Goal: Information Seeking & Learning: Find specific fact

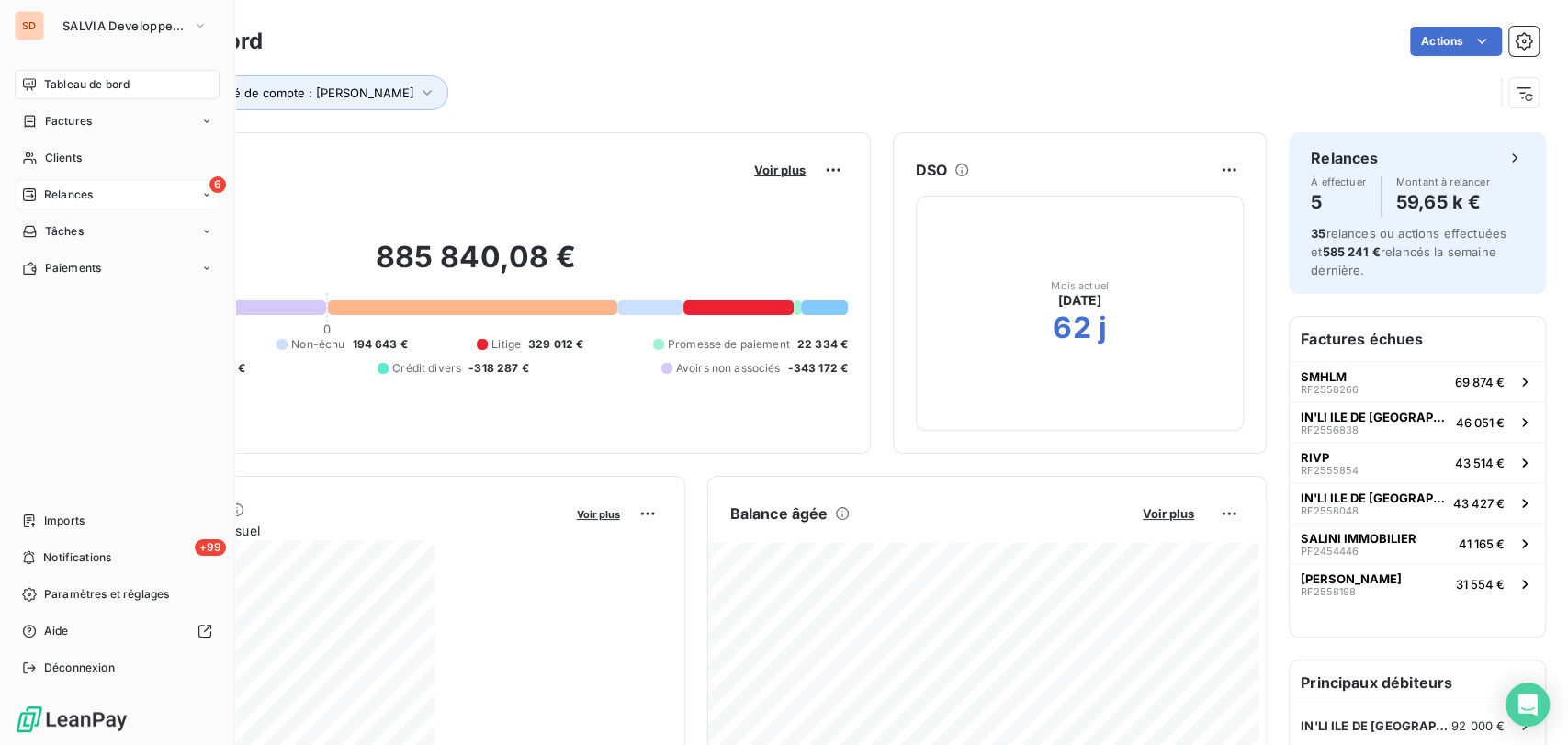
click at [41, 195] on div "Relances" at bounding box center [57, 194] width 71 height 17
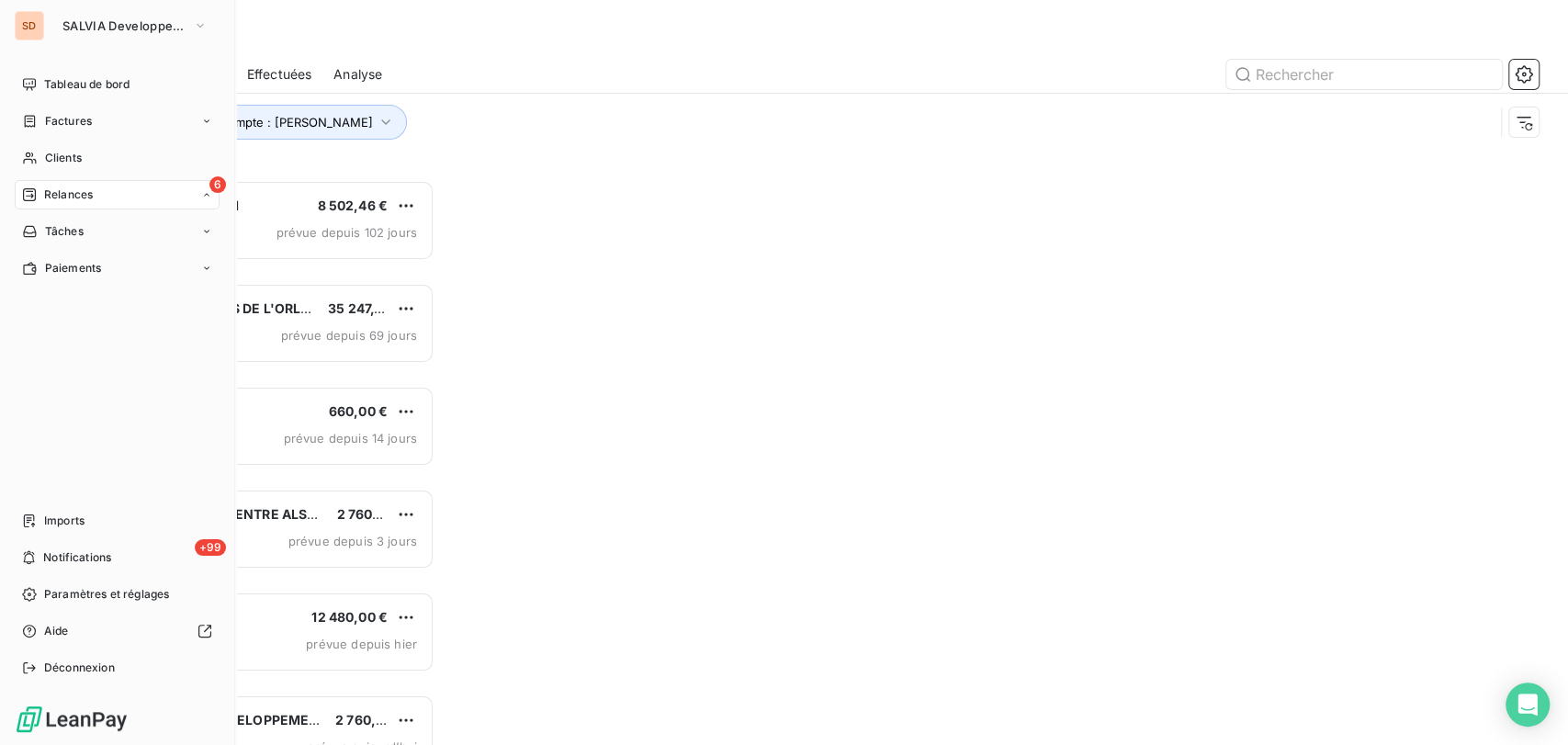
scroll to position [549, 331]
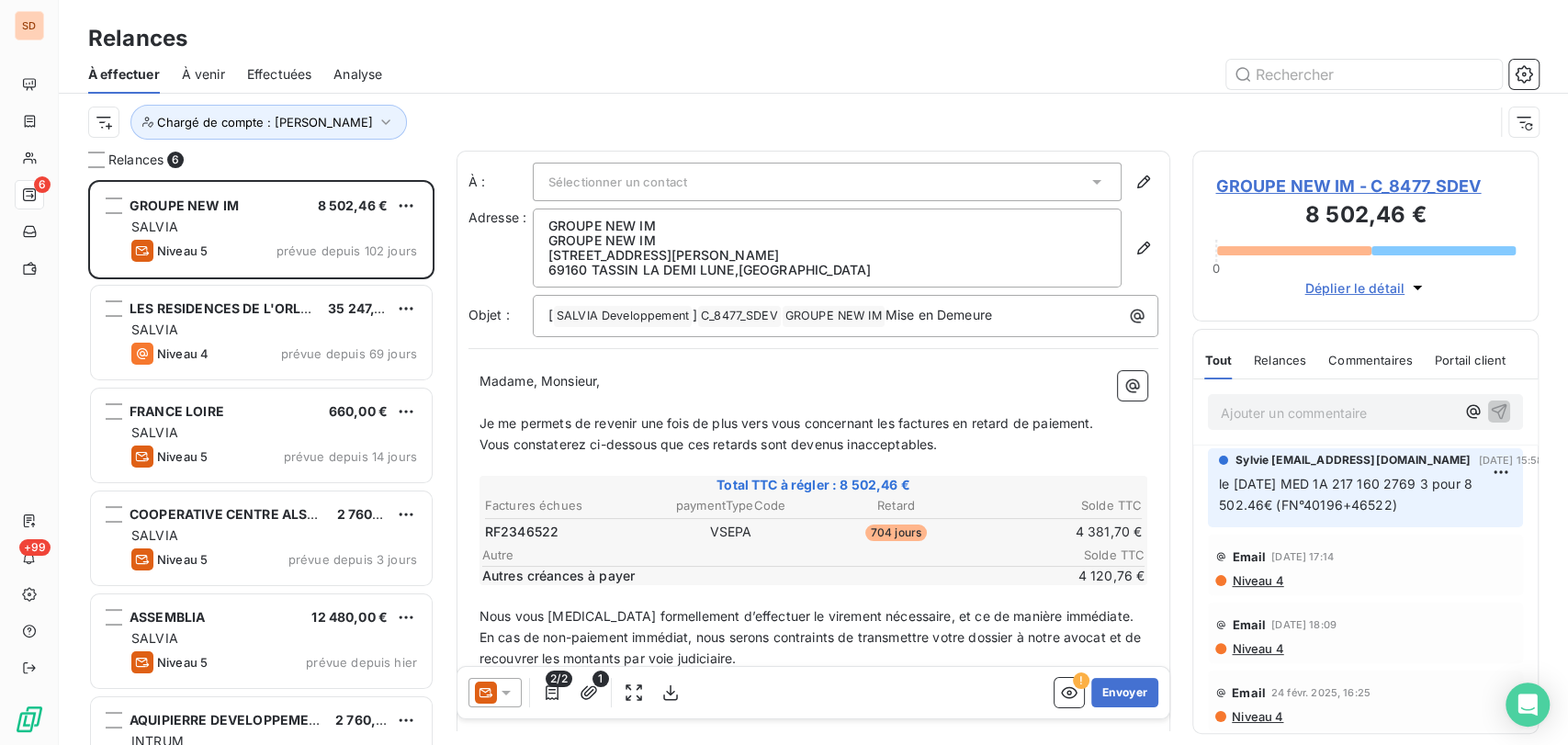
click at [1251, 194] on span "GROUPE NEW IM - C_8477_SDEV" at bounding box center [1366, 186] width 300 height 25
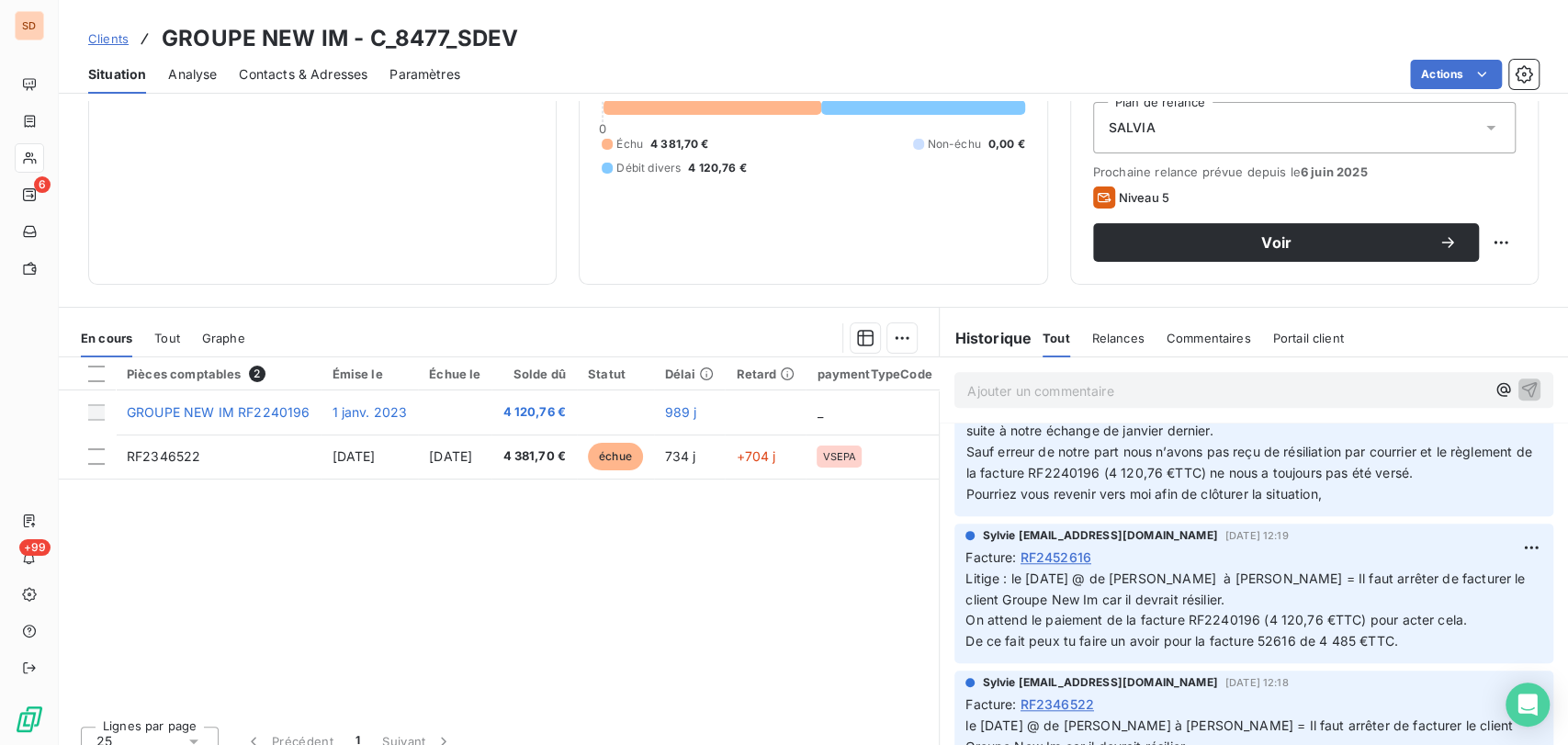
scroll to position [1123, 0]
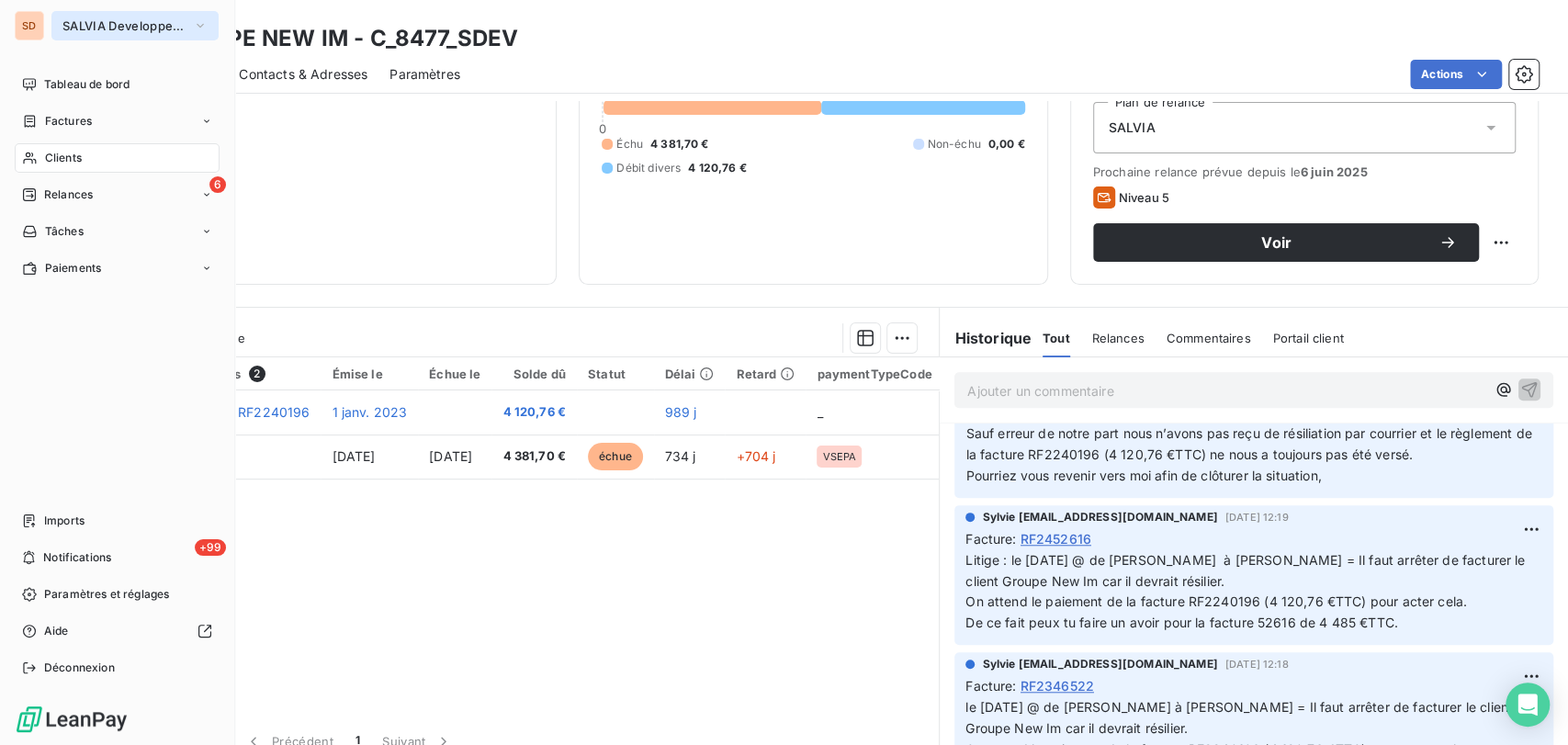
click at [207, 24] on icon "button" at bounding box center [200, 26] width 15 height 19
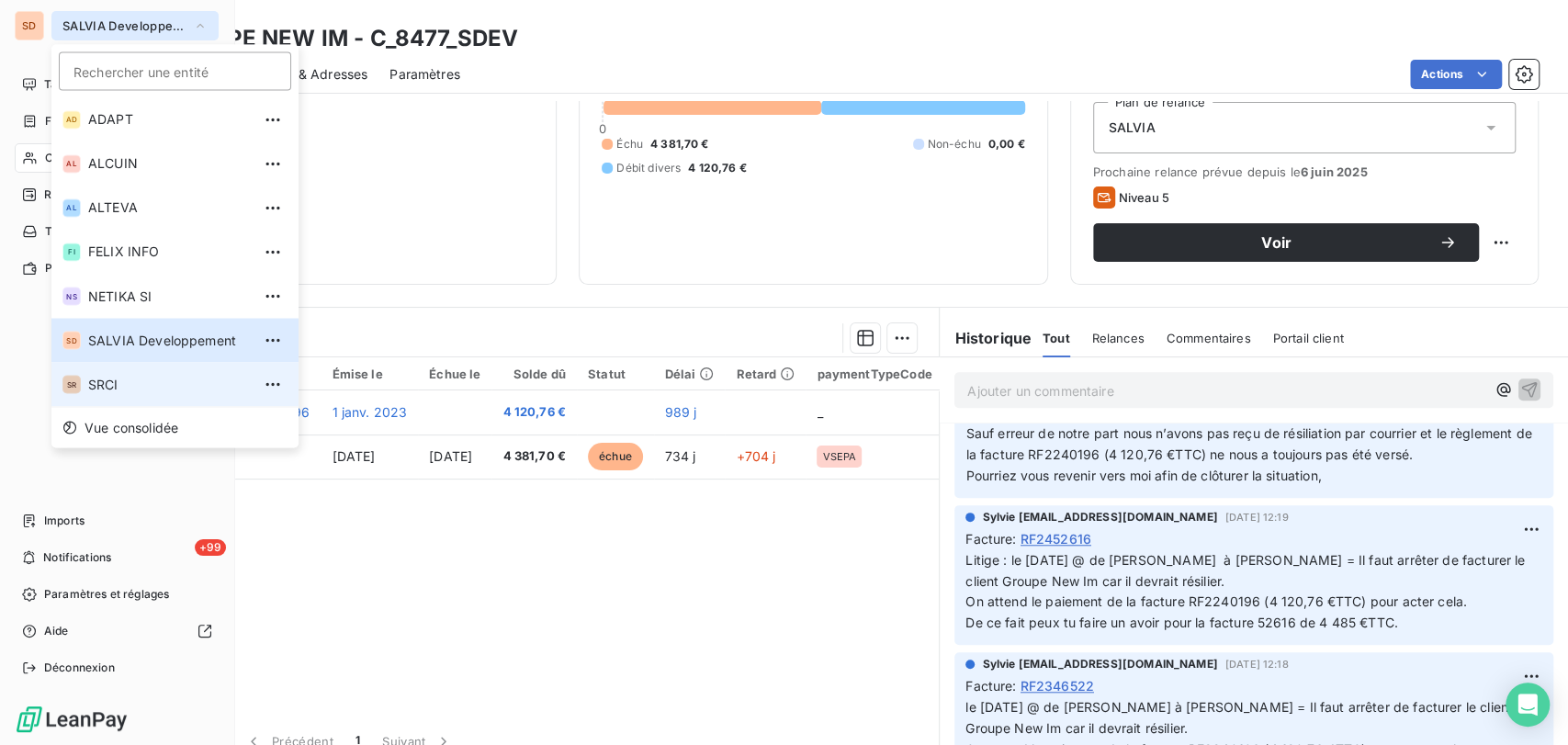
click at [97, 386] on span "SRCI" at bounding box center [170, 384] width 163 height 19
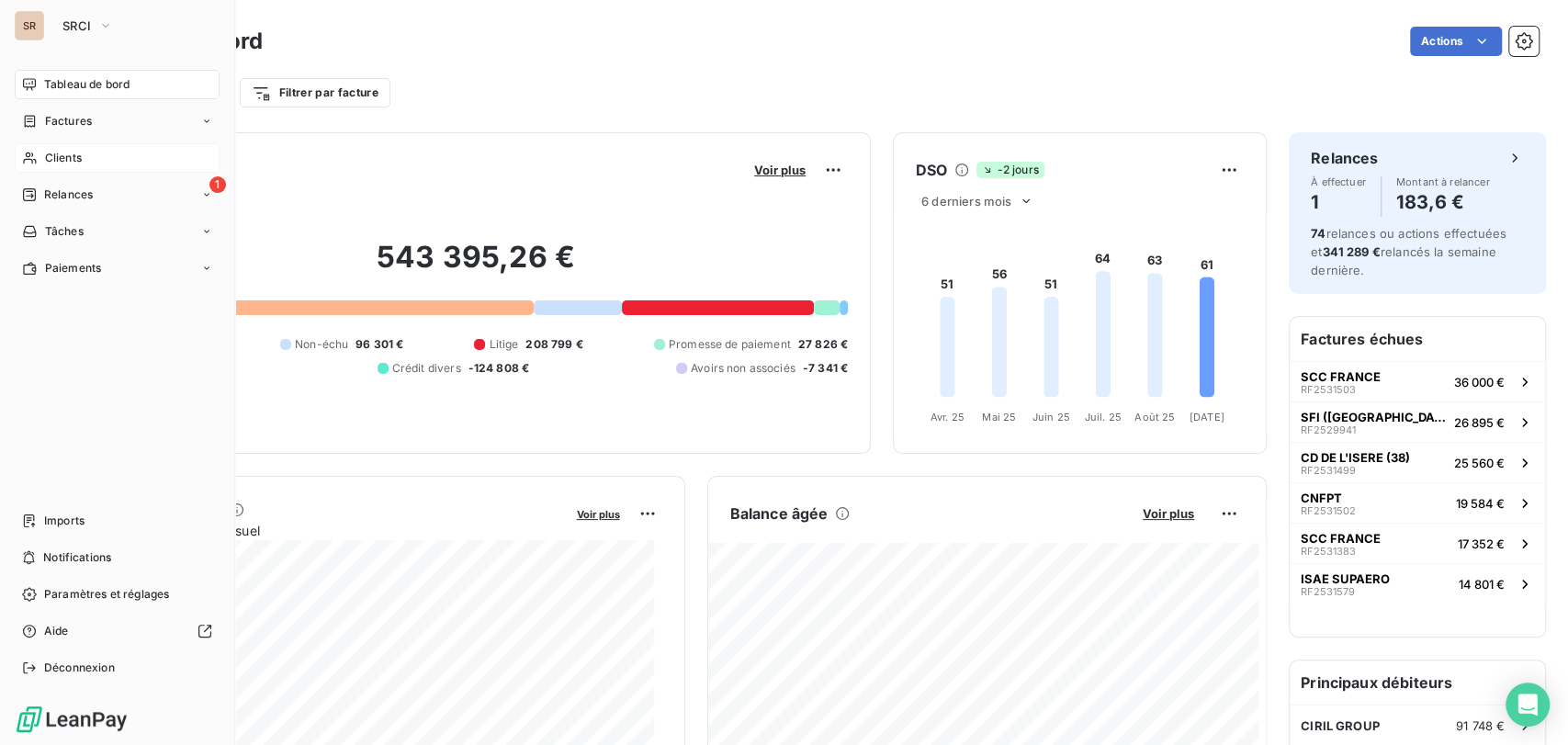
click at [63, 164] on span "Clients" at bounding box center [63, 158] width 36 height 17
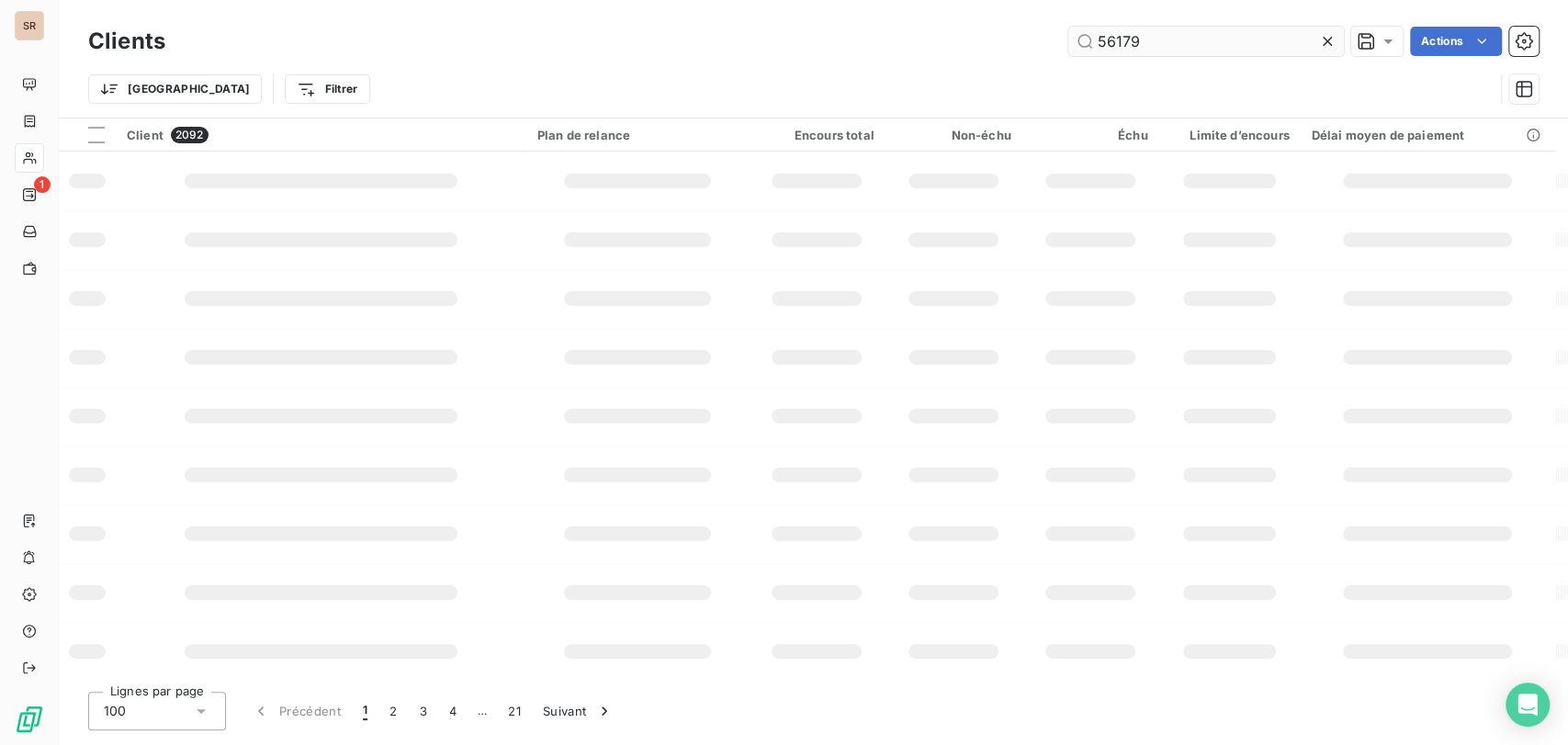
type input "56179"
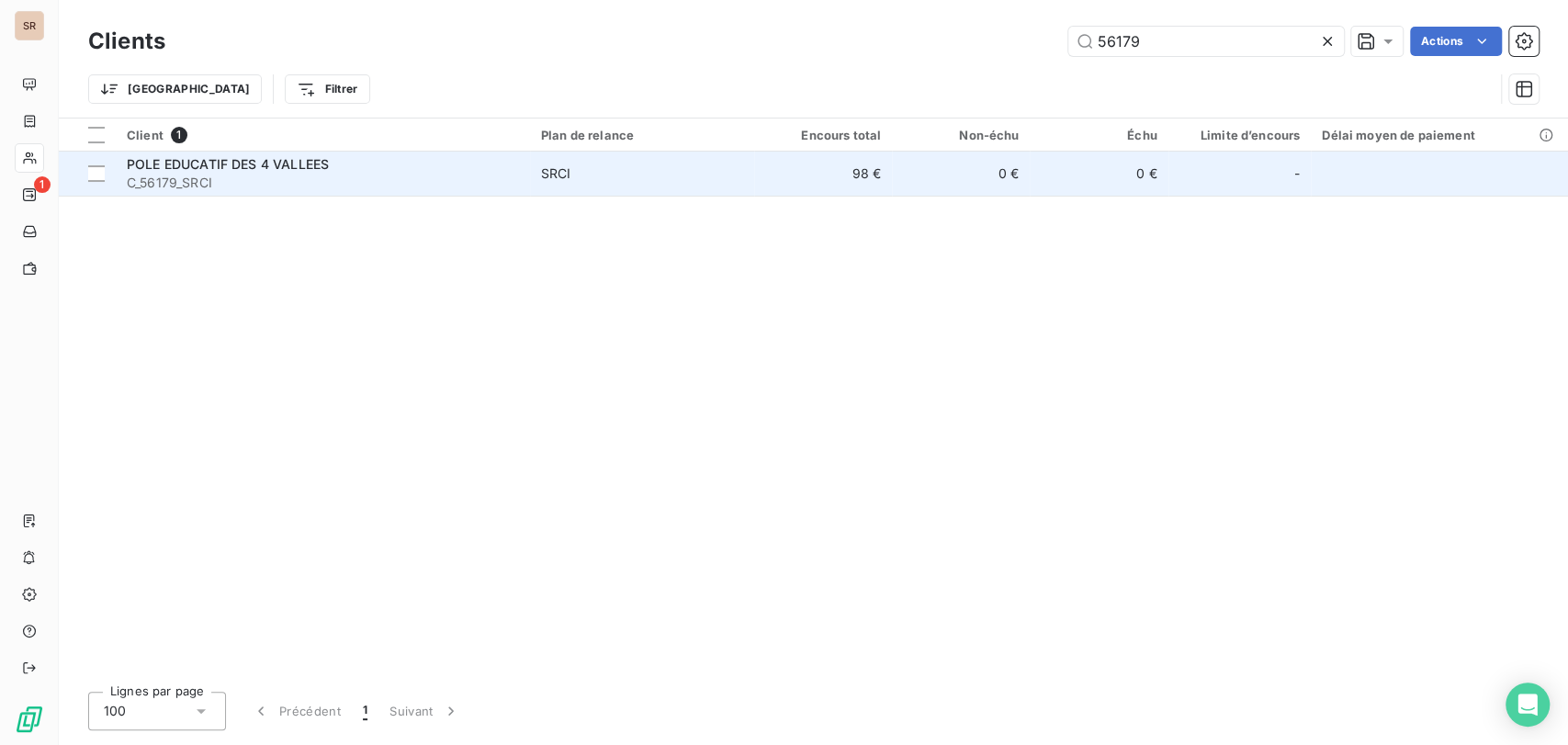
click at [189, 171] on div "POLE EDUCATIF DES 4 VALLEES" at bounding box center [323, 164] width 392 height 19
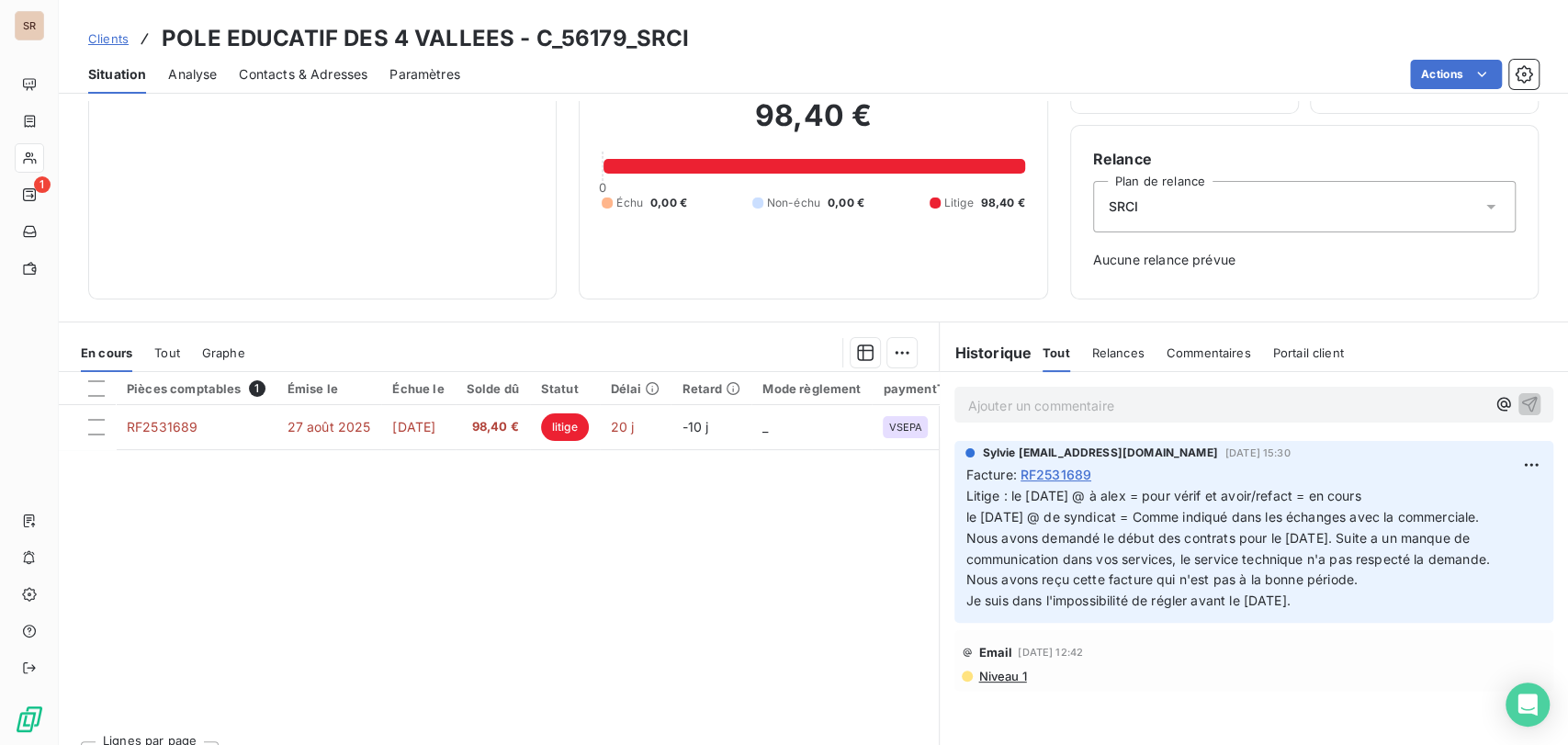
scroll to position [113, 0]
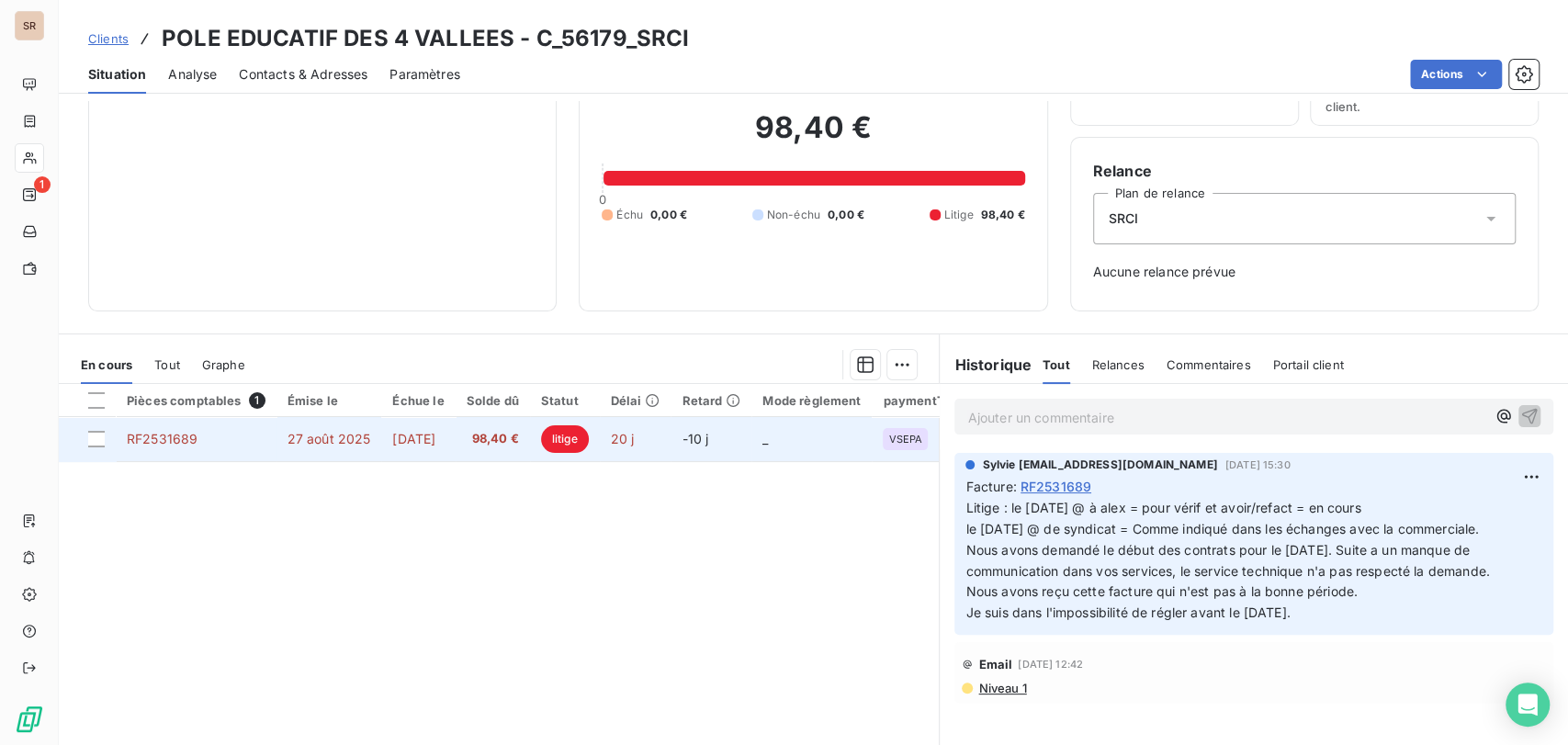
click at [148, 435] on span "RF2531689" at bounding box center [162, 439] width 71 height 16
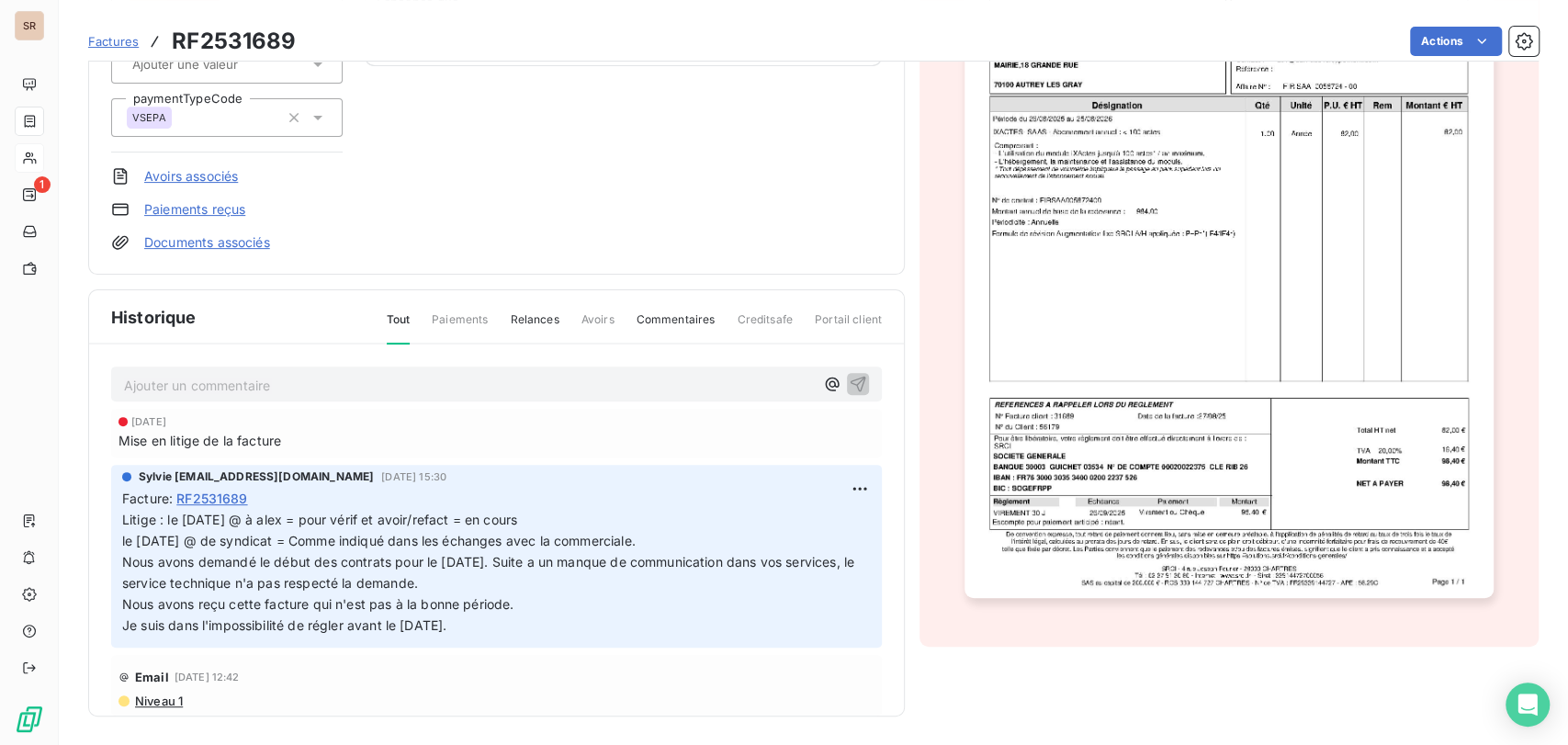
click at [155, 386] on p "Ajouter un commentaire ﻿" at bounding box center [468, 385] width 690 height 23
click at [325, 381] on p "le [DATE] @ de mairie =" at bounding box center [468, 385] width 690 height 22
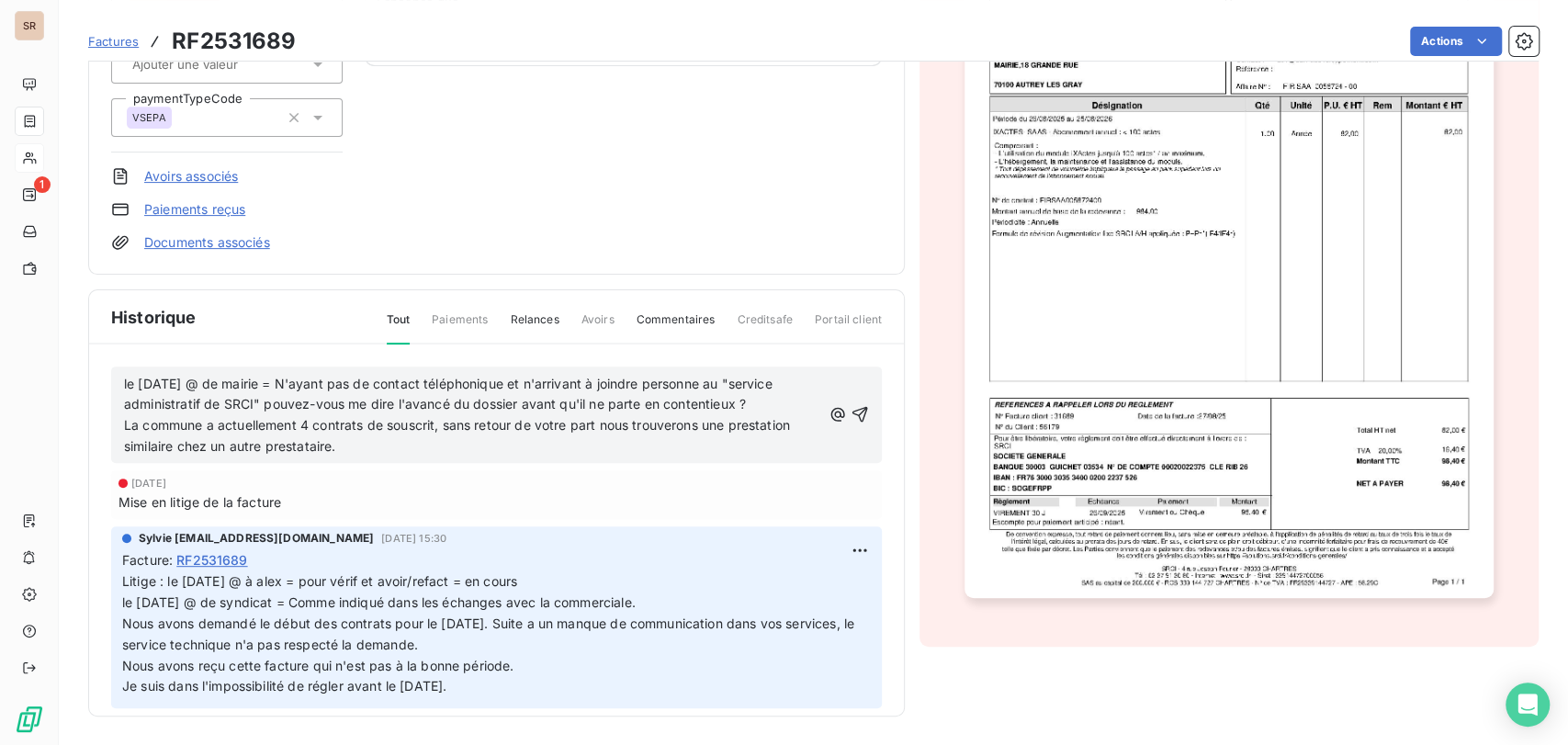
click at [125, 379] on span "le [DATE] @ de mairie = N'ayant pas de contact téléphonique et n'arrivant à joi…" at bounding box center [449, 394] width 653 height 36
click at [132, 382] on p "le [DATE] @ de mairie = N'ayant pas de contact téléphonique et n'arrivant à joi…" at bounding box center [472, 395] width 698 height 42
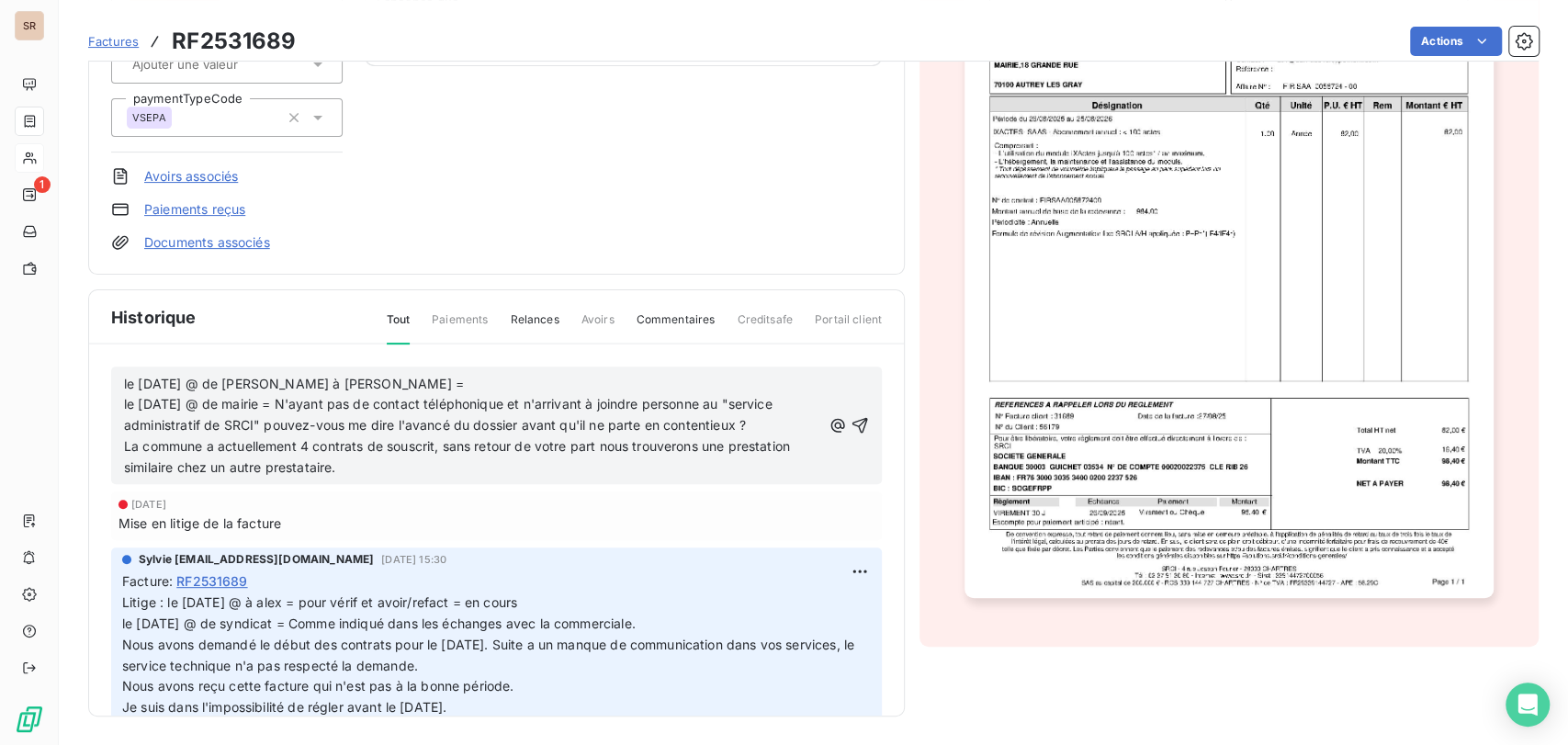
click at [381, 385] on p "le [DATE] @ de [PERSON_NAME] à [PERSON_NAME] = le [DATE] @ de mairie = N'ayant …" at bounding box center [472, 405] width 698 height 64
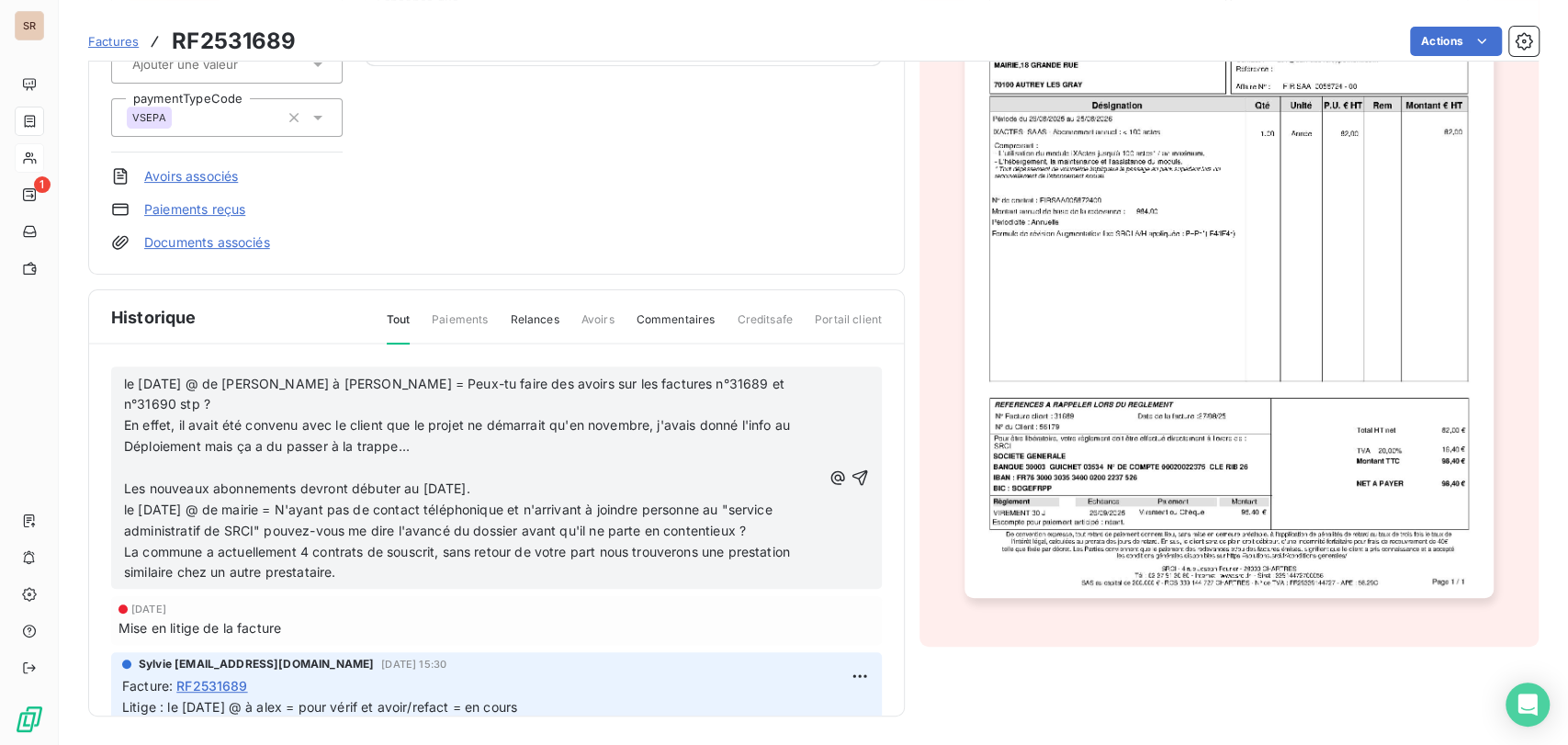
click at [154, 457] on p "﻿" at bounding box center [472, 468] width 698 height 22
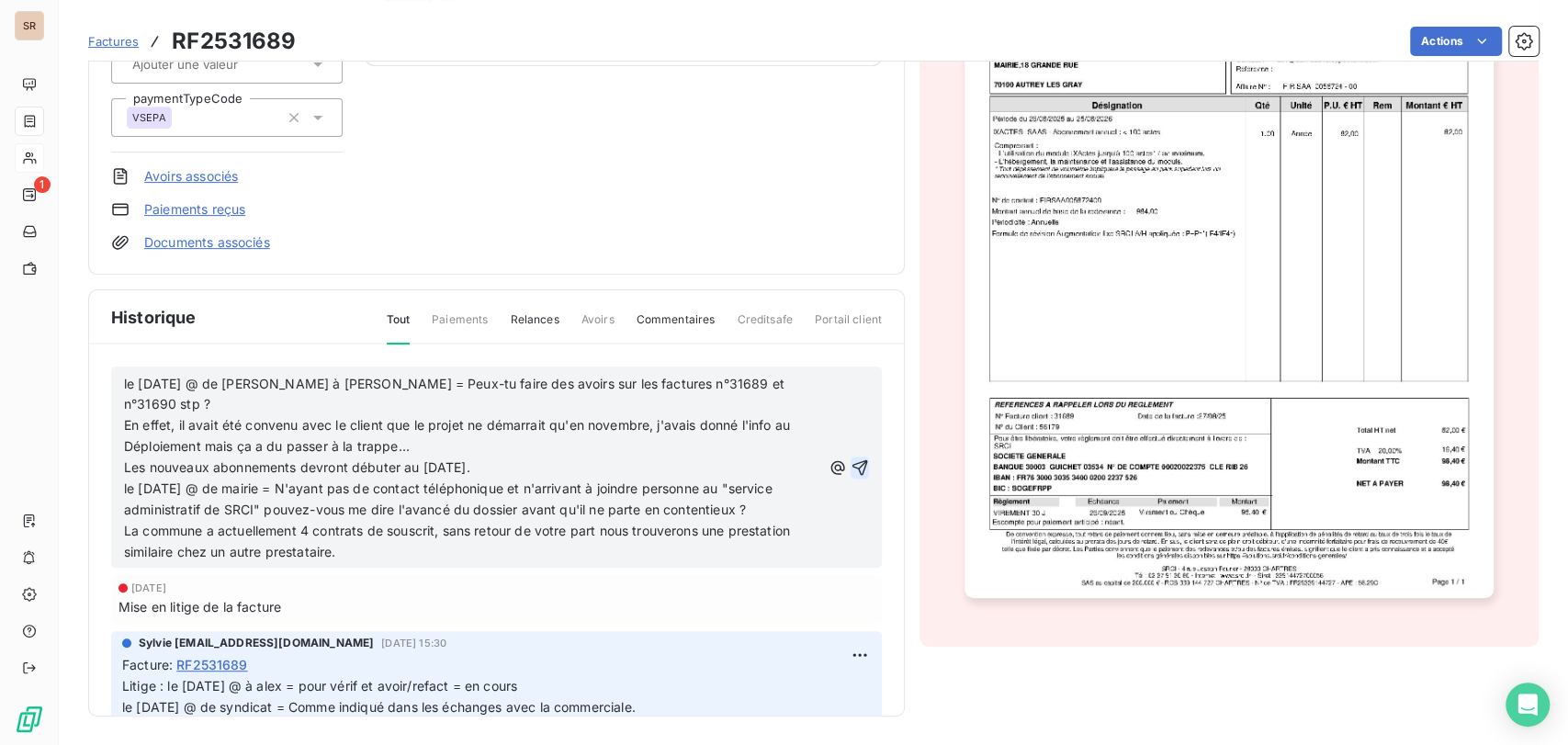
click at [851, 458] on icon "button" at bounding box center [860, 467] width 19 height 19
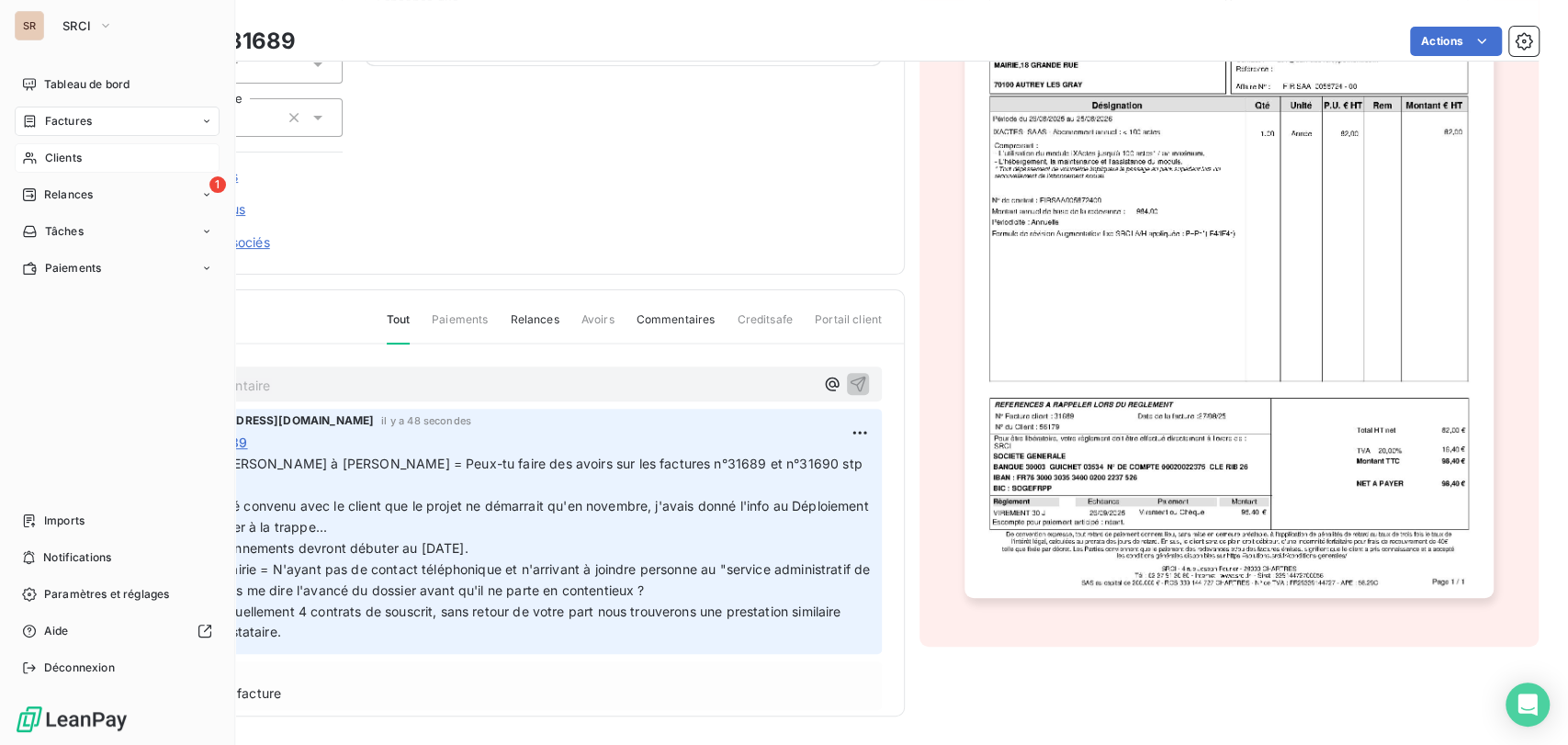
click at [57, 158] on span "Clients" at bounding box center [63, 158] width 36 height 17
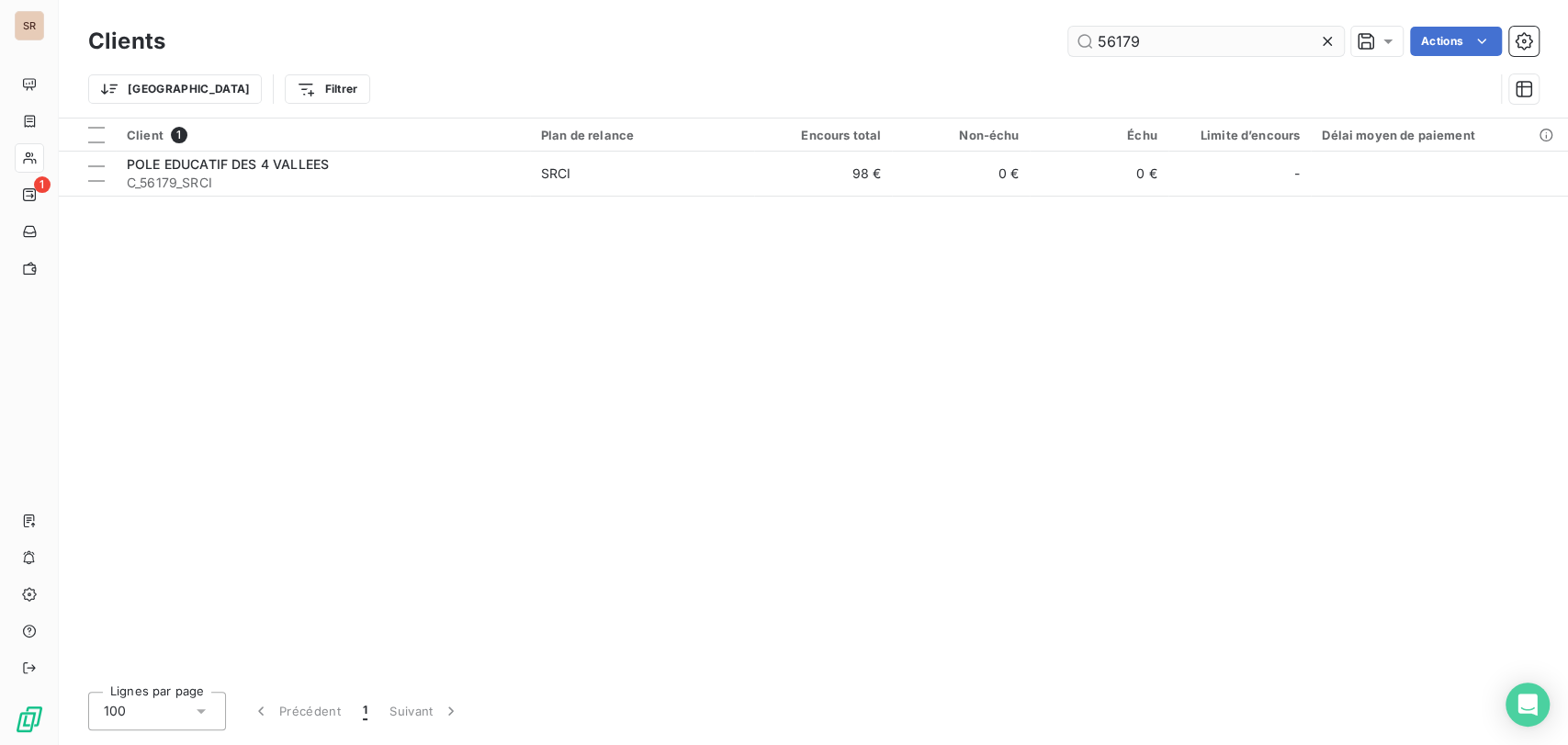
drag, startPoint x: 1142, startPoint y: 39, endPoint x: 1075, endPoint y: 46, distance: 67.4
click at [1075, 47] on input "56179" at bounding box center [1206, 41] width 276 height 29
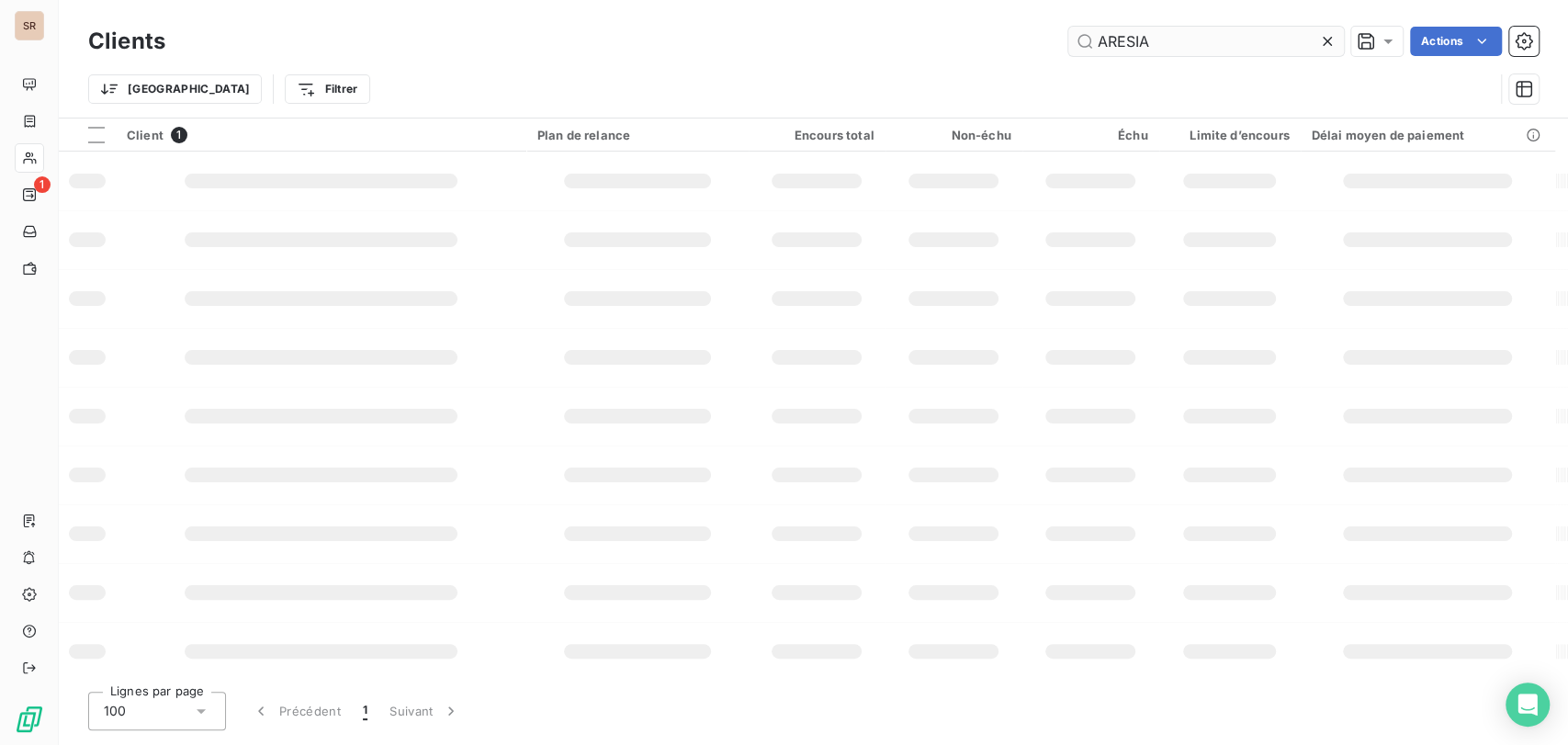
type input "ARESIA"
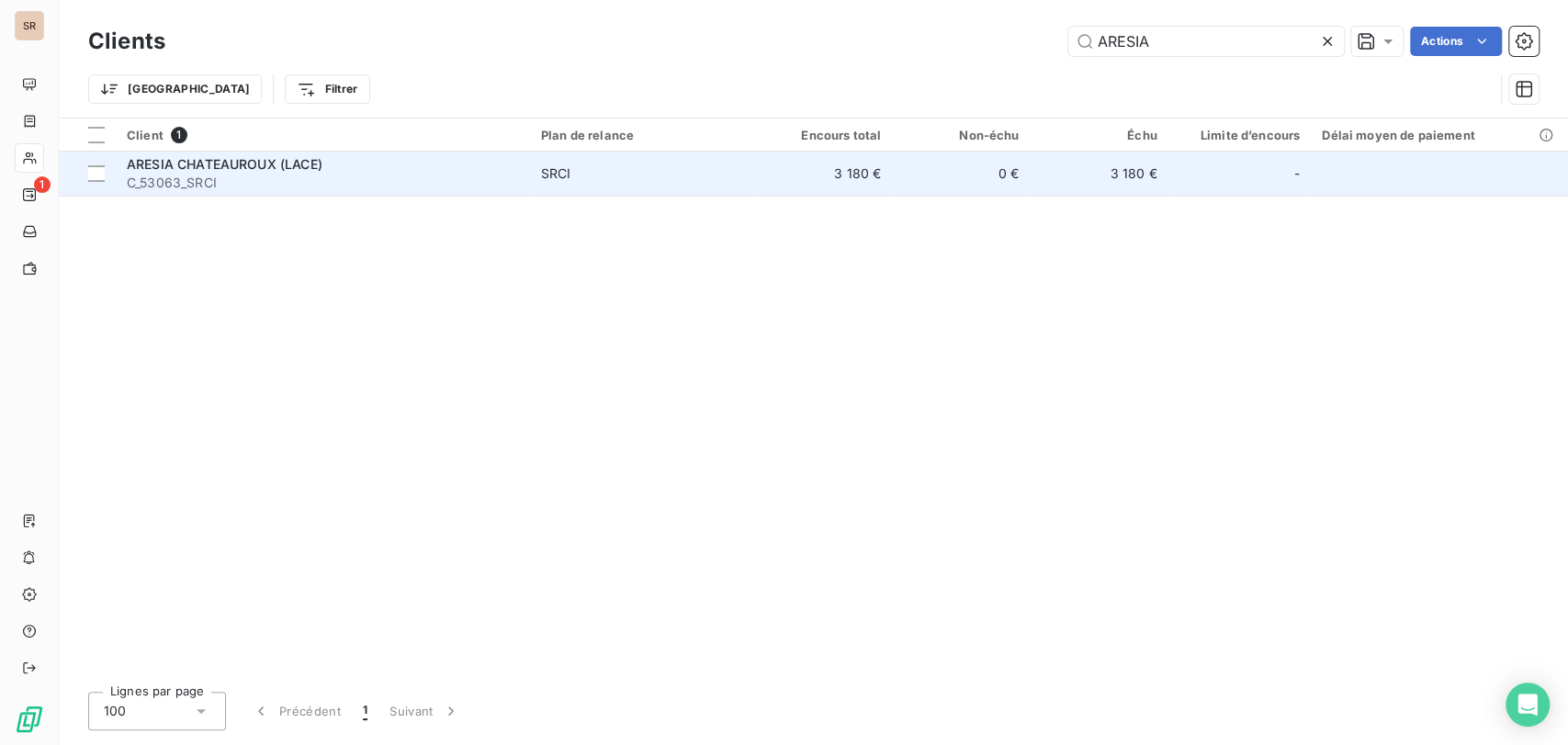
click at [213, 163] on span "ARESIA CHATEAUROUX (LACE)" at bounding box center [224, 164] width 195 height 16
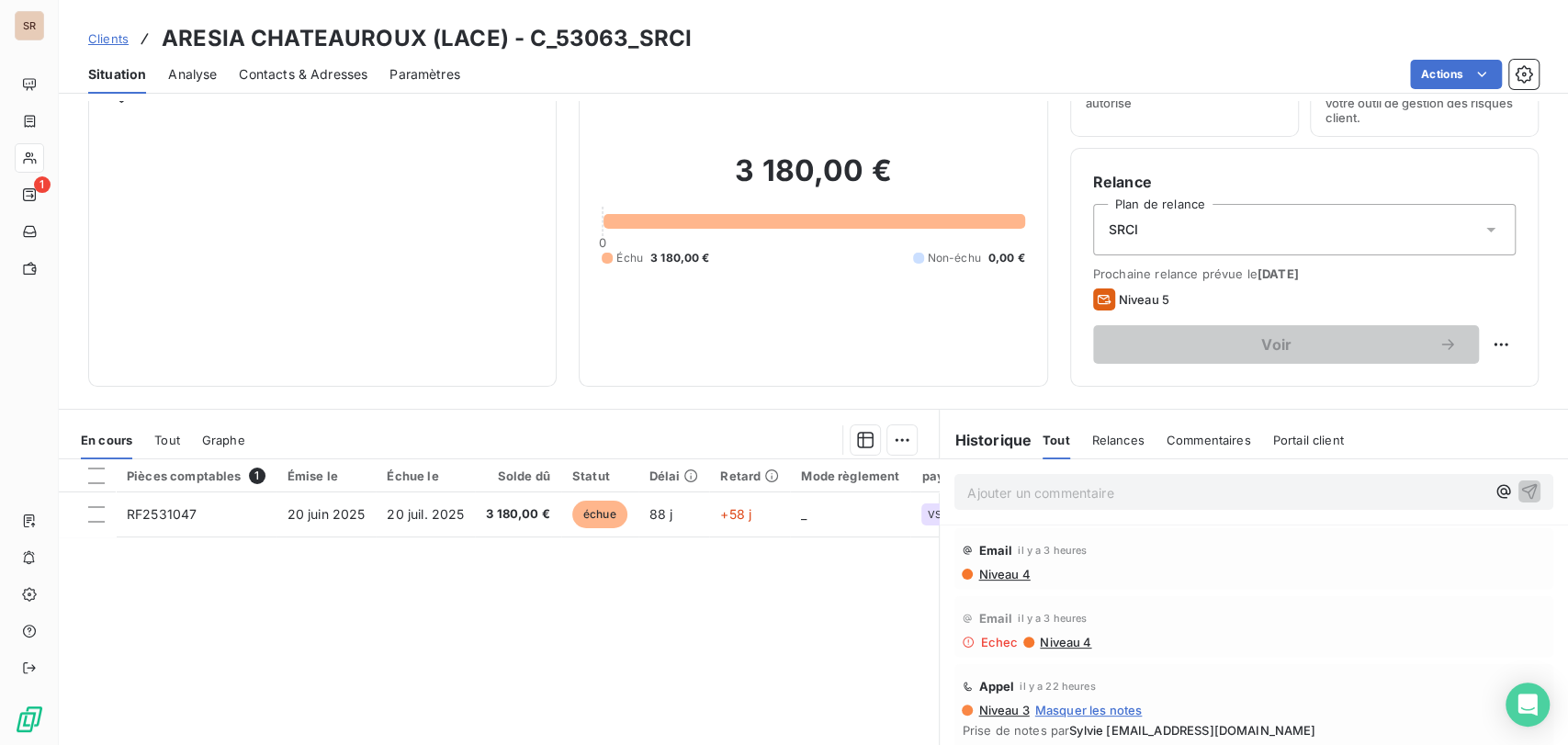
click at [296, 74] on span "Contacts & Adresses" at bounding box center [302, 74] width 129 height 19
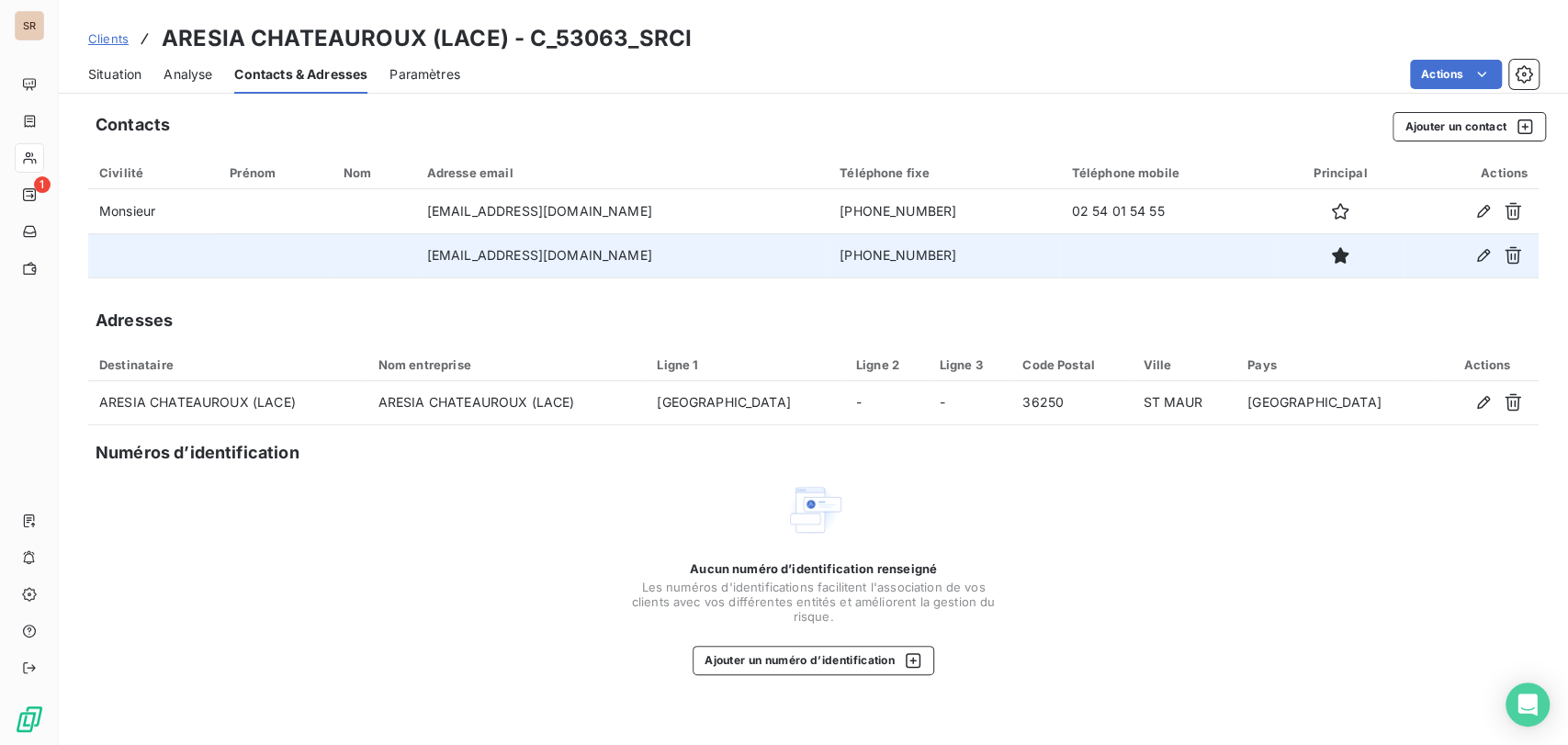
drag, startPoint x: 664, startPoint y: 253, endPoint x: 411, endPoint y: 258, distance: 253.0
click at [411, 258] on tr "[EMAIL_ADDRESS][DOMAIN_NAME] [PHONE_NUMBER]" at bounding box center [813, 255] width 1451 height 44
copy tr "[EMAIL_ADDRESS][DOMAIN_NAME]"
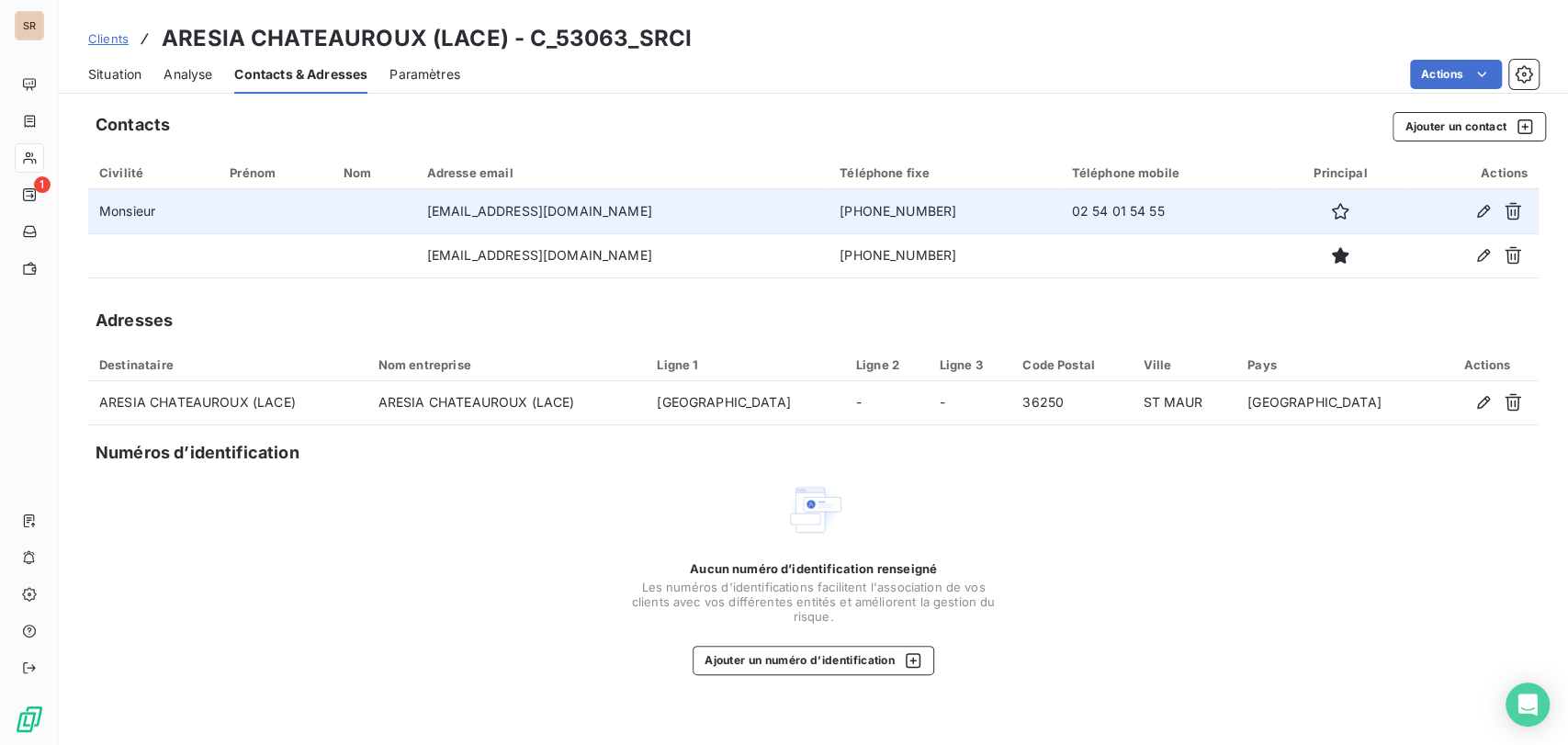
drag, startPoint x: 701, startPoint y: 221, endPoint x: 677, endPoint y: 216, distance: 24.5
click at [701, 221] on td "[EMAIL_ADDRESS][DOMAIN_NAME]" at bounding box center [622, 211] width 413 height 44
drag, startPoint x: 666, startPoint y: 212, endPoint x: 426, endPoint y: 209, distance: 240.0
click at [432, 208] on td "[EMAIL_ADDRESS][DOMAIN_NAME]" at bounding box center [622, 211] width 413 height 44
copy td "[EMAIL_ADDRESS][DOMAIN_NAME]"
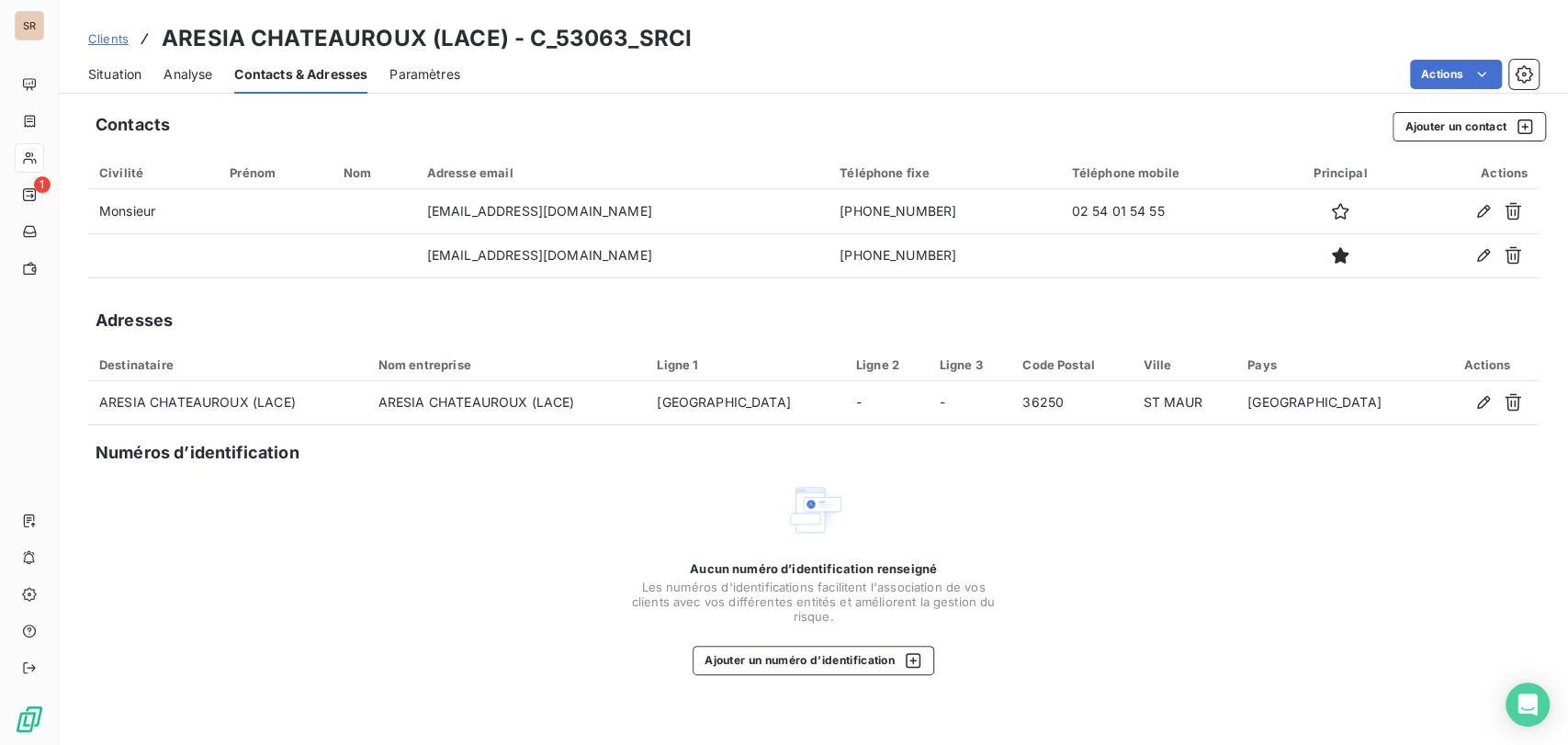
drag, startPoint x: 111, startPoint y: 80, endPoint x: 125, endPoint y: 92, distance: 18.4
click at [111, 80] on span "Situation" at bounding box center [115, 74] width 53 height 19
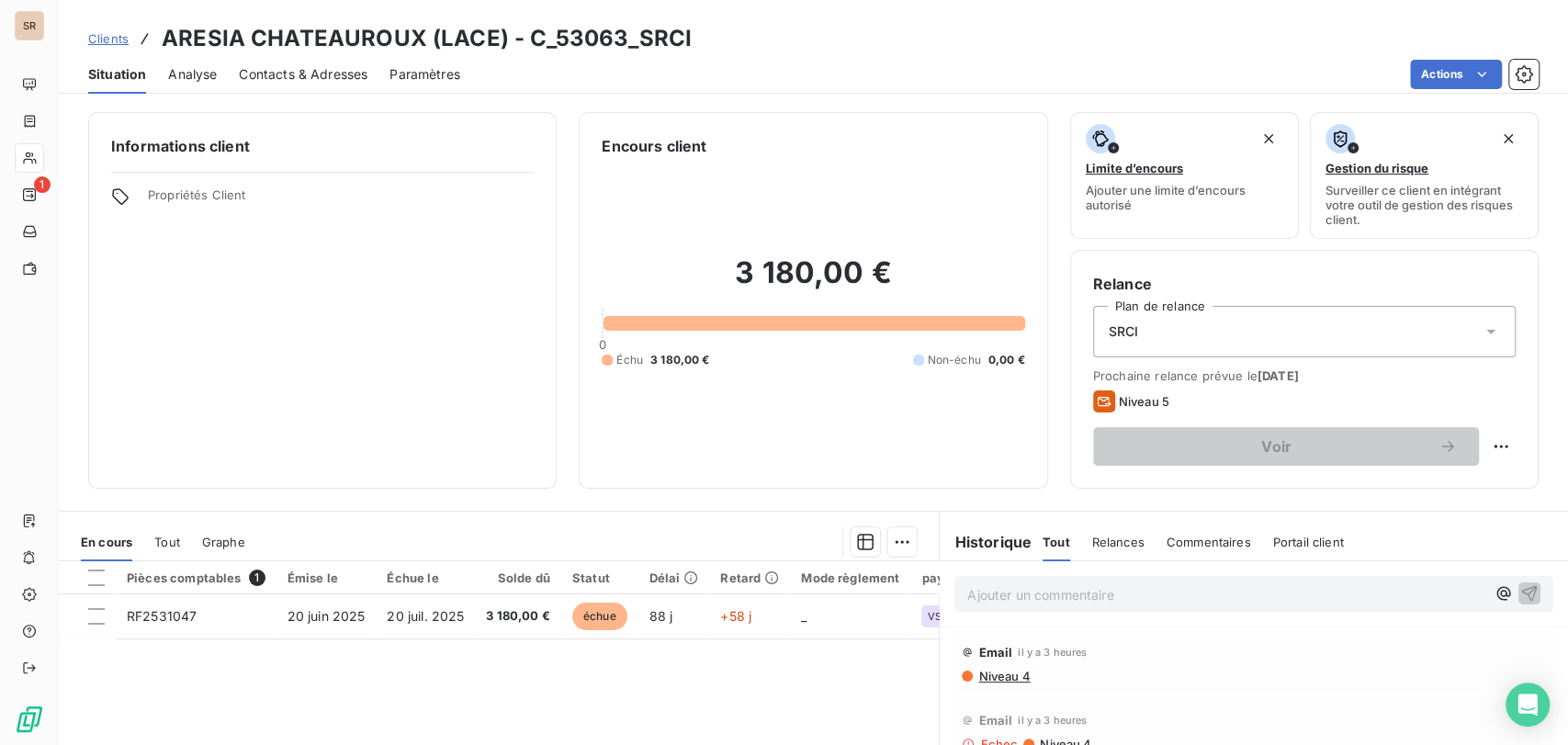
click at [974, 598] on p "Ajouter un commentaire ﻿" at bounding box center [1227, 595] width 518 height 23
click at [1521, 592] on icon "button" at bounding box center [1530, 593] width 19 height 19
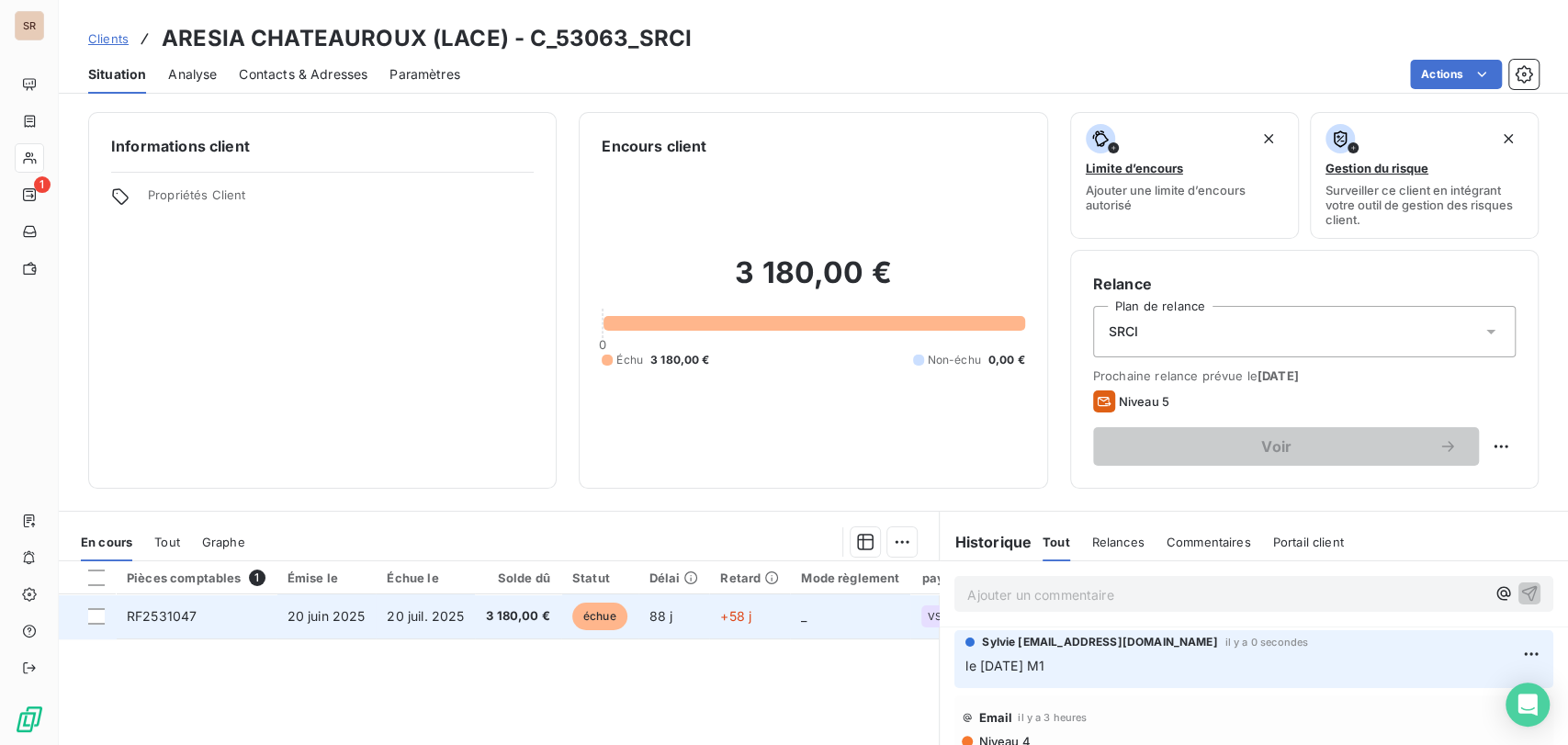
click at [158, 612] on span "RF2531047" at bounding box center [161, 616] width 70 height 16
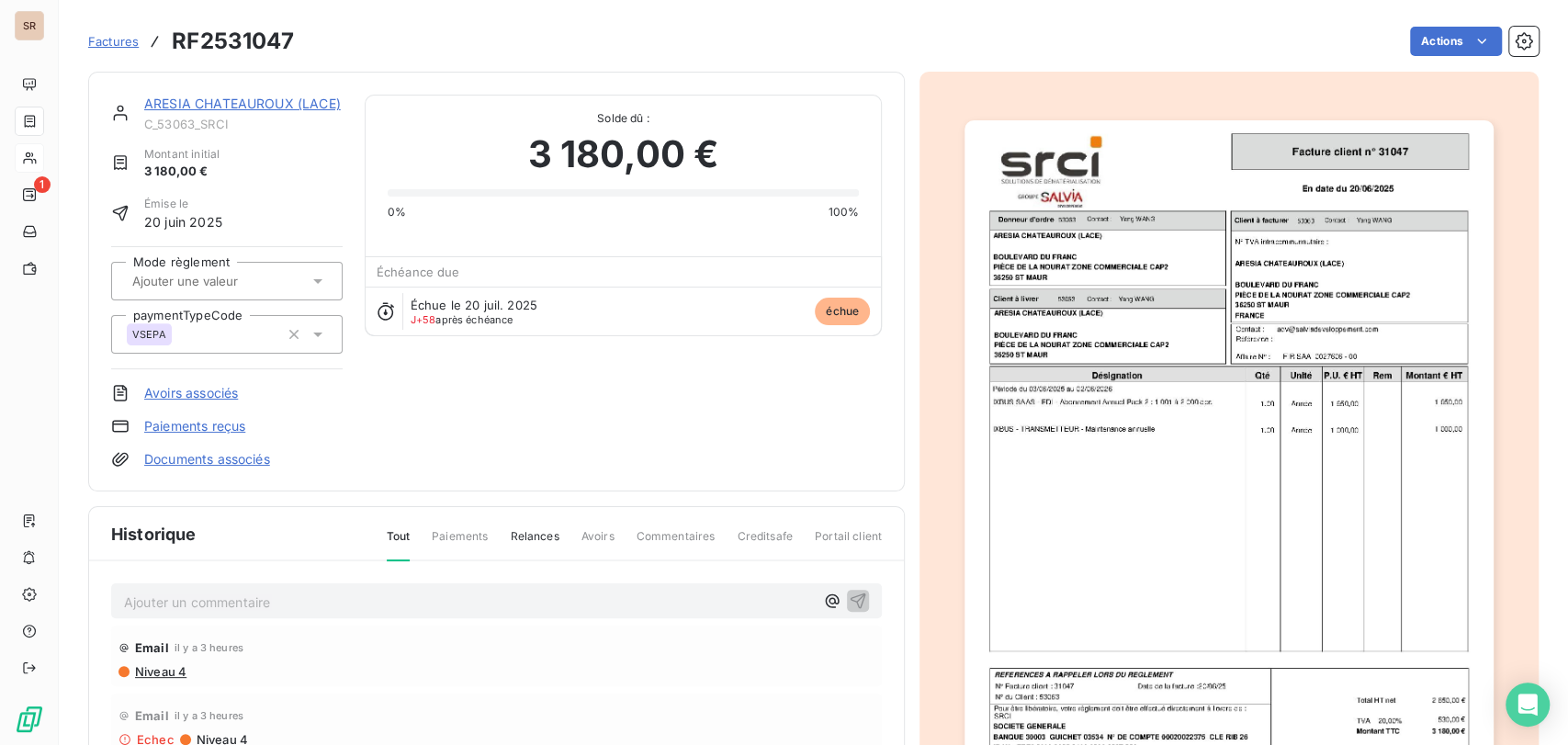
click at [1260, 374] on img "button" at bounding box center [1228, 495] width 529 height 748
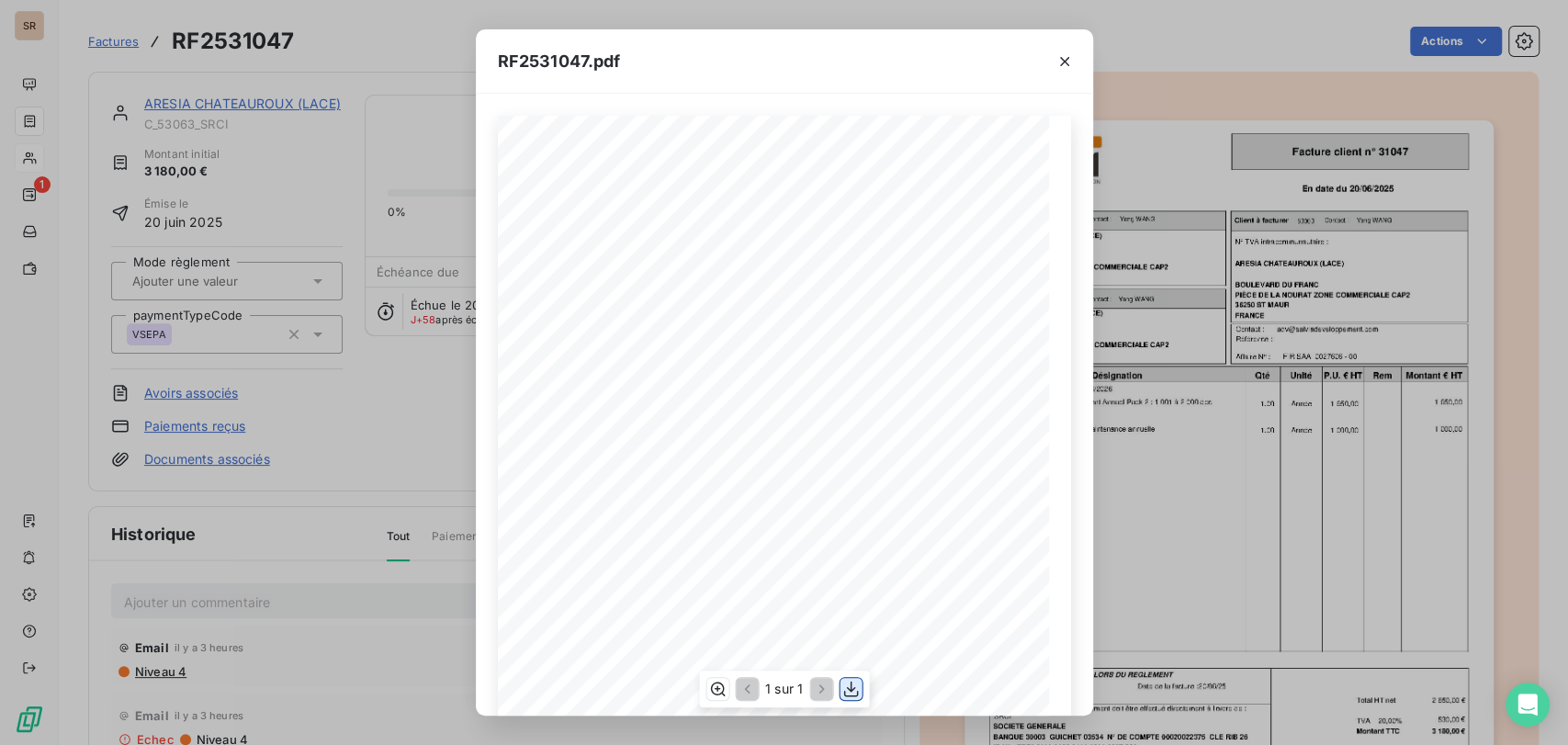
click at [848, 689] on icon "button" at bounding box center [851, 690] width 15 height 16
click at [1068, 65] on icon "button" at bounding box center [1065, 61] width 9 height 9
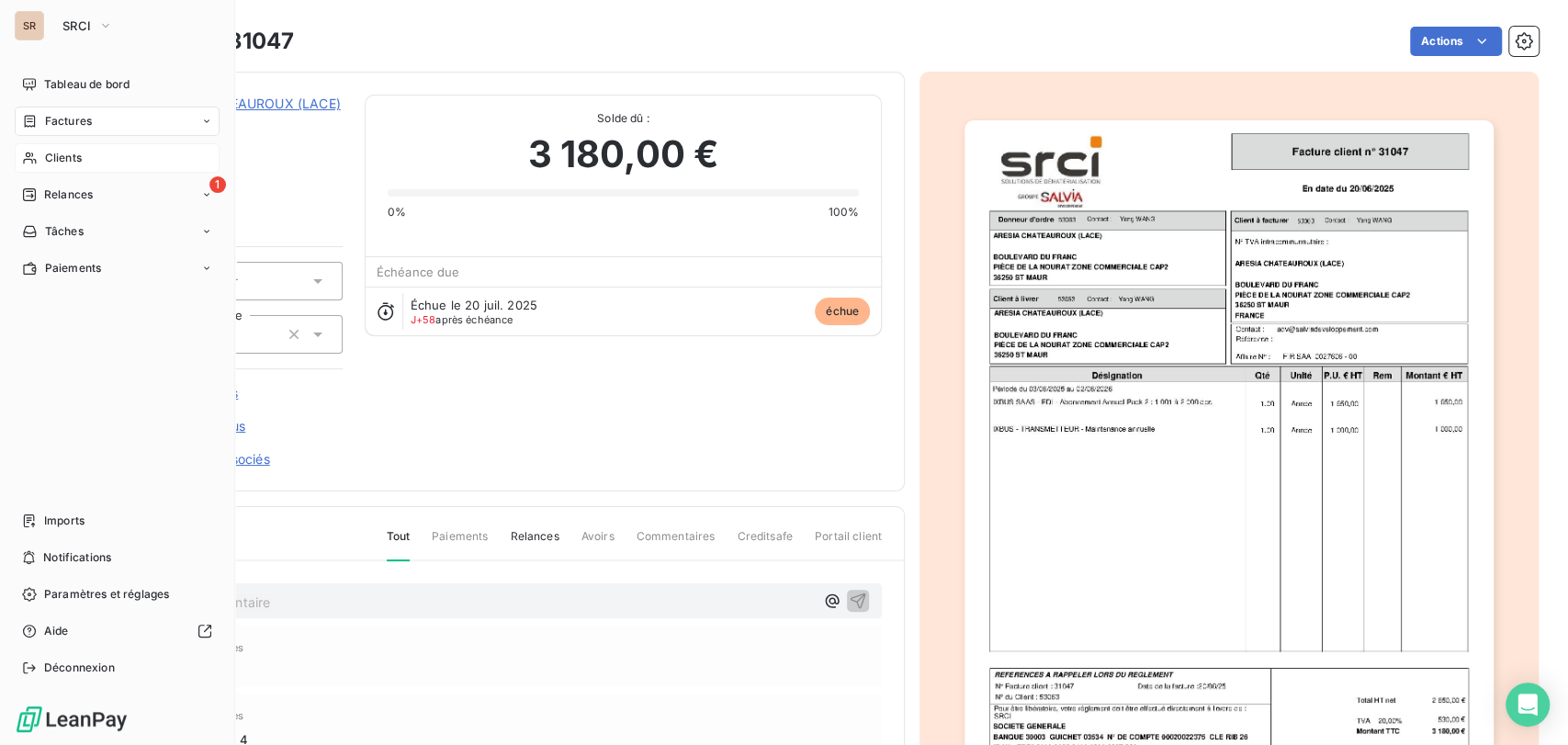
click at [65, 159] on span "Clients" at bounding box center [63, 158] width 36 height 17
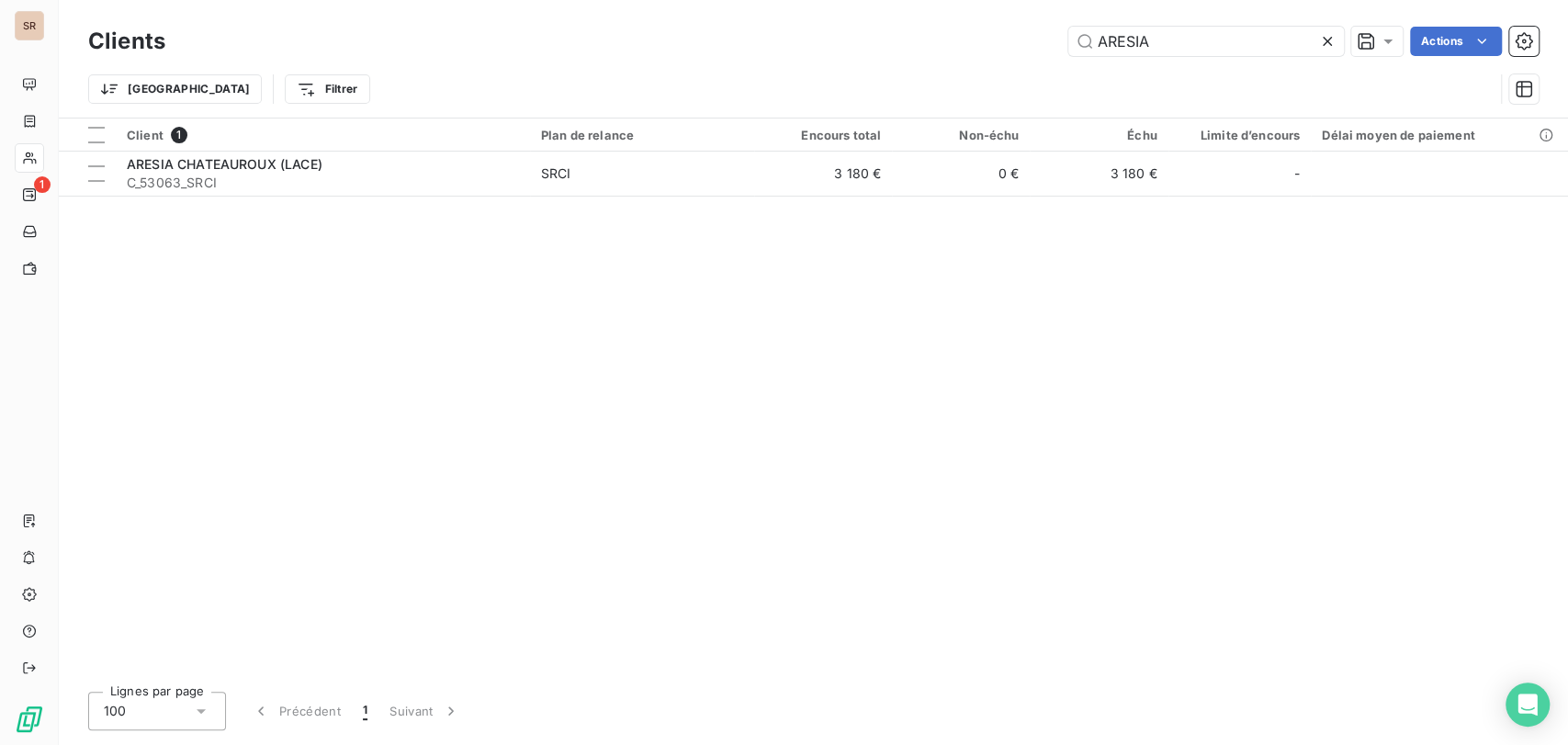
drag, startPoint x: 1159, startPoint y: 41, endPoint x: 960, endPoint y: 61, distance: 200.0
click at [960, 61] on div "Clients ARESIA Actions Trier Filtrer" at bounding box center [813, 69] width 1451 height 95
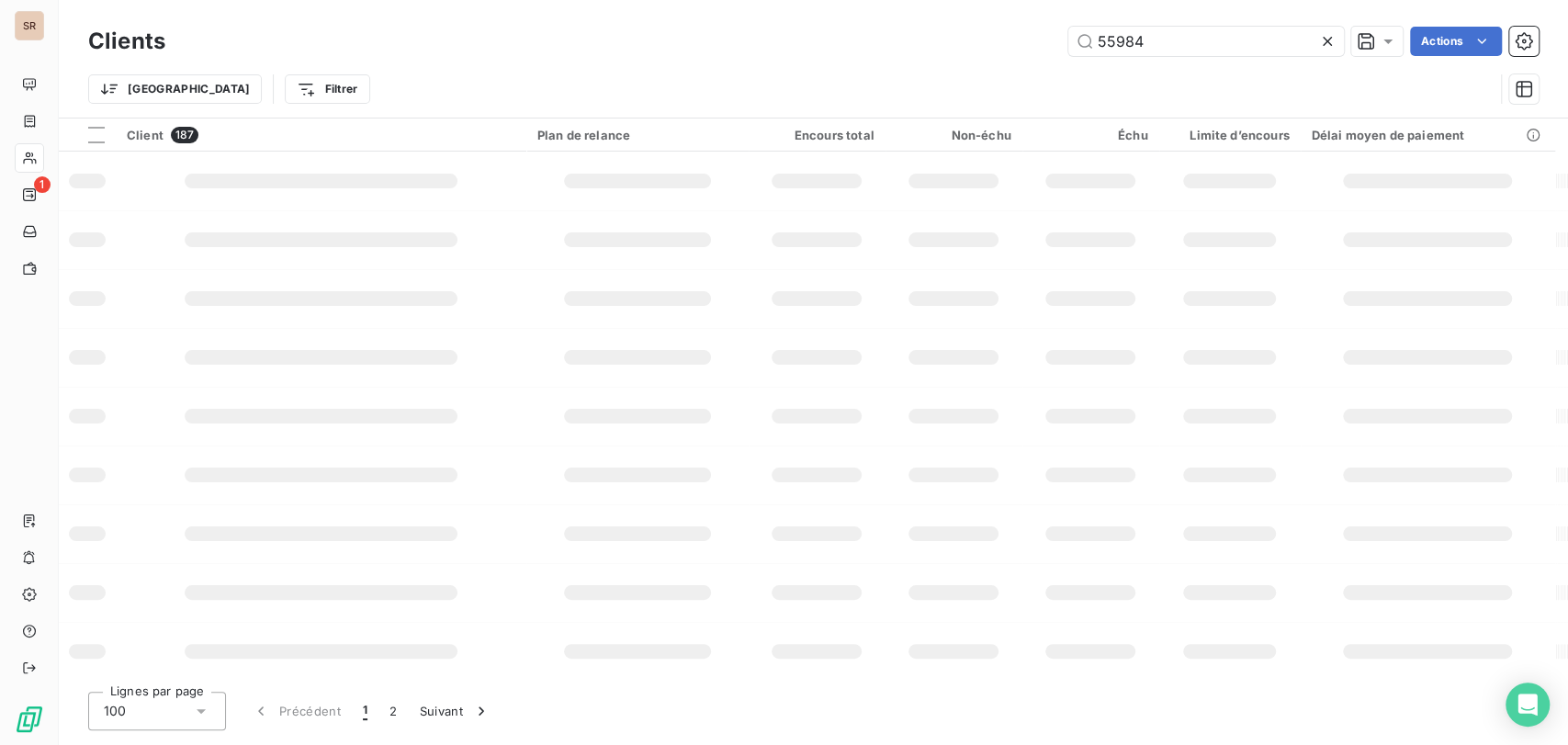
type input "55984"
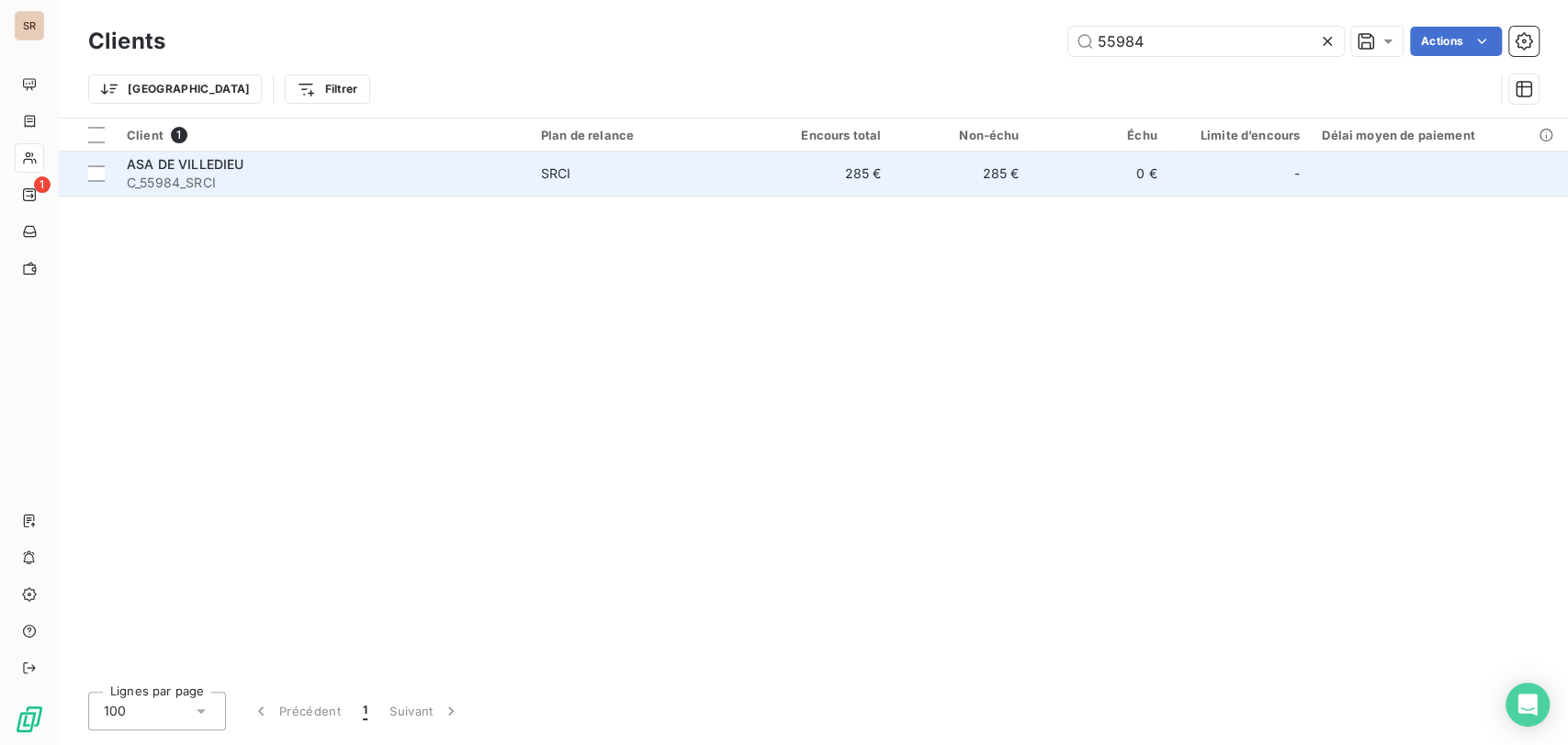
click at [170, 168] on span "ASA DE VILLEDIEU" at bounding box center [184, 164] width 117 height 16
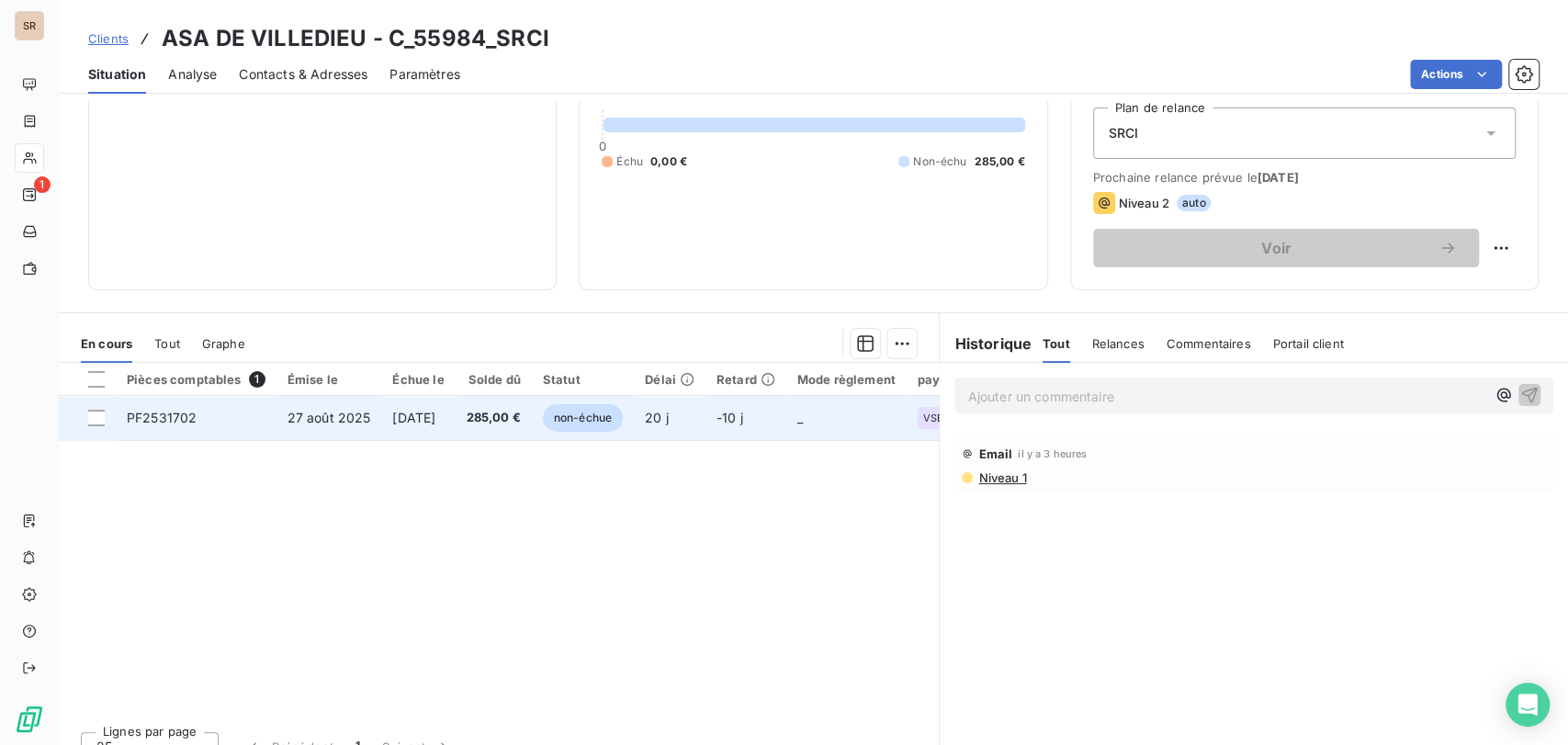
scroll to position [204, 0]
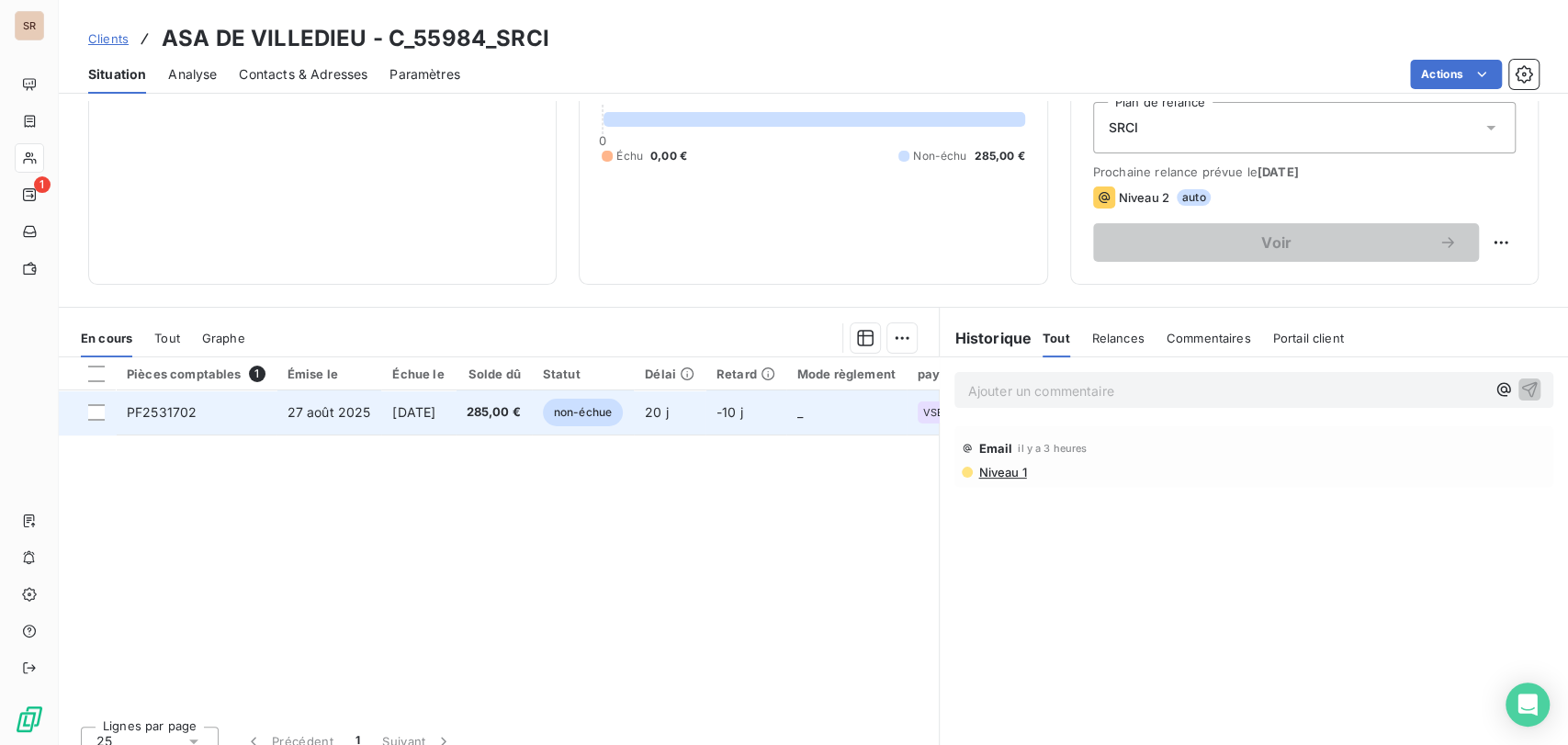
click at [169, 410] on span "PF2531702" at bounding box center [161, 412] width 70 height 16
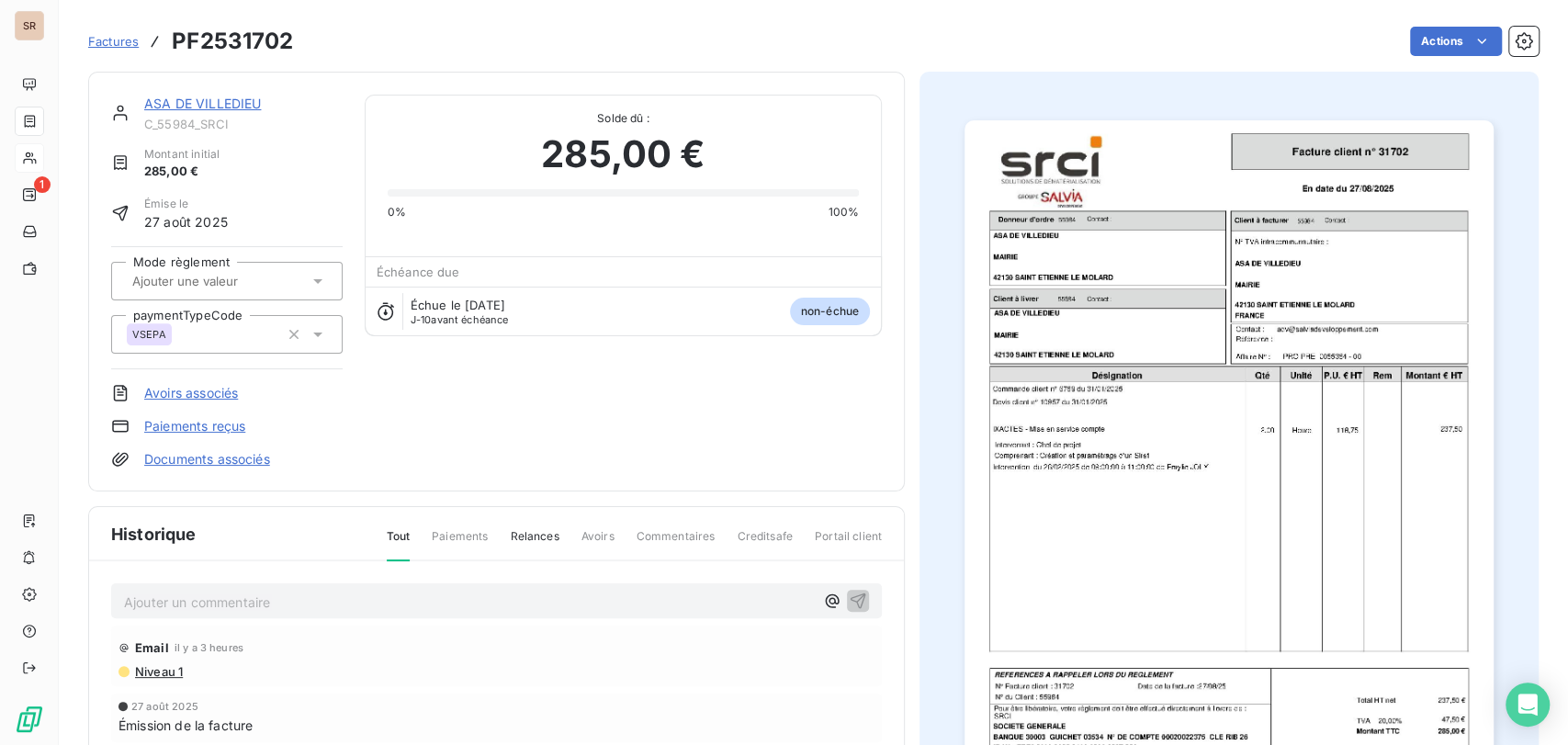
click at [160, 599] on p "Ajouter un commentaire ﻿" at bounding box center [468, 602] width 690 height 23
click at [359, 593] on p "le [DATE] @ de mme sonnalier =" at bounding box center [468, 602] width 690 height 22
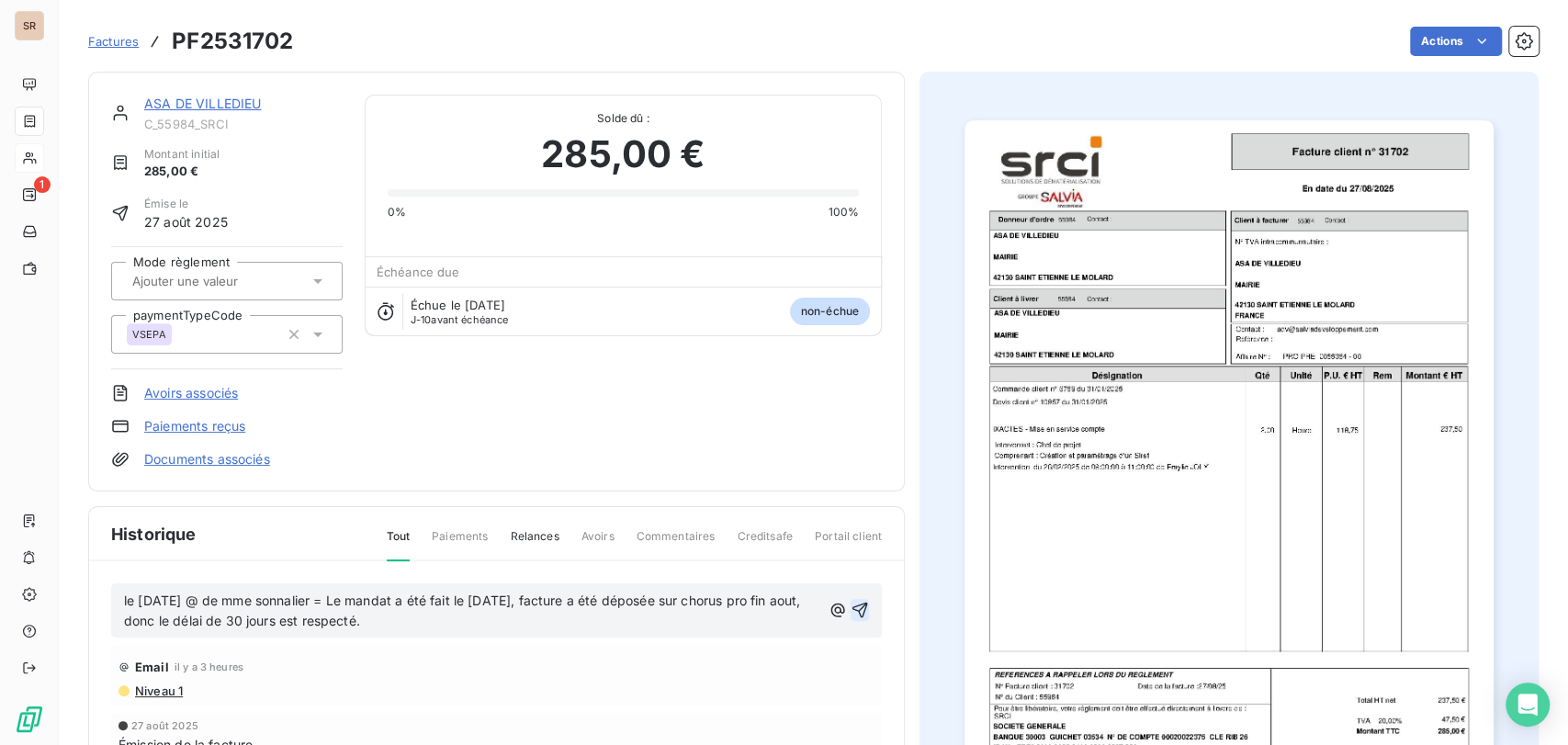
click at [856, 608] on icon "button" at bounding box center [860, 610] width 19 height 19
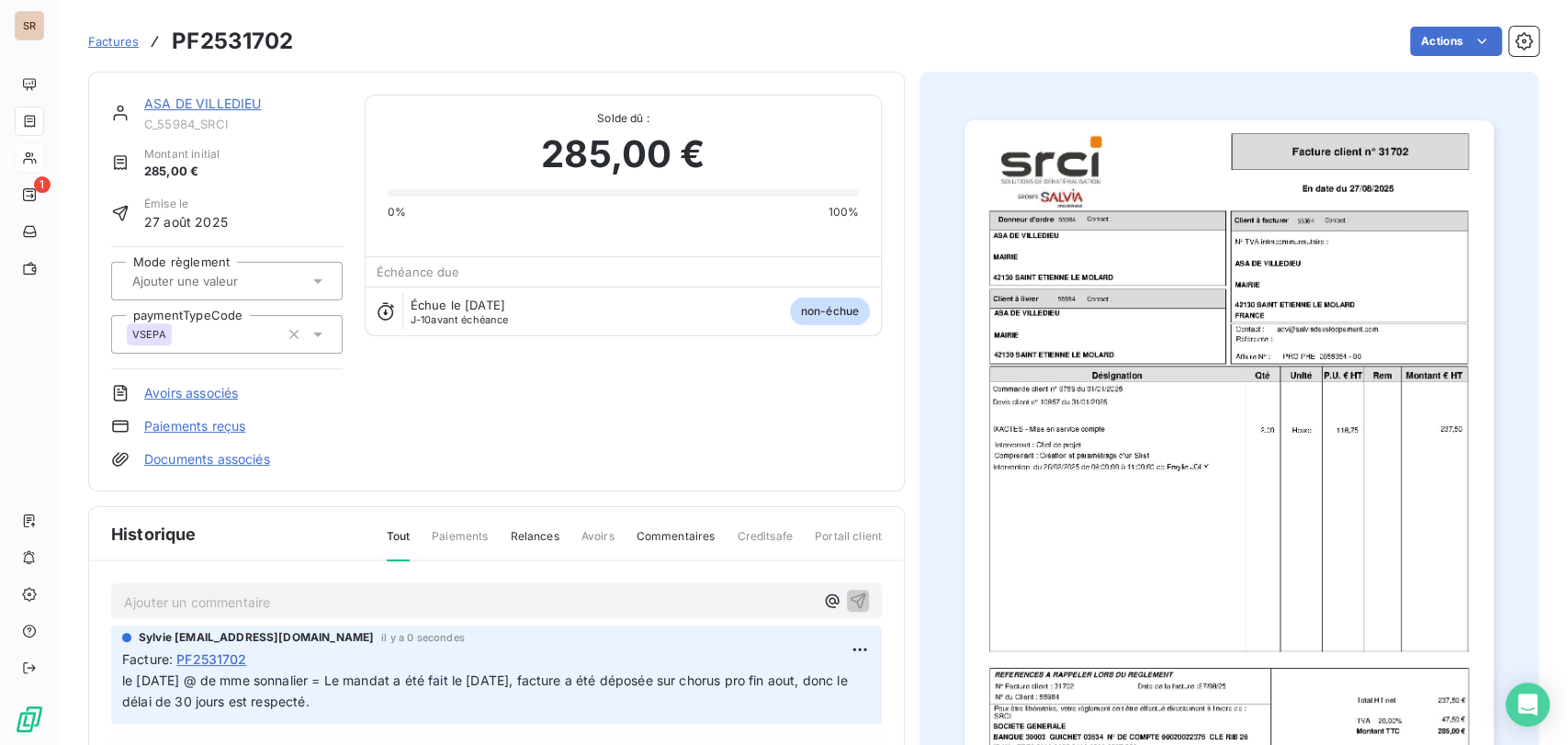
click at [198, 102] on link "ASA DE VILLEDIEU" at bounding box center [202, 103] width 117 height 16
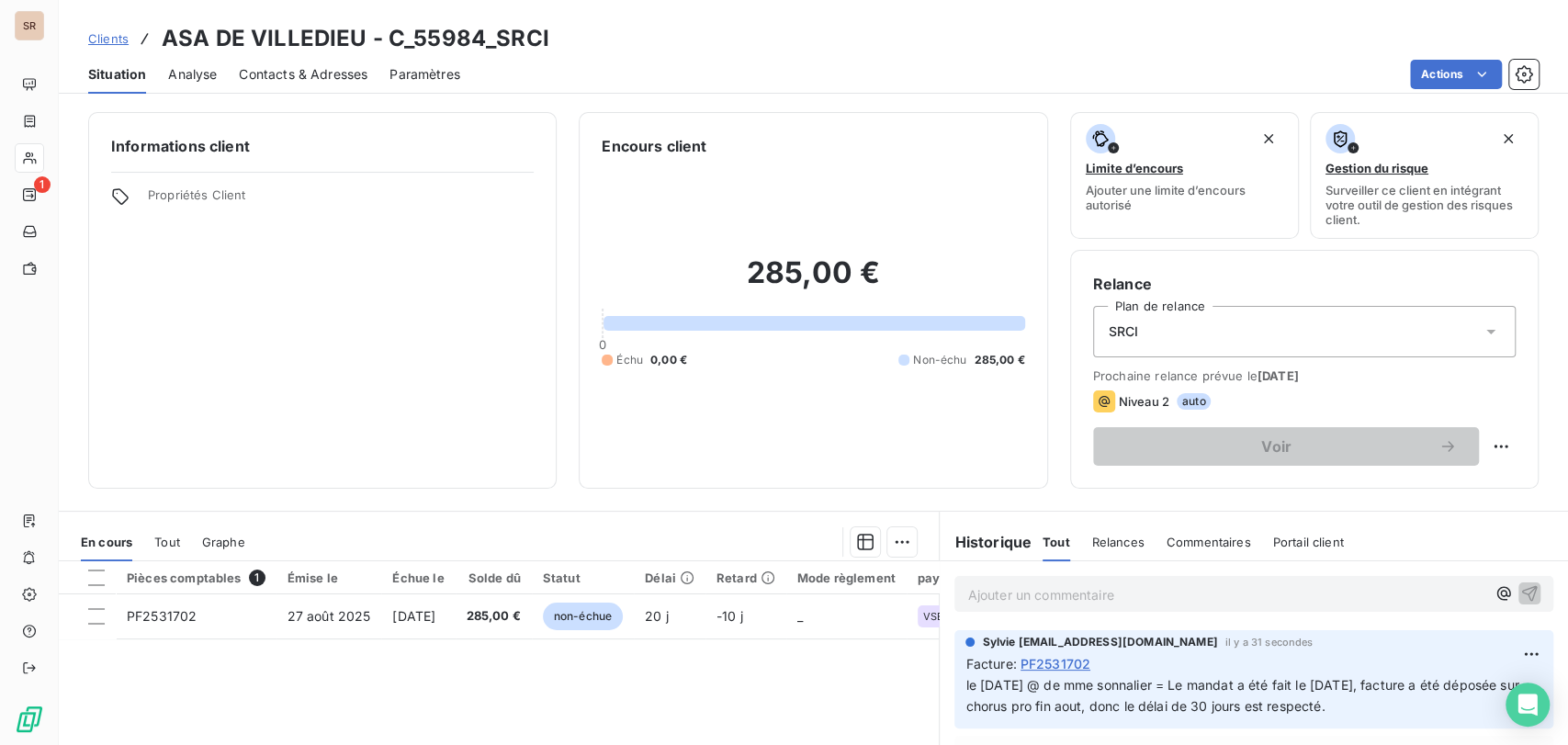
click at [278, 80] on span "Contacts & Adresses" at bounding box center [302, 74] width 129 height 19
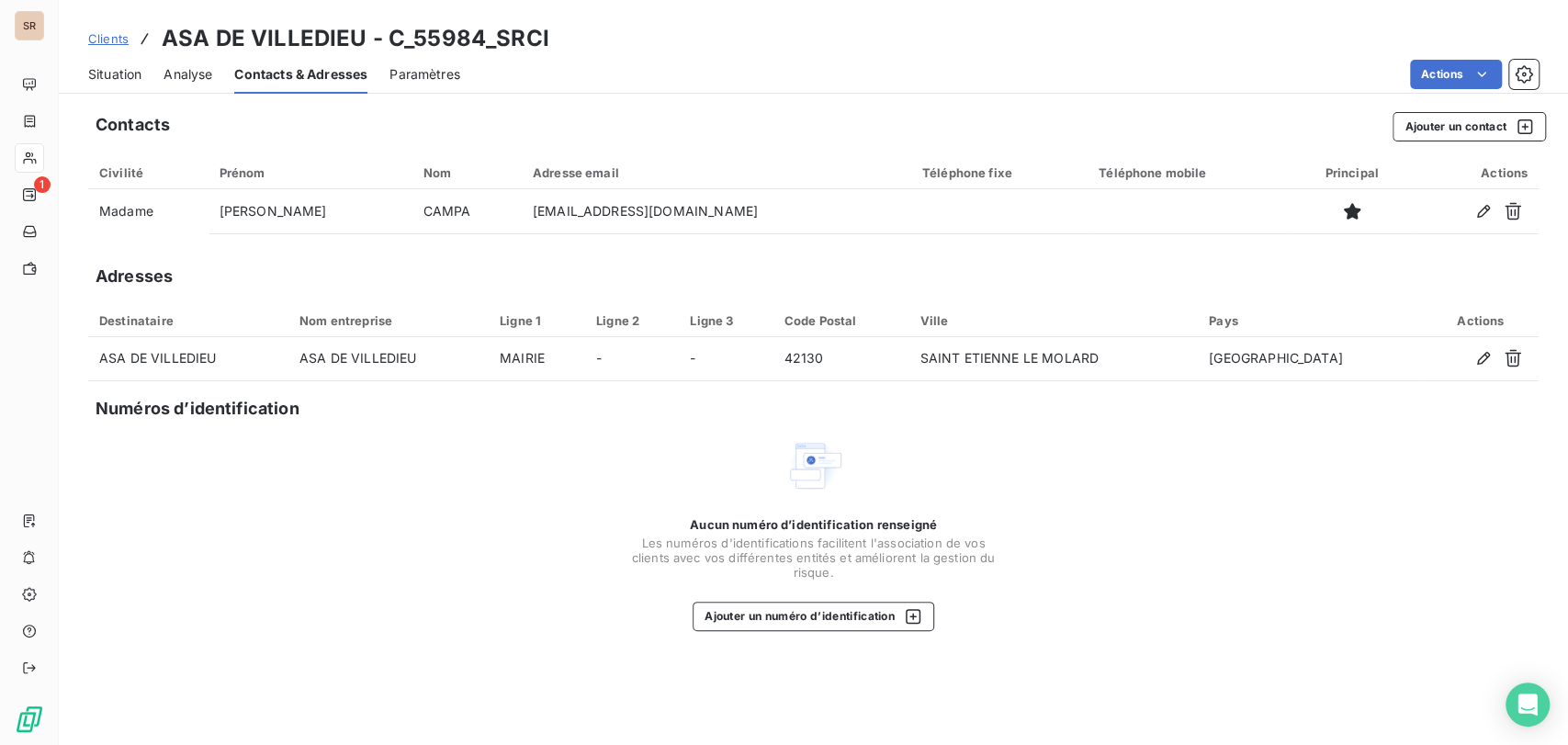
click at [1114, 480] on div "Aucun numéro d’identification renseigné Les numéros d'identifications faciliten…" at bounding box center [813, 534] width 1451 height 195
click at [305, 69] on span "Contacts & Adresses" at bounding box center [301, 74] width 133 height 19
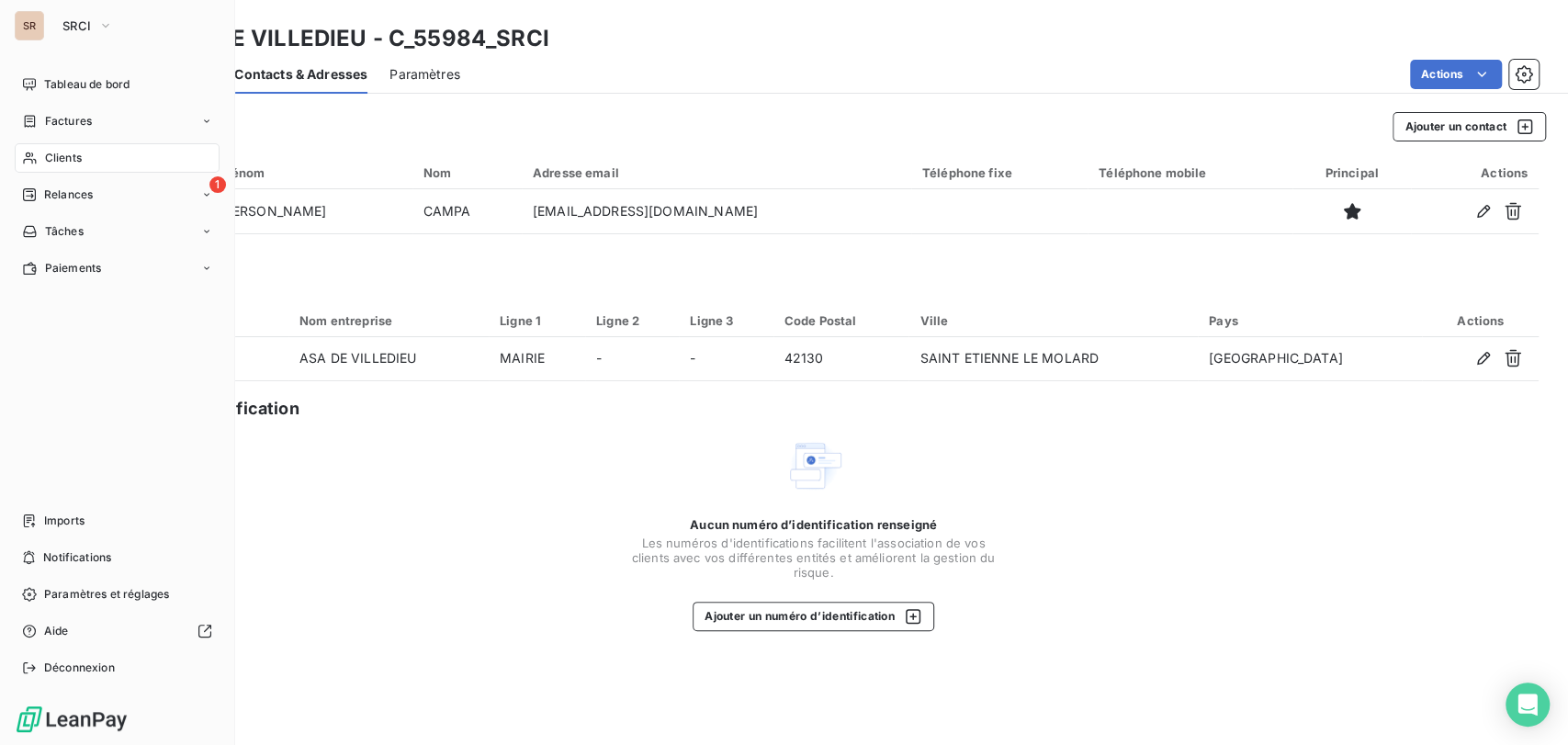
click at [52, 156] on span "Clients" at bounding box center [63, 158] width 36 height 17
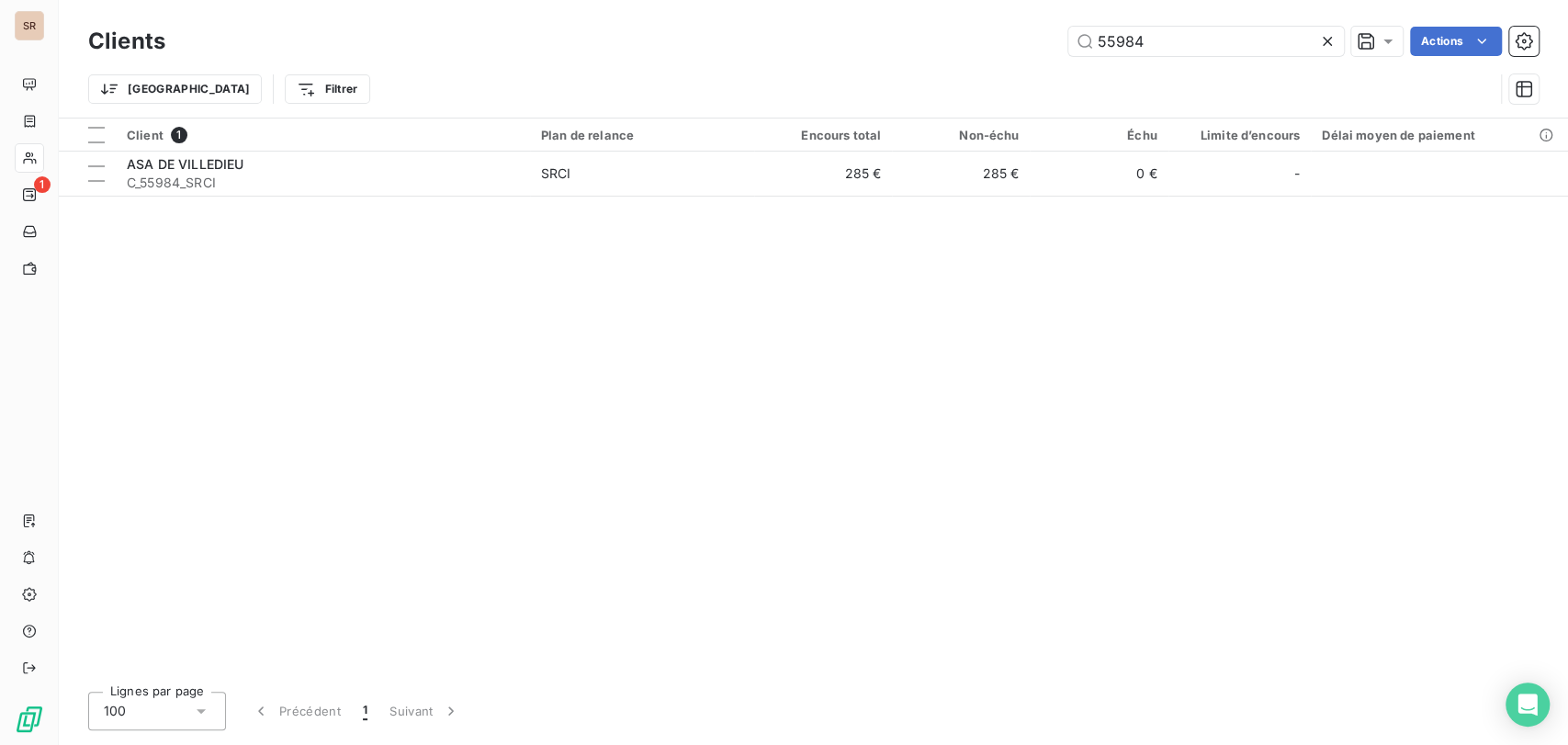
drag, startPoint x: 1167, startPoint y: 46, endPoint x: 1051, endPoint y: 55, distance: 116.3
click at [1053, 55] on div "55984 Actions" at bounding box center [862, 41] width 1351 height 29
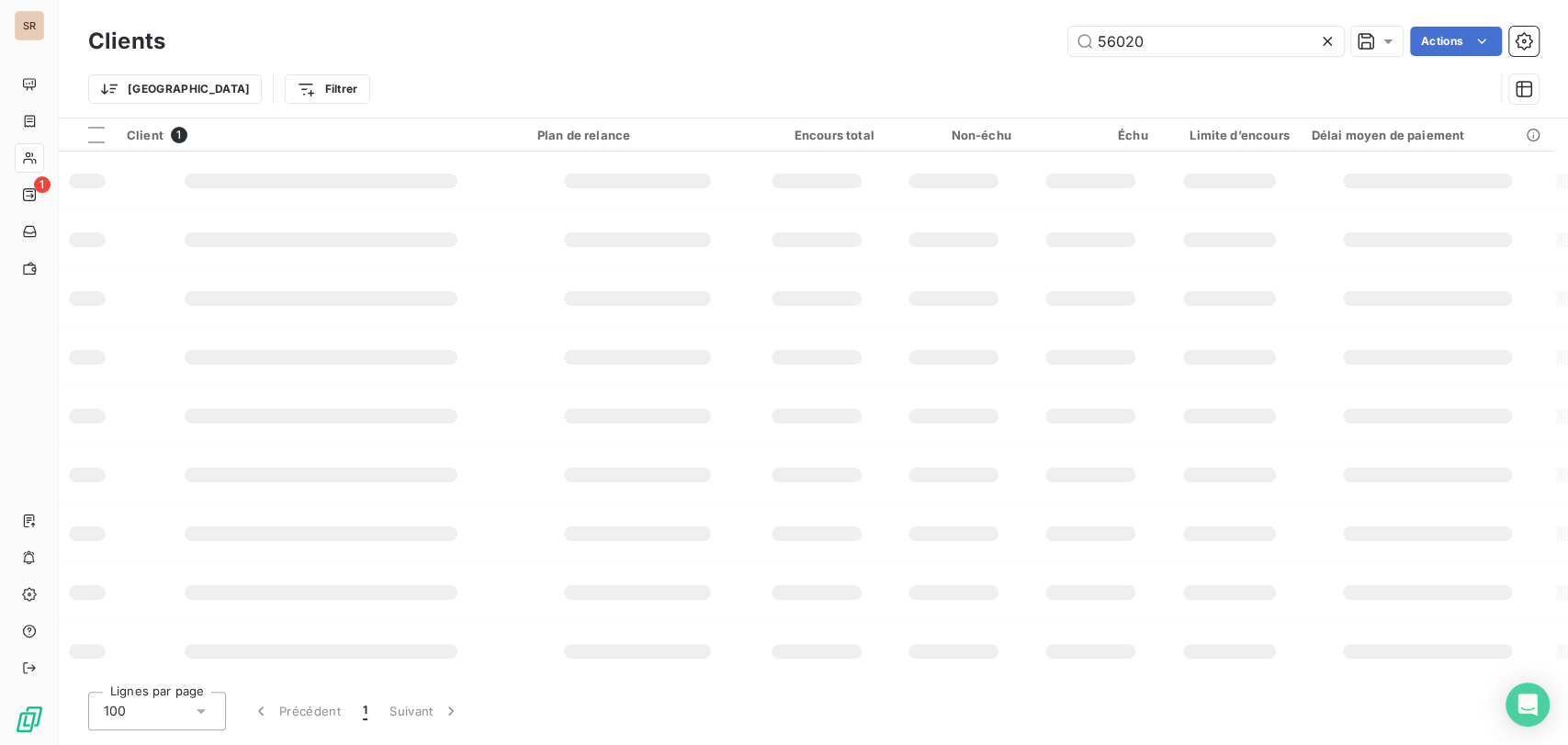
type input "56020"
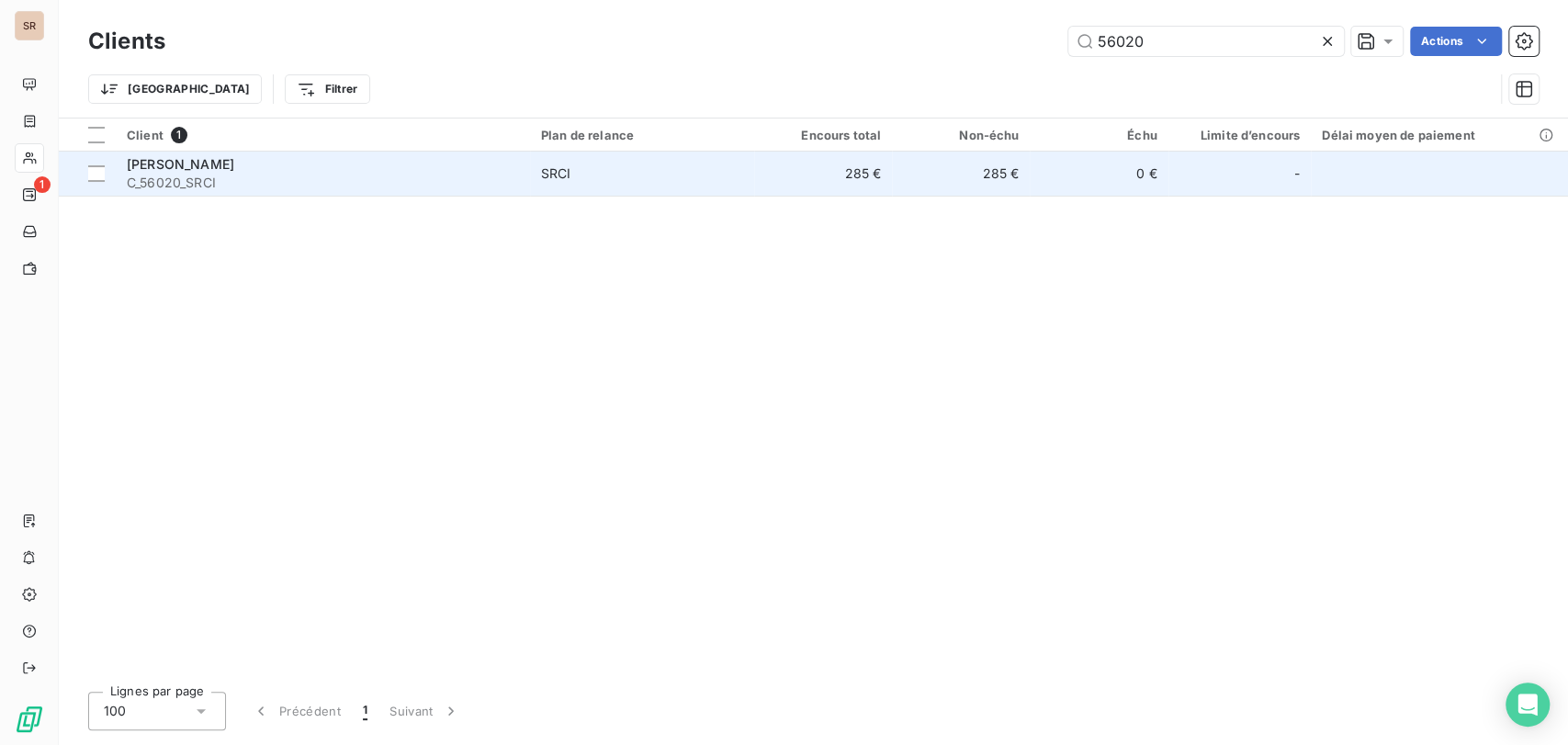
click at [149, 159] on span "[PERSON_NAME]" at bounding box center [181, 164] width 108 height 16
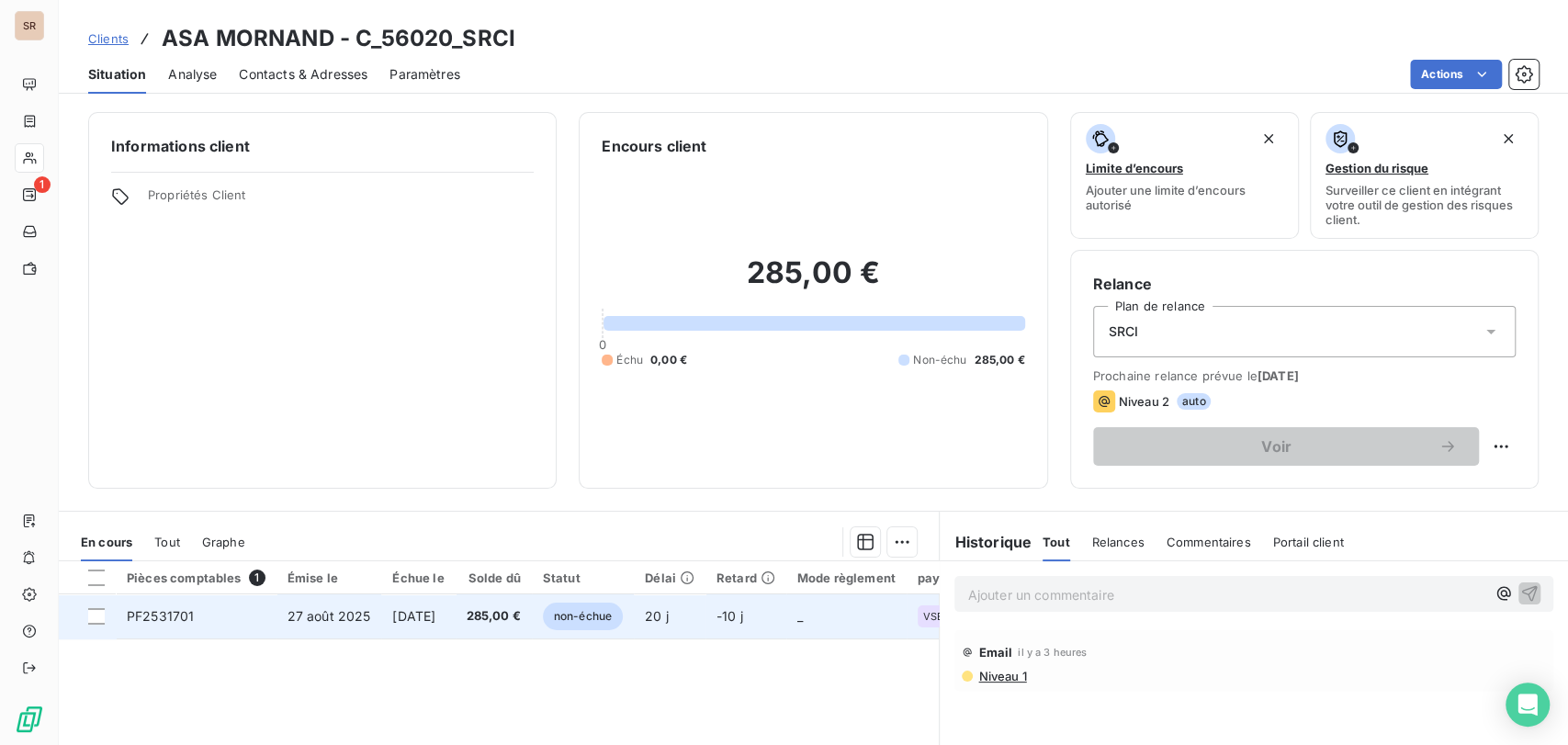
click at [174, 618] on span "PF2531701" at bounding box center [160, 616] width 67 height 16
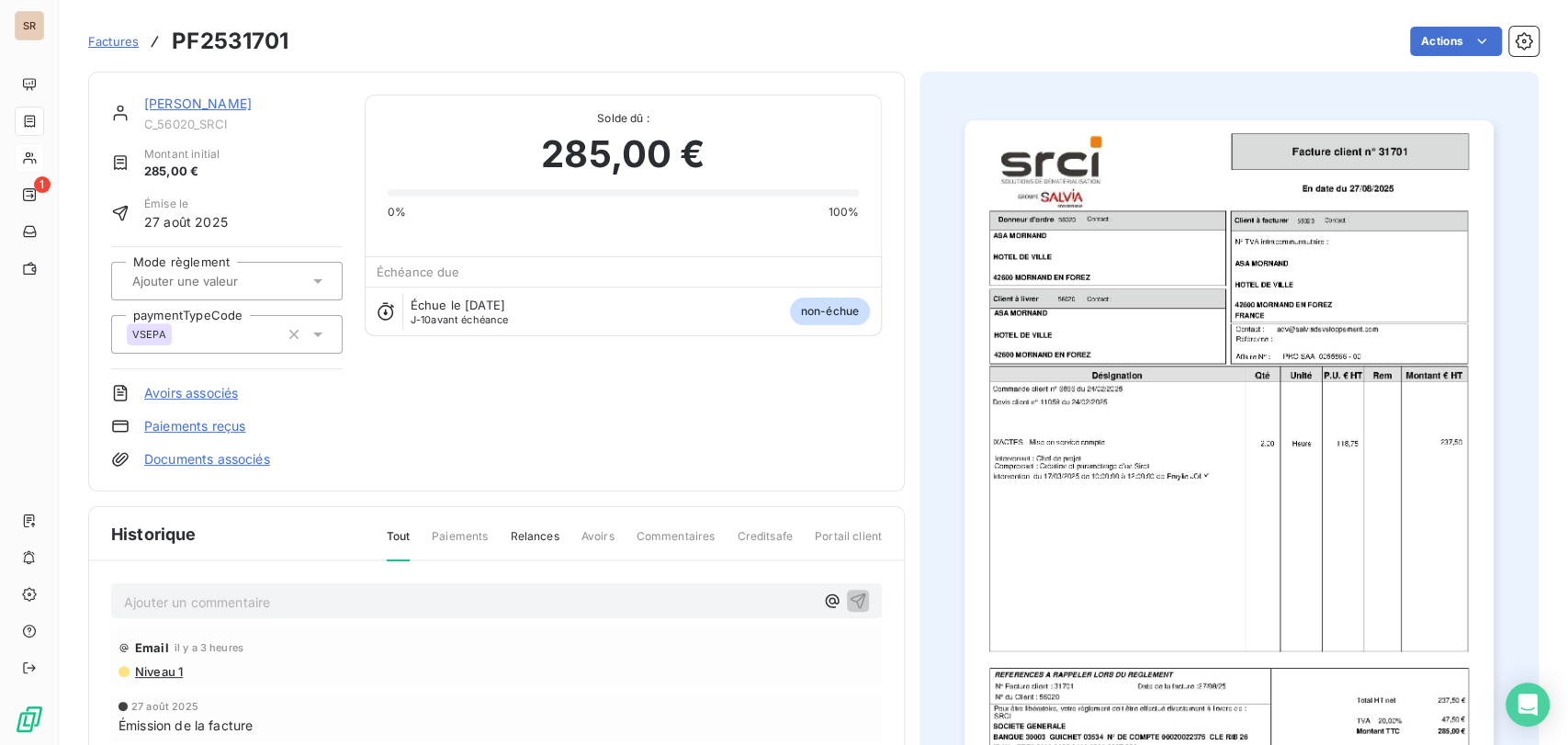
click at [163, 612] on div "Ajouter un commentaire ﻿" at bounding box center [497, 602] width 771 height 36
click at [157, 602] on p "Ajouter un commentaire ﻿" at bounding box center [468, 602] width 690 height 23
click at [371, 595] on p "le [DATE] @ de mme sonnalier =" at bounding box center [468, 602] width 690 height 22
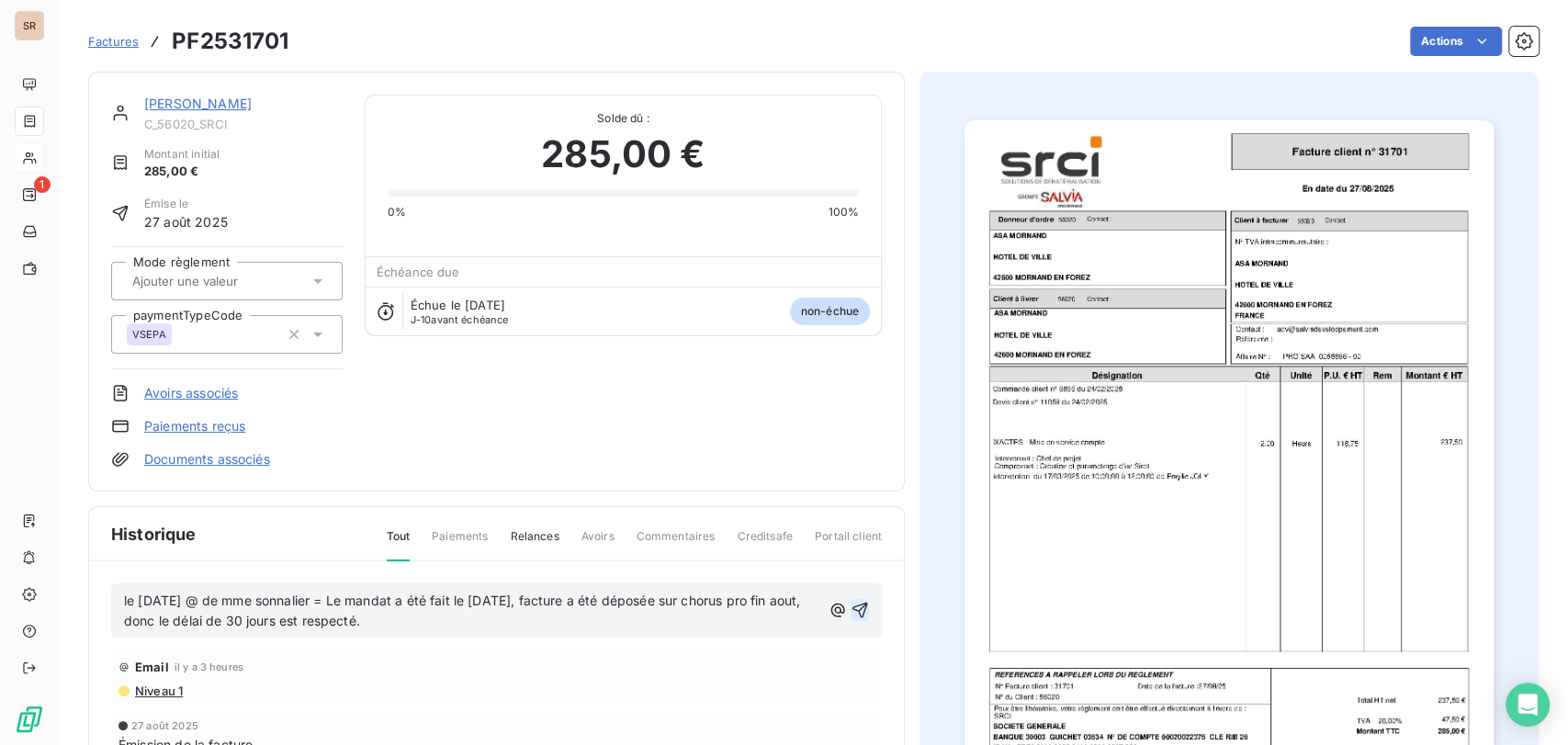
click at [854, 605] on icon "button" at bounding box center [860, 610] width 19 height 19
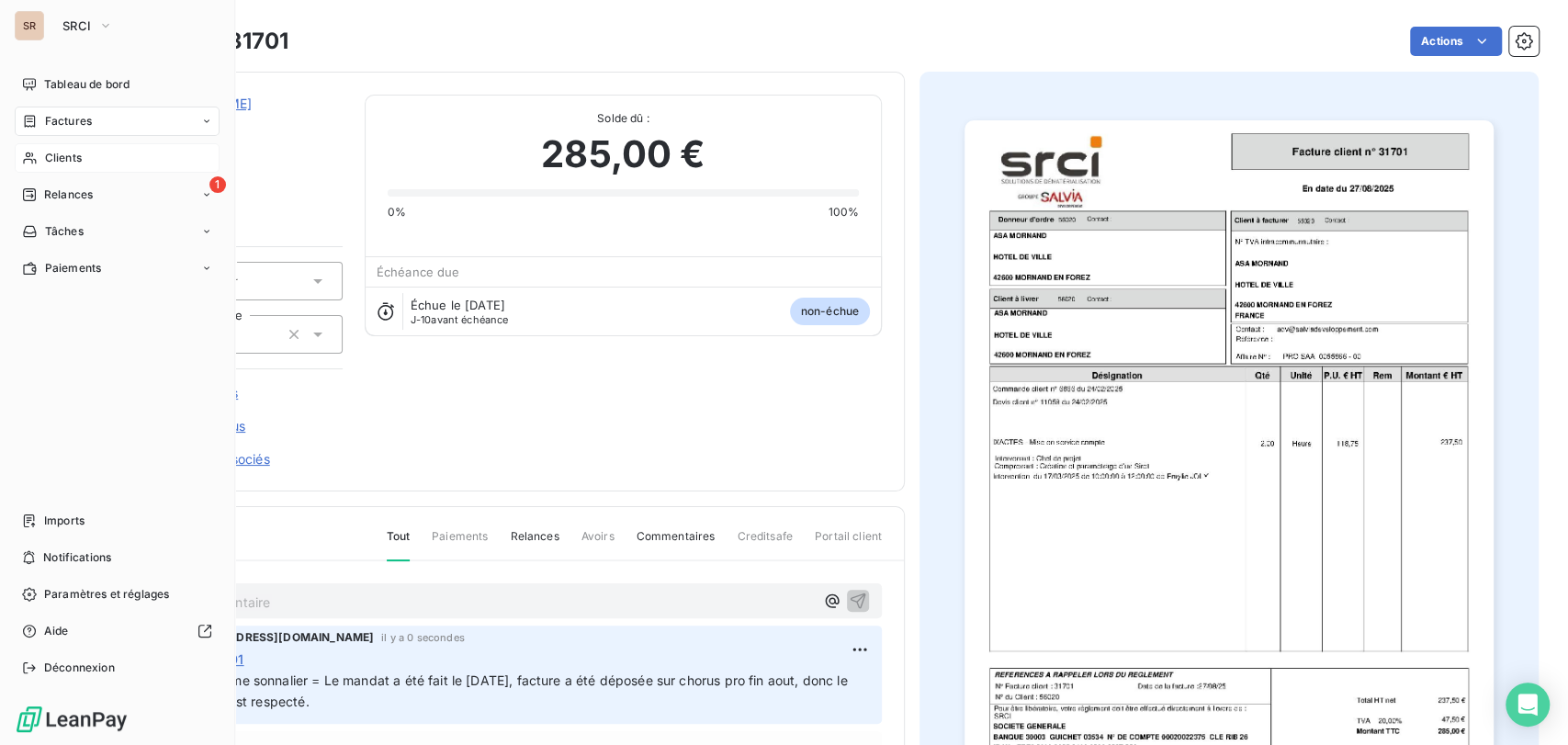
click at [62, 151] on span "Clients" at bounding box center [63, 158] width 36 height 17
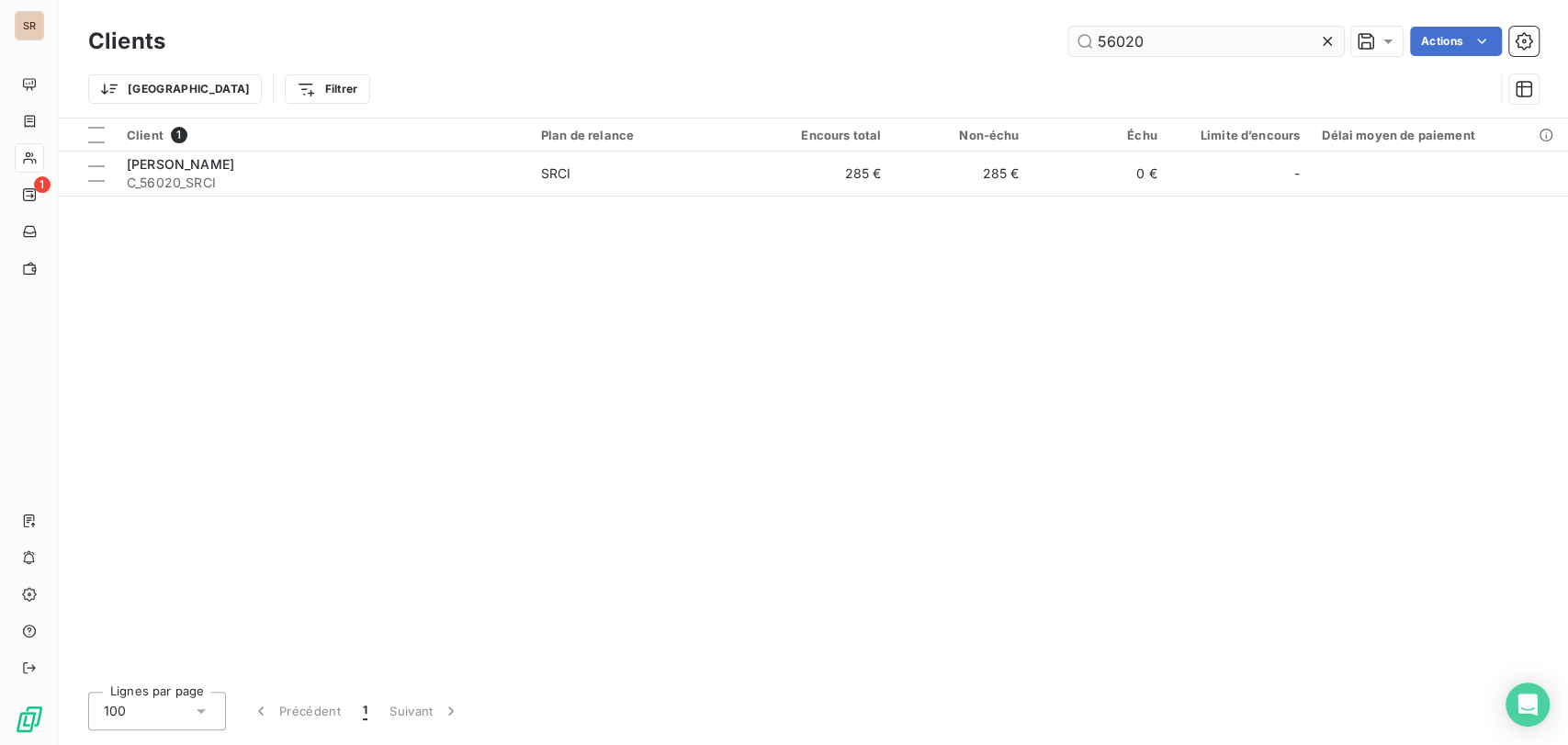
click at [1149, 44] on input "56020" at bounding box center [1206, 41] width 276 height 29
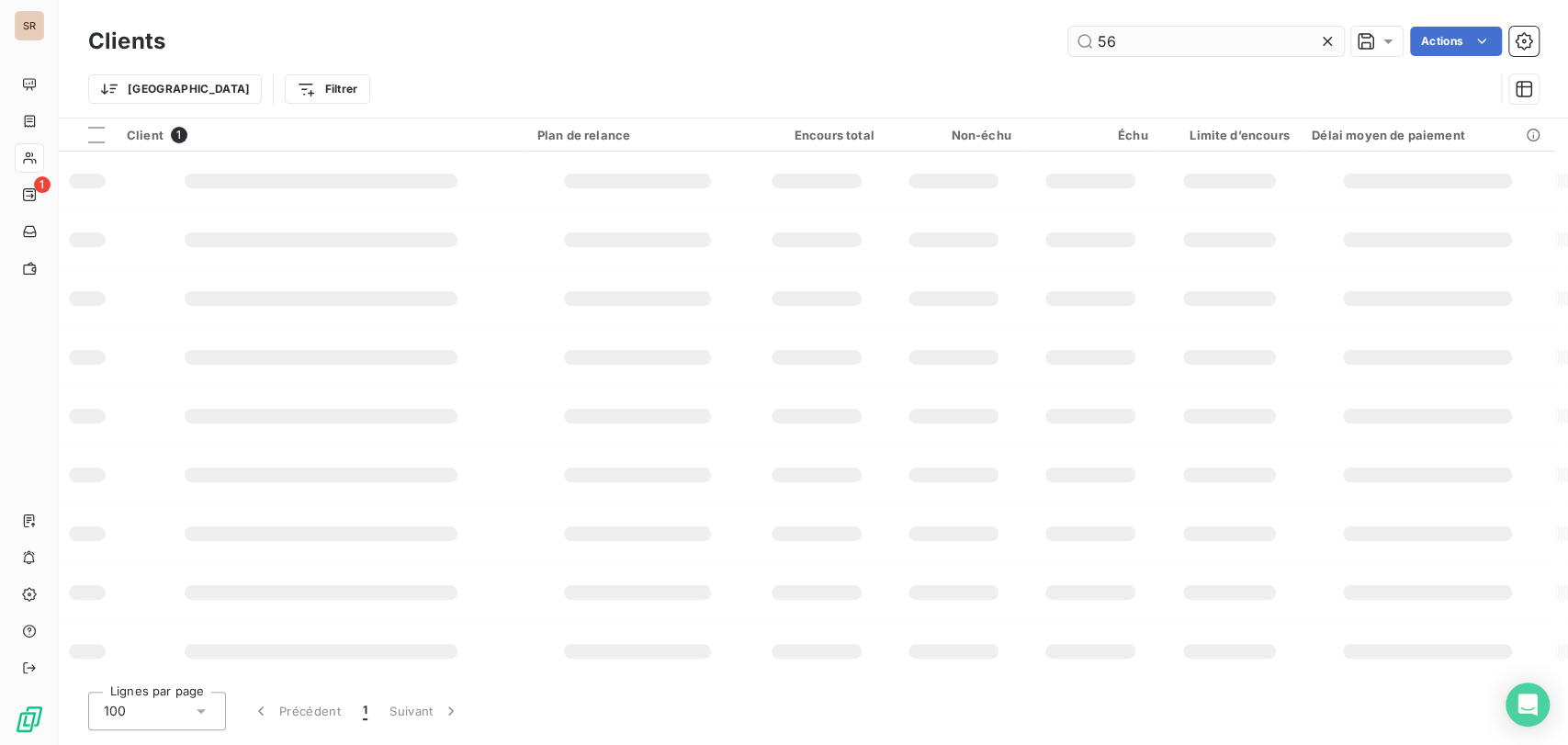
type input "5"
type input "55983"
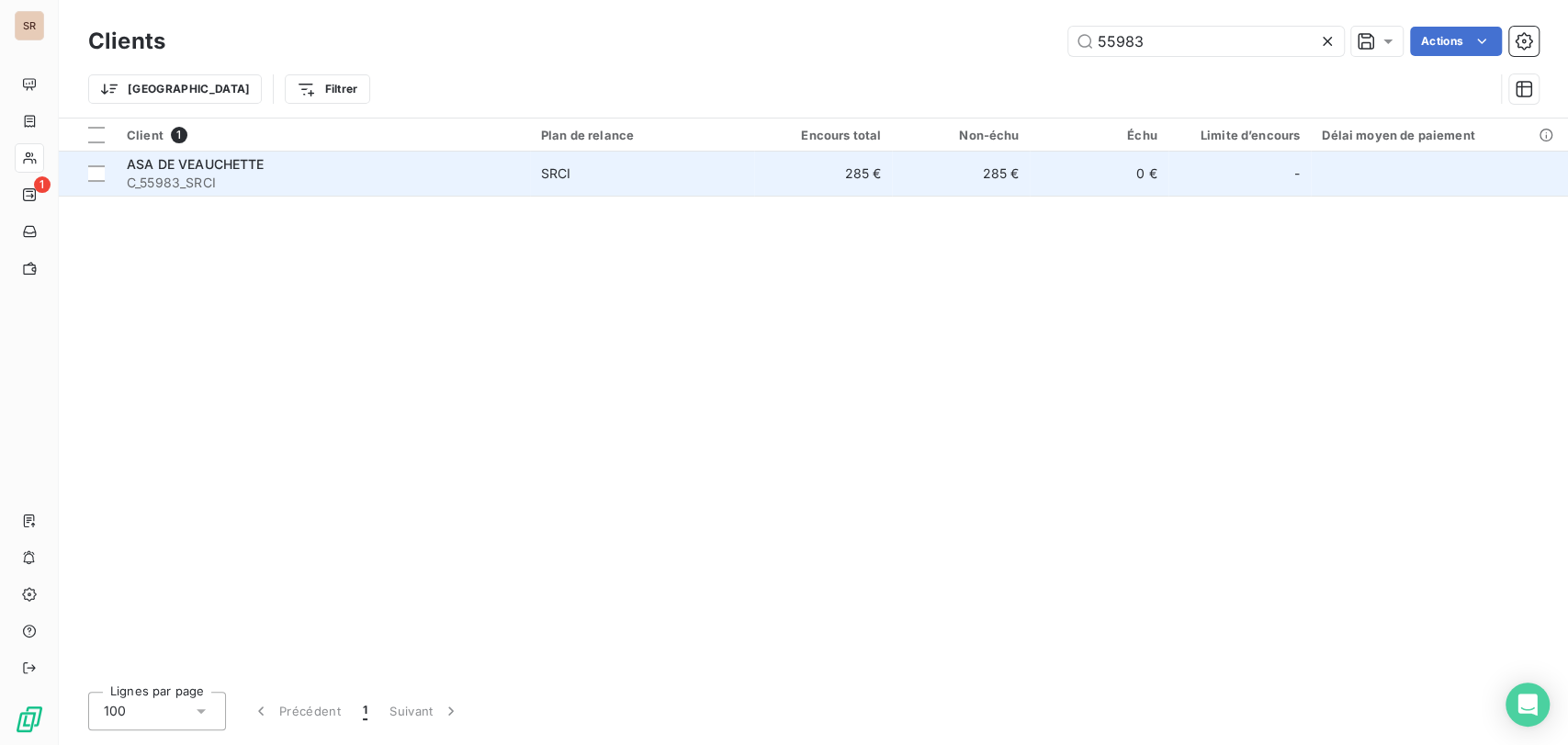
click at [166, 179] on span "C_55983_SRCI" at bounding box center [323, 183] width 392 height 19
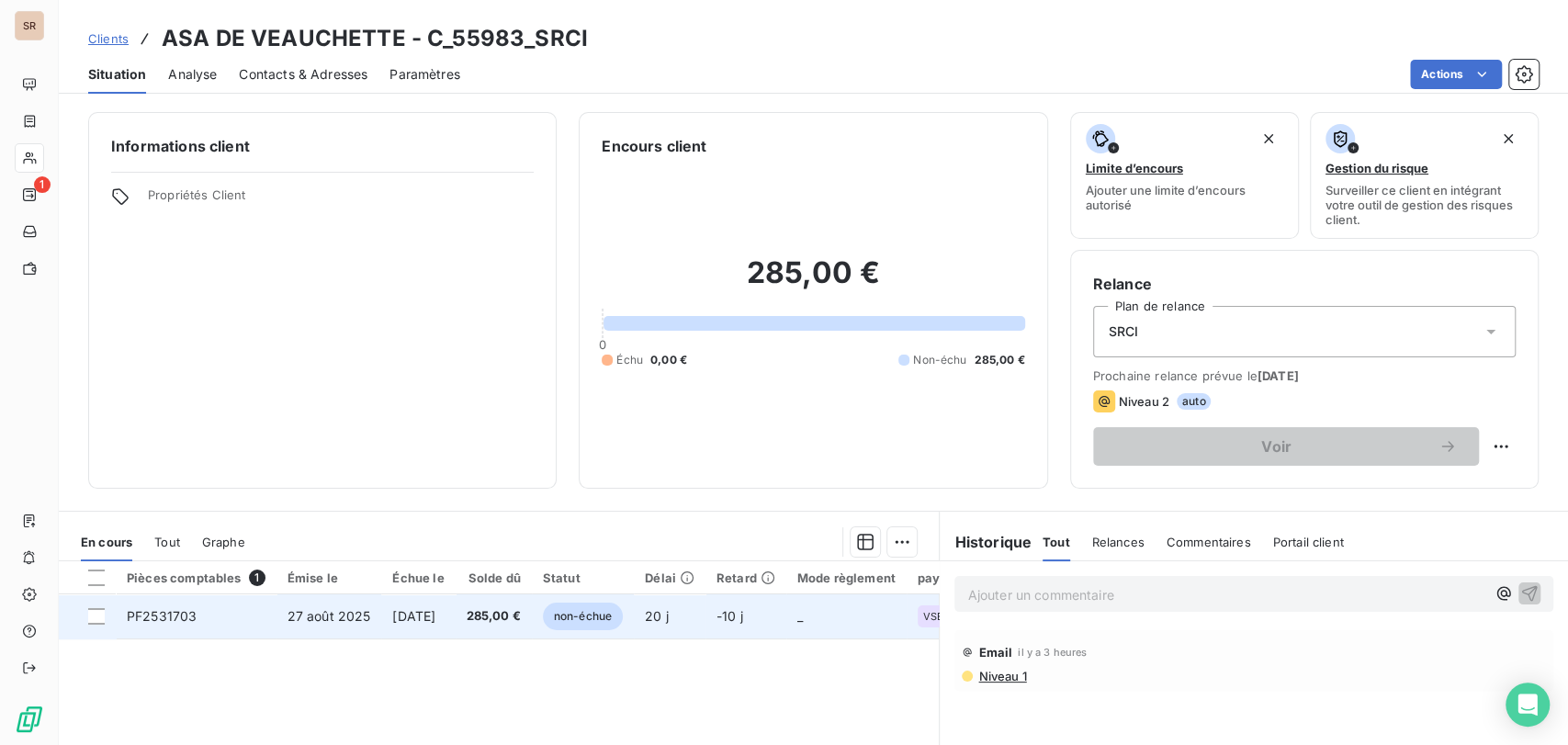
click at [159, 616] on span "PF2531703" at bounding box center [161, 616] width 70 height 16
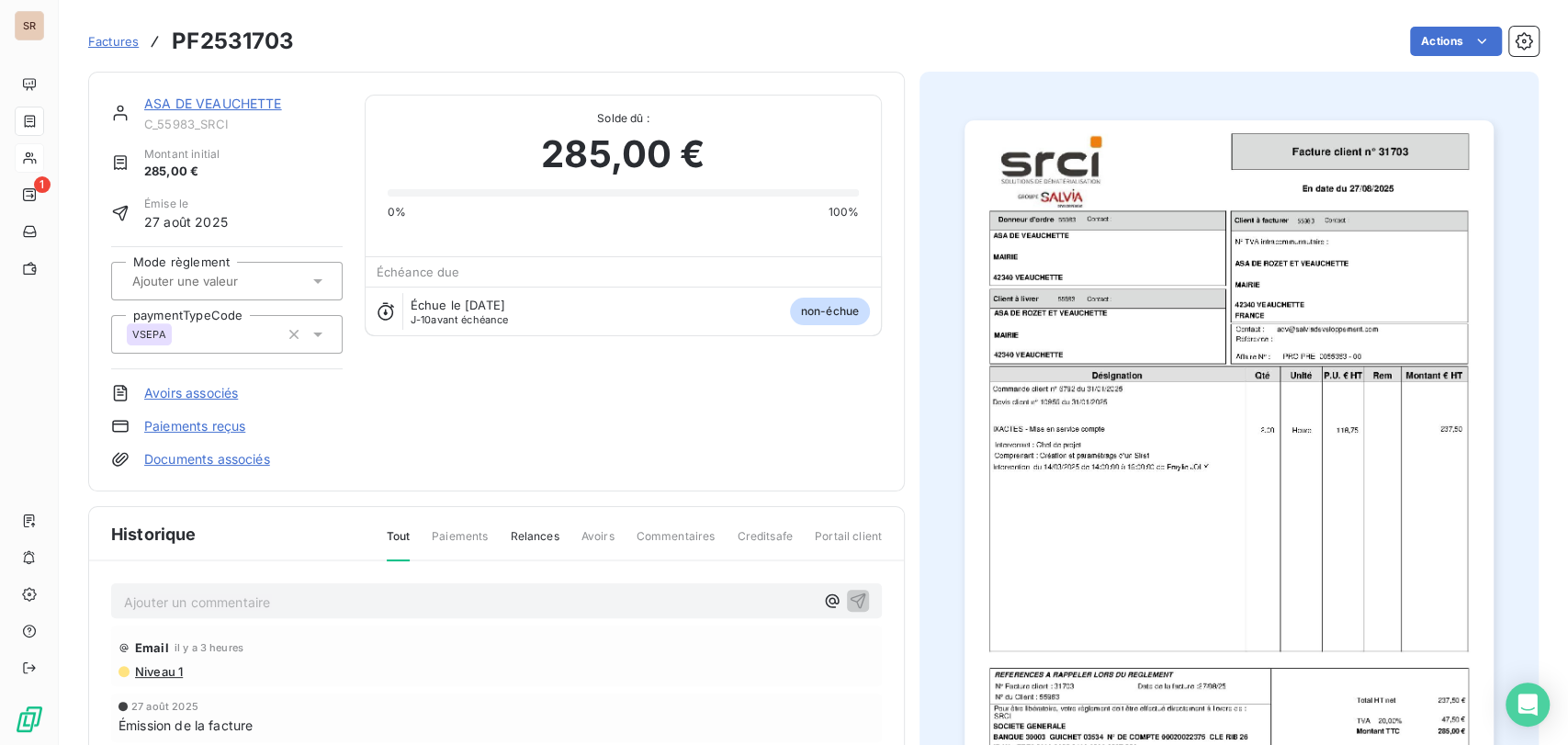
click at [169, 605] on p "Ajouter un commentaire ﻿" at bounding box center [468, 602] width 690 height 23
click at [233, 600] on span "le [DATE] @ d emme sonnalier =" at bounding box center [223, 601] width 198 height 16
click at [372, 596] on p "le [DATE] @ de mme sonnalier =" at bounding box center [468, 602] width 690 height 22
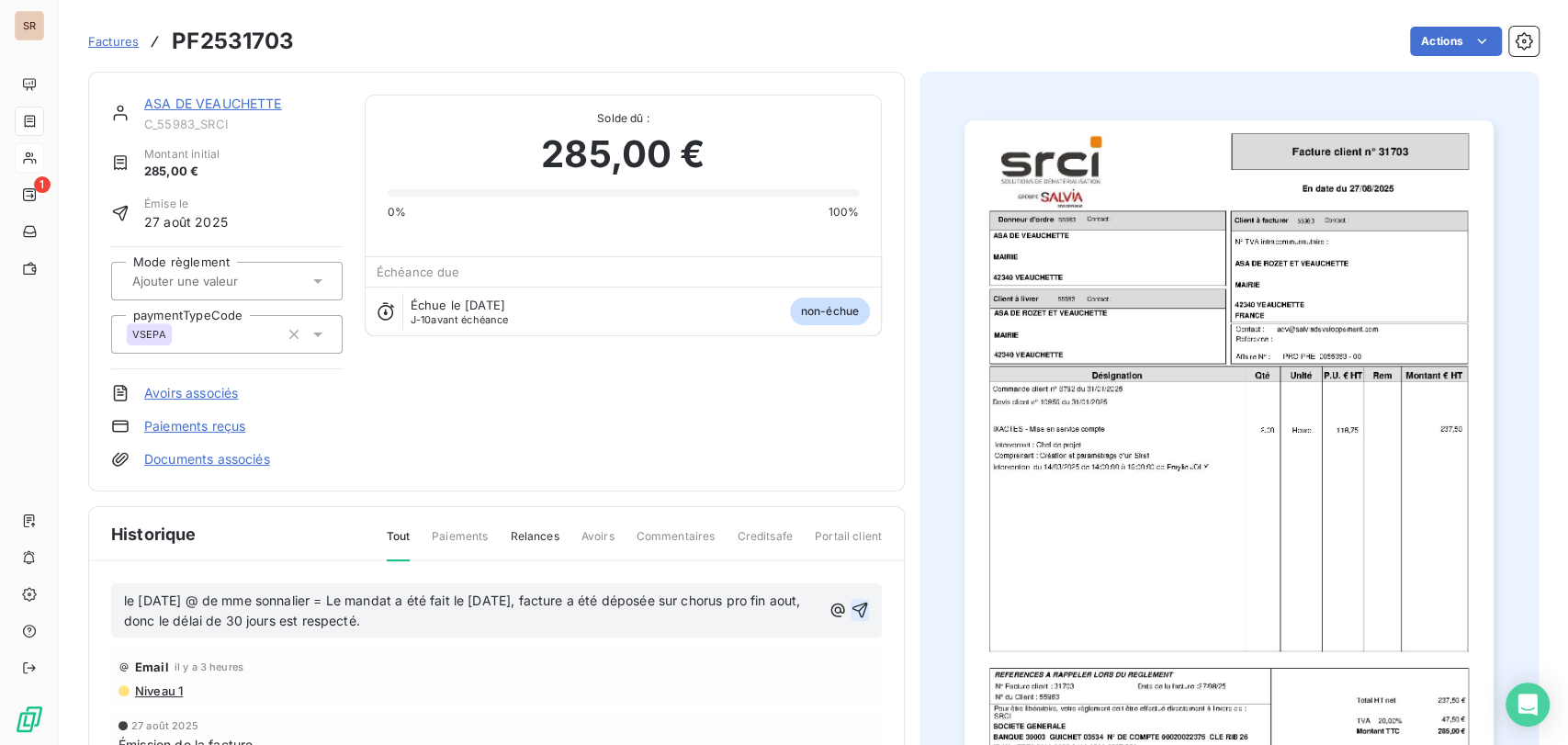
click at [851, 605] on icon "button" at bounding box center [860, 610] width 19 height 19
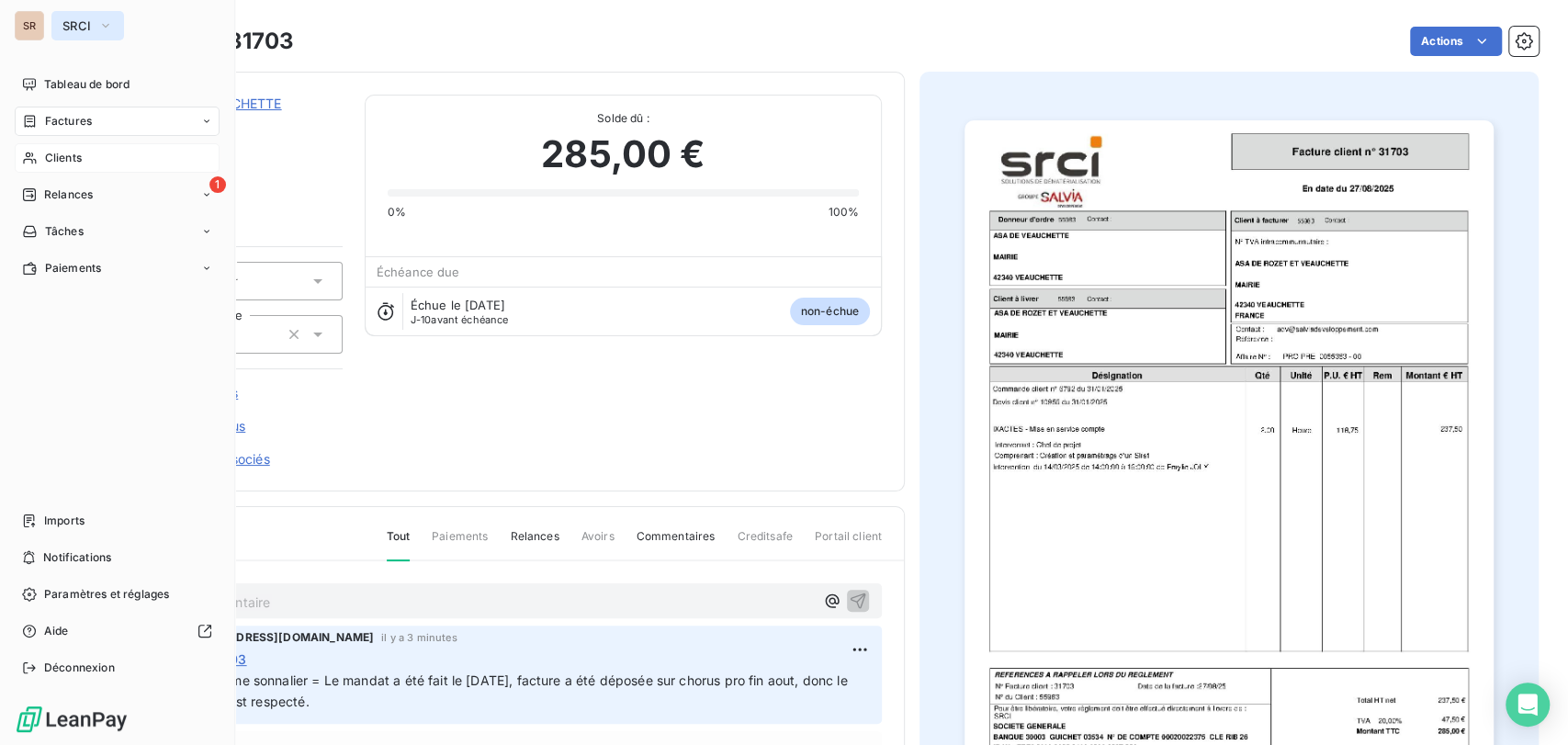
click at [106, 29] on icon "button" at bounding box center [105, 26] width 15 height 19
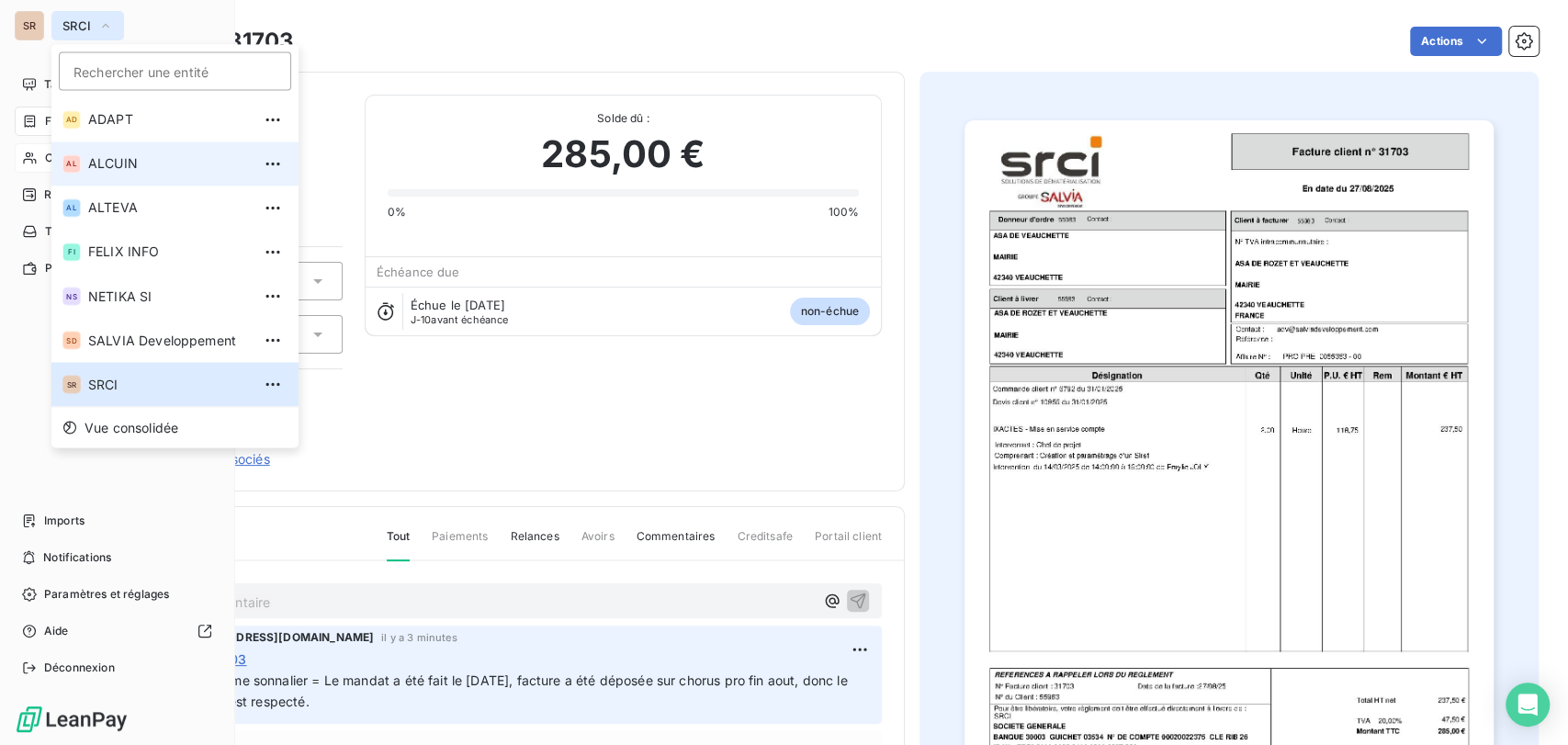
click at [109, 163] on span "ALCUIN" at bounding box center [170, 163] width 163 height 19
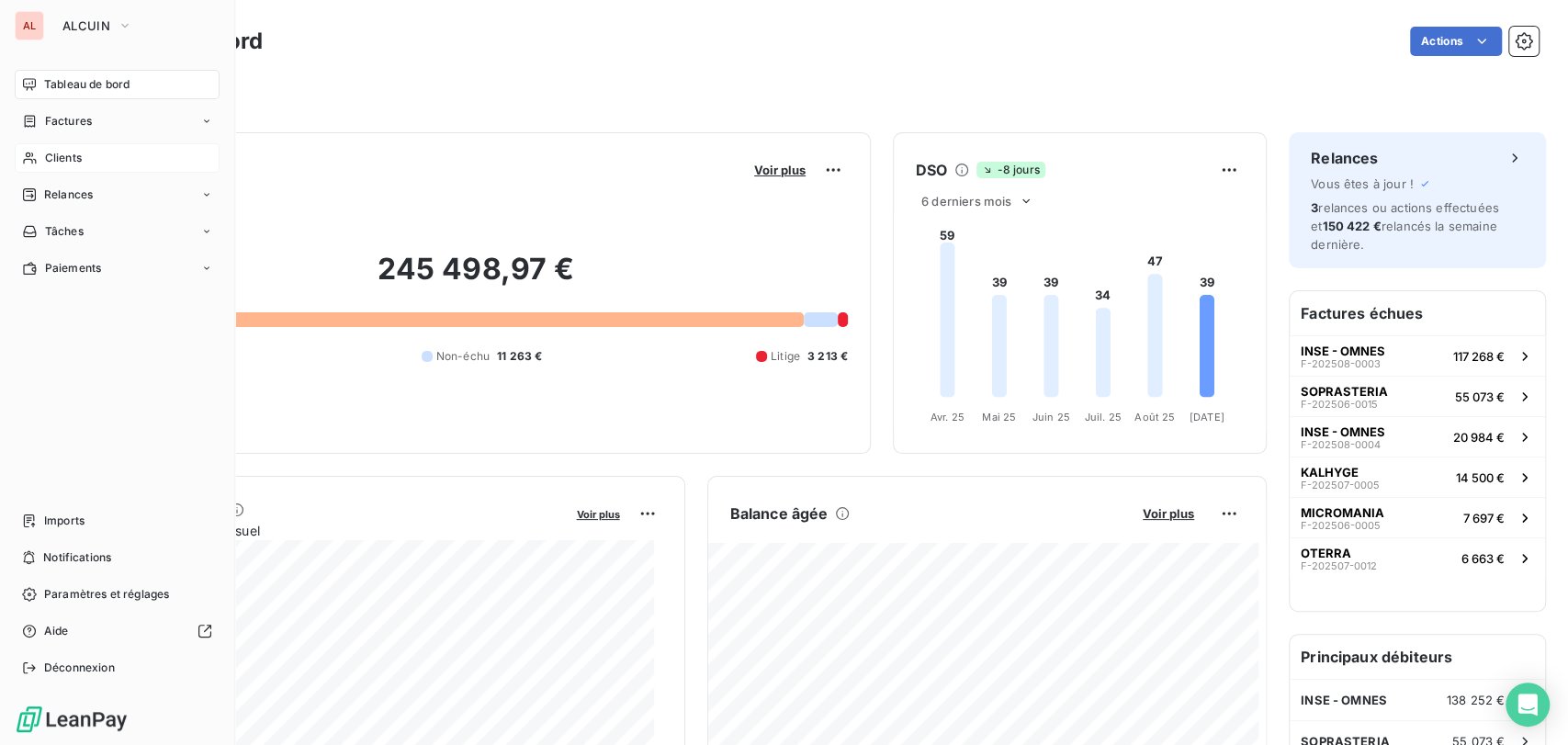
click at [74, 155] on span "Clients" at bounding box center [63, 158] width 36 height 17
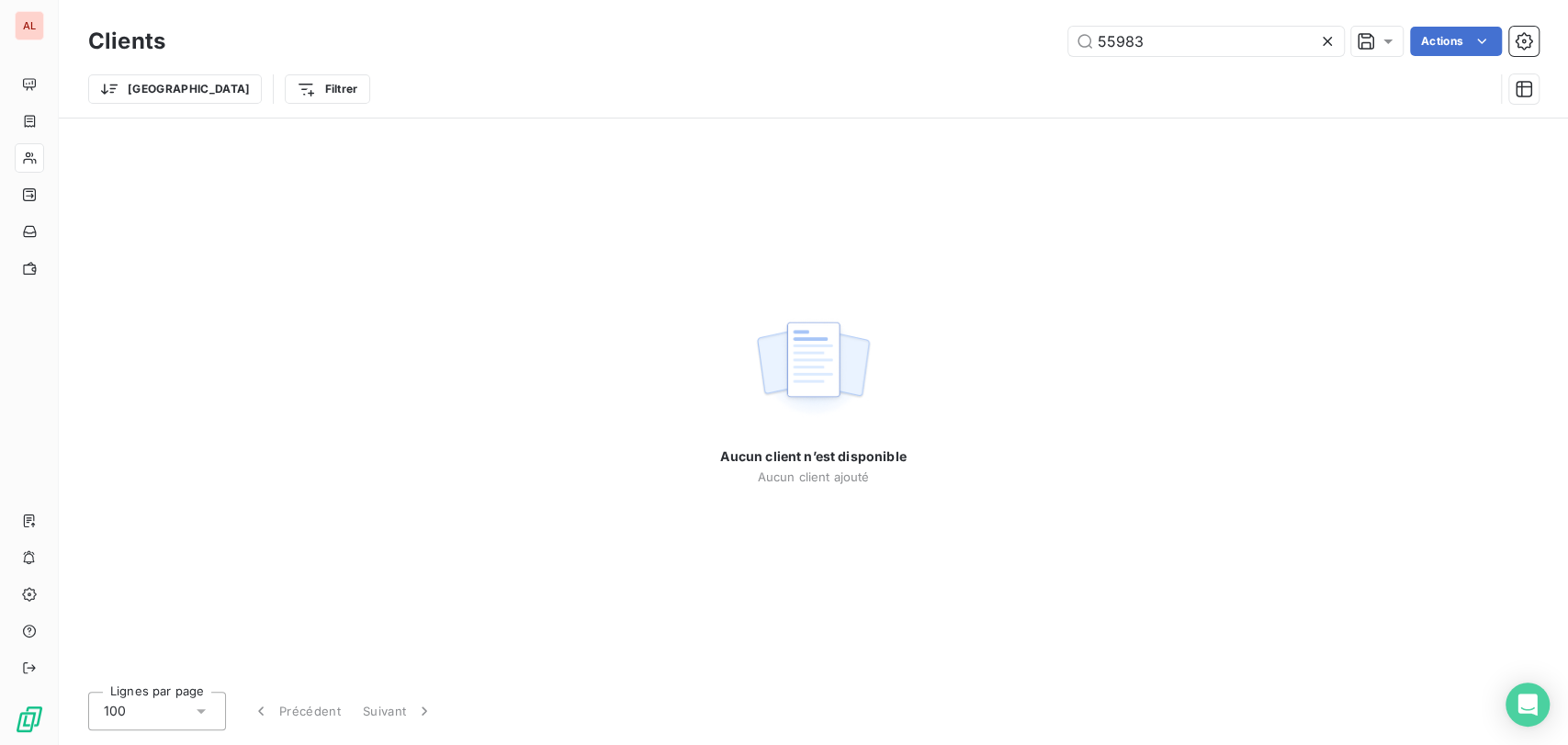
drag, startPoint x: 996, startPoint y: 49, endPoint x: 970, endPoint y: 50, distance: 26.0
click at [974, 50] on div "55983 Actions" at bounding box center [862, 41] width 1351 height 29
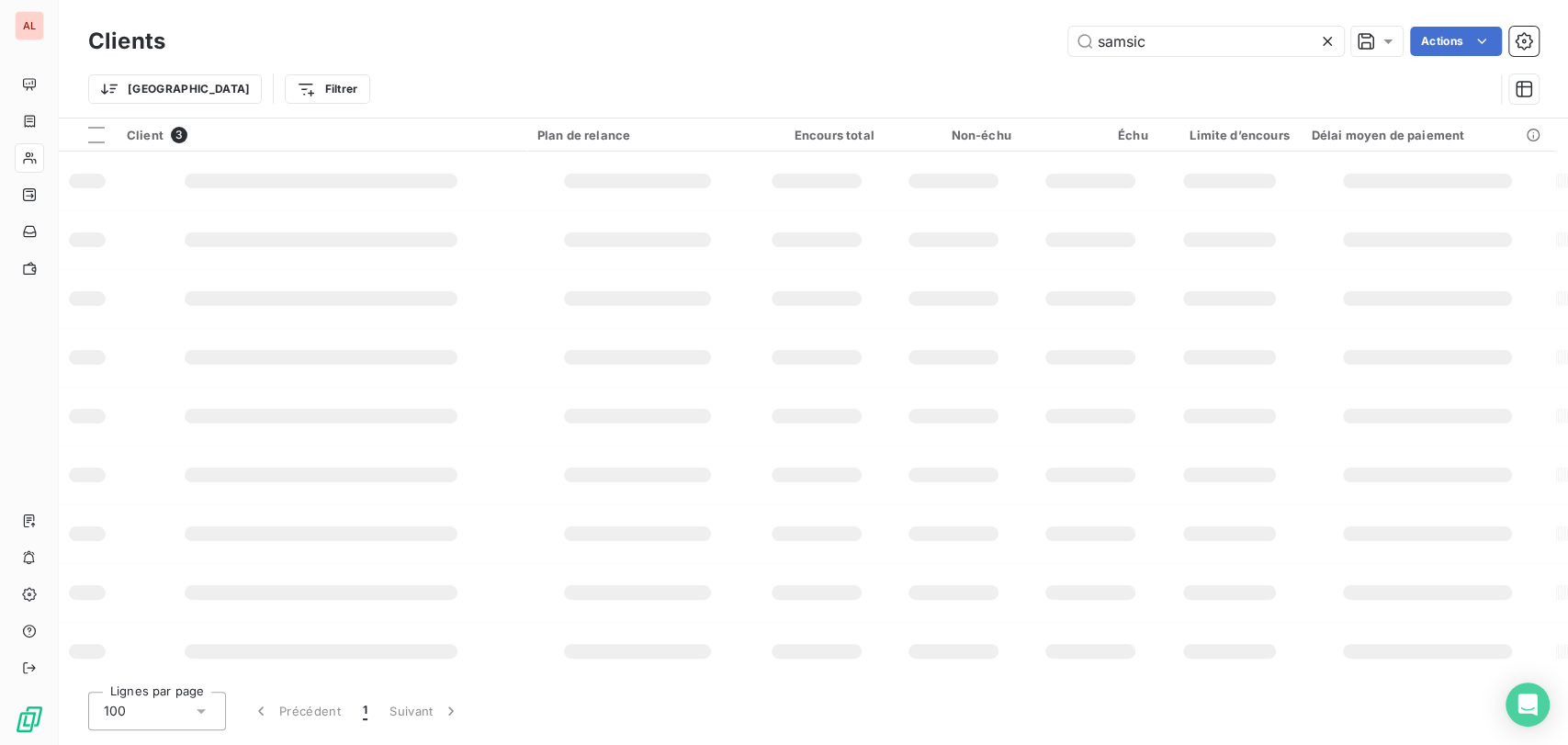
type input "samsic"
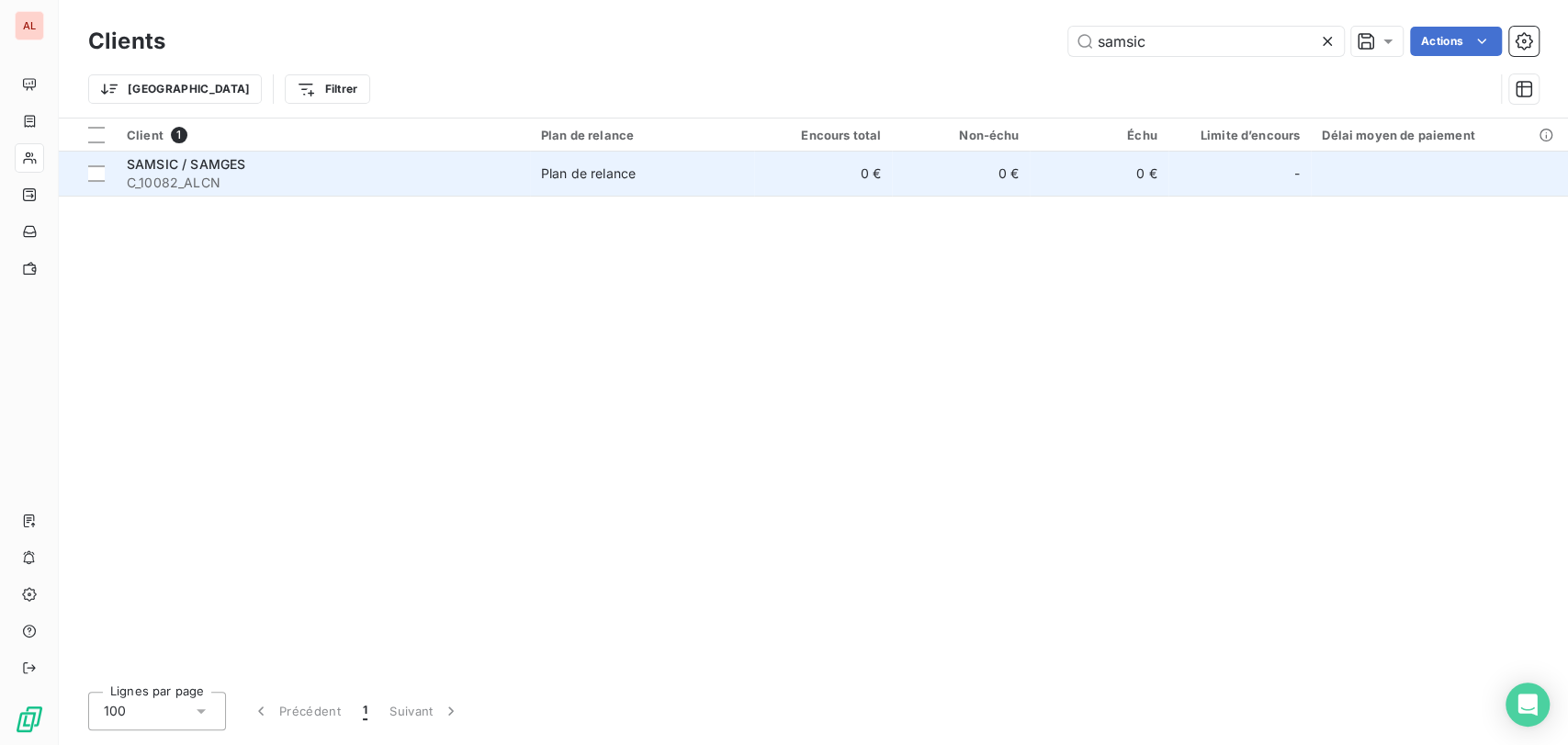
click at [152, 179] on span "C_10082_ALCN" at bounding box center [323, 183] width 392 height 19
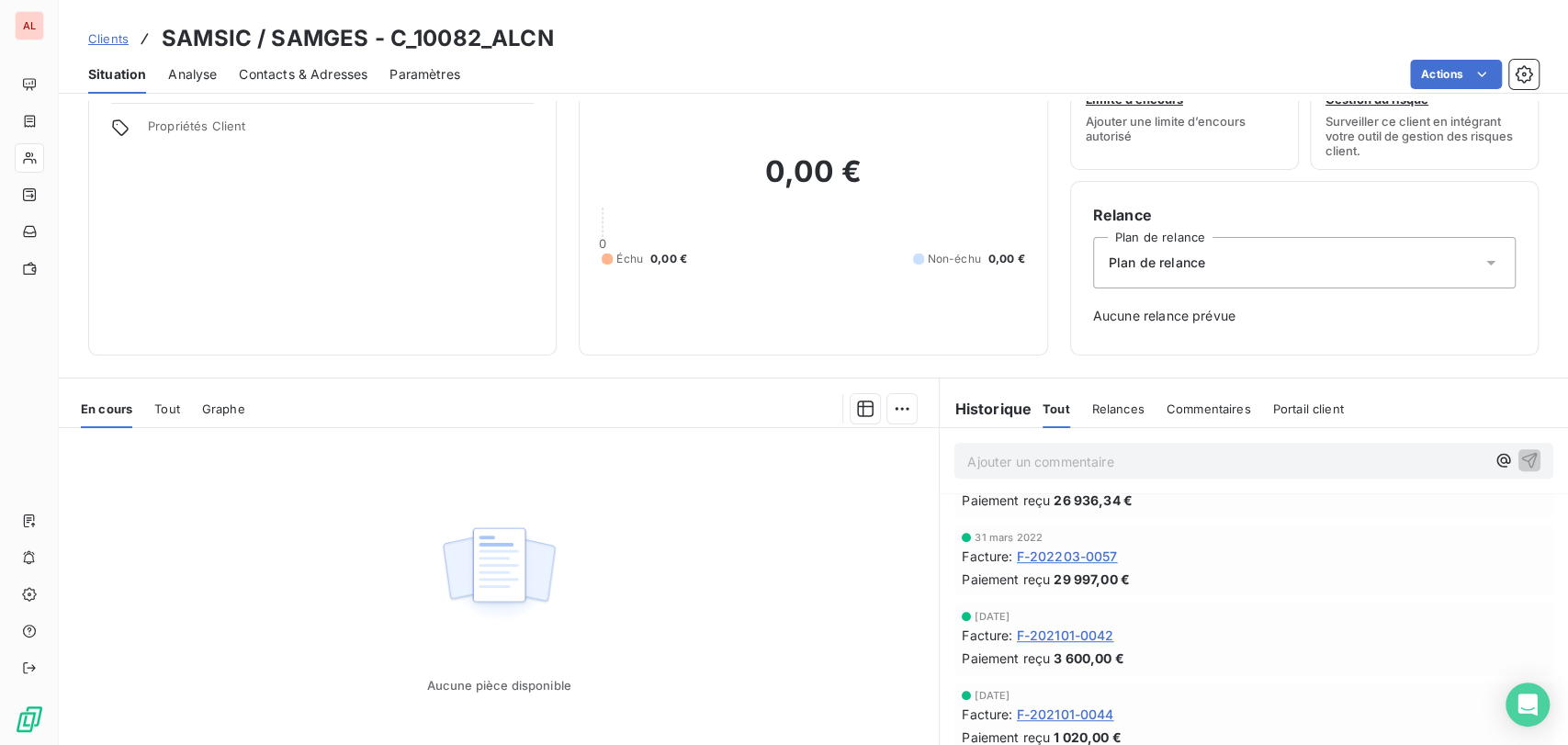
scroll to position [102, 0]
